Goal: Transaction & Acquisition: Purchase product/service

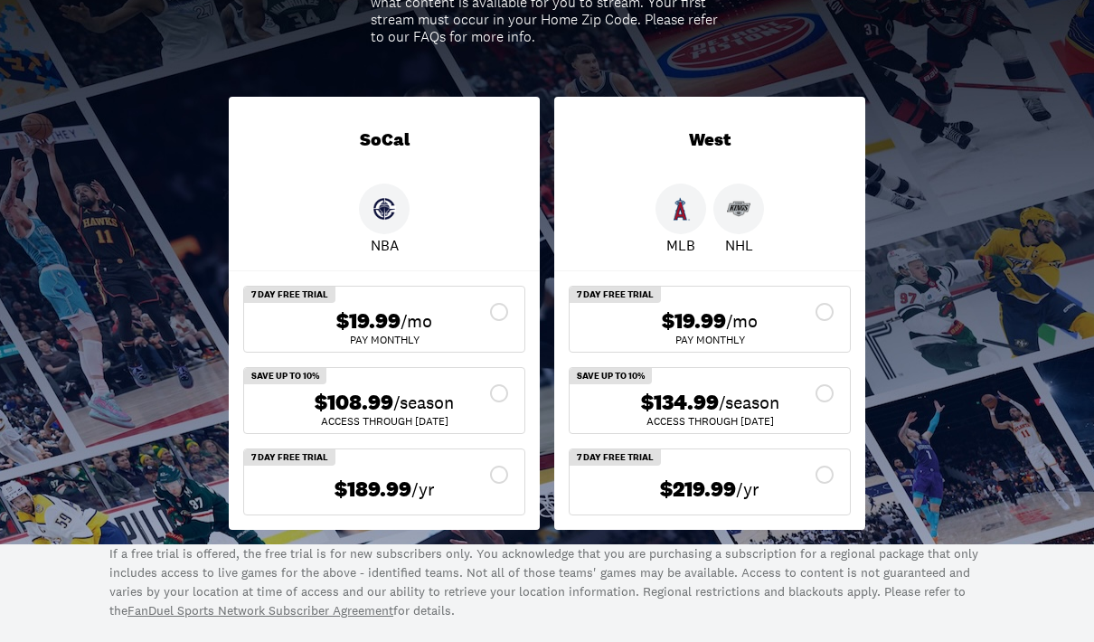
scroll to position [335, 0]
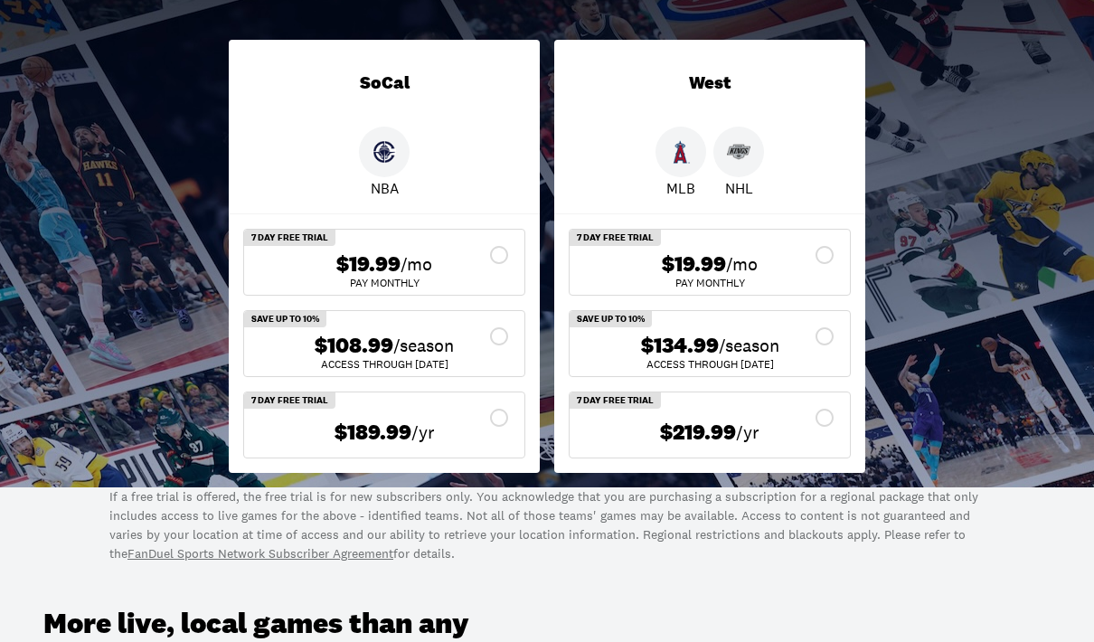
click at [821, 339] on div "$134.99 /season" at bounding box center [709, 346] width 251 height 26
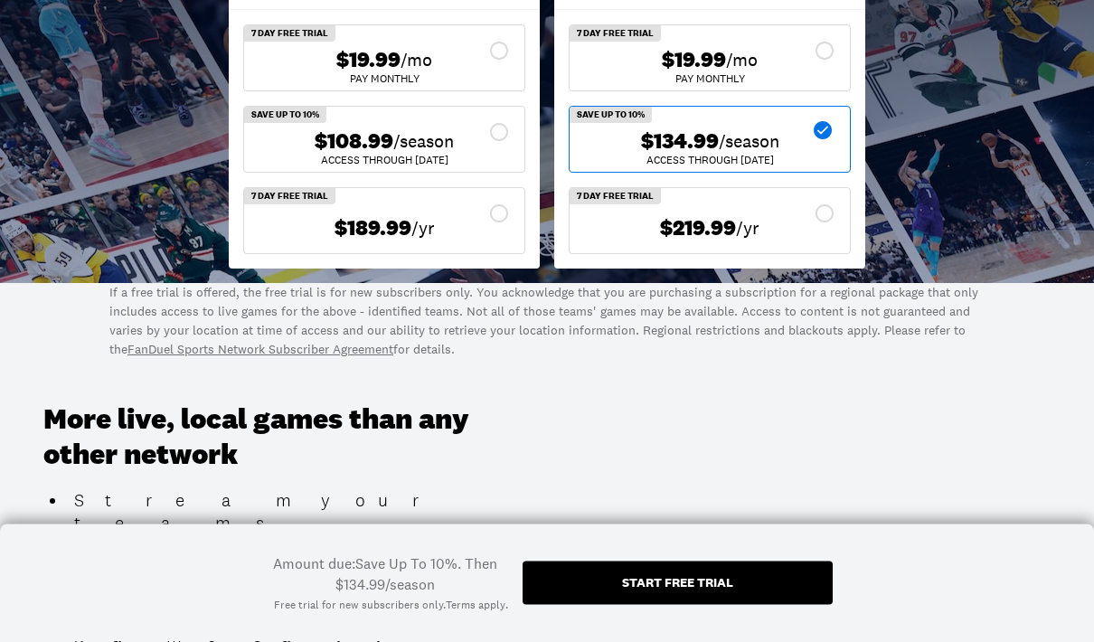
scroll to position [455, 0]
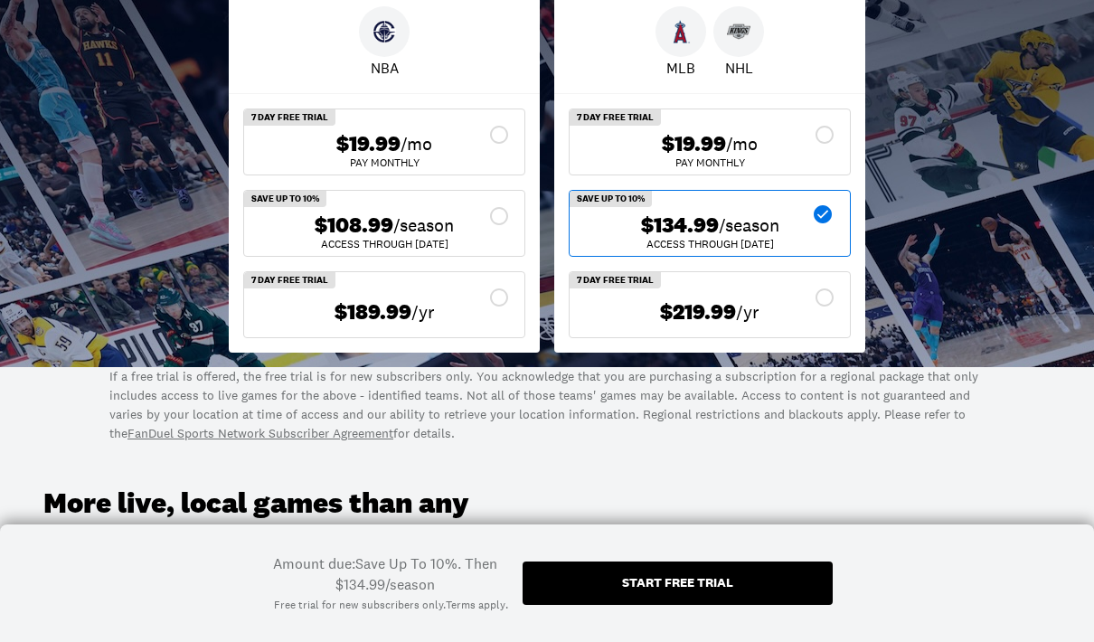
click at [787, 292] on div "$219.99 /yr" at bounding box center [710, 304] width 280 height 65
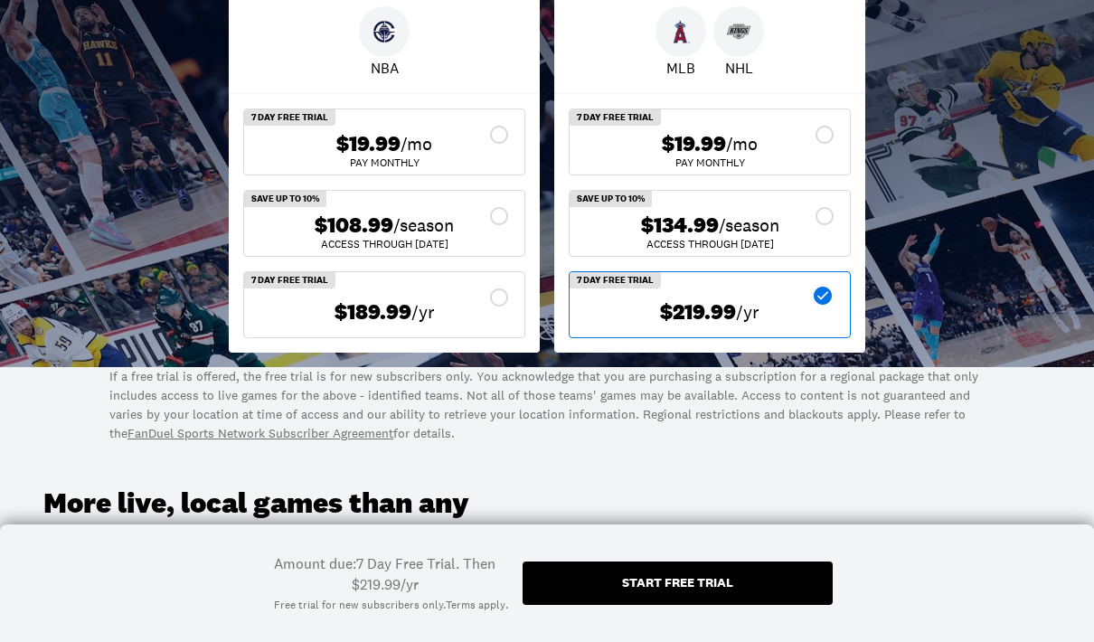
click at [816, 225] on div "$134.99 /season" at bounding box center [709, 225] width 251 height 26
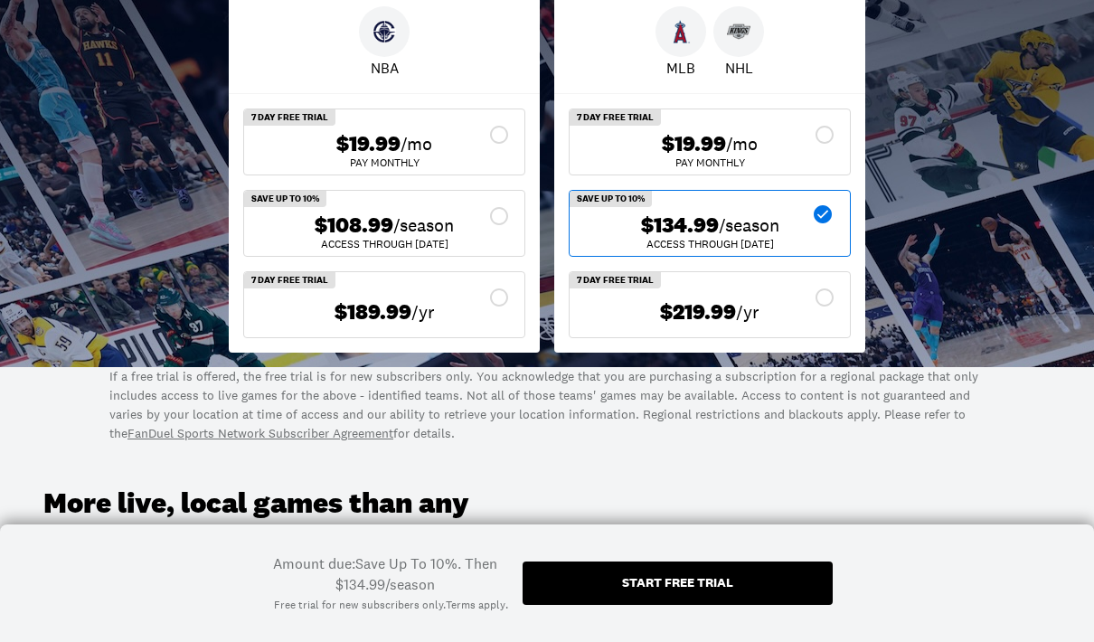
click at [800, 296] on div "$219.99 /yr" at bounding box center [709, 312] width 251 height 36
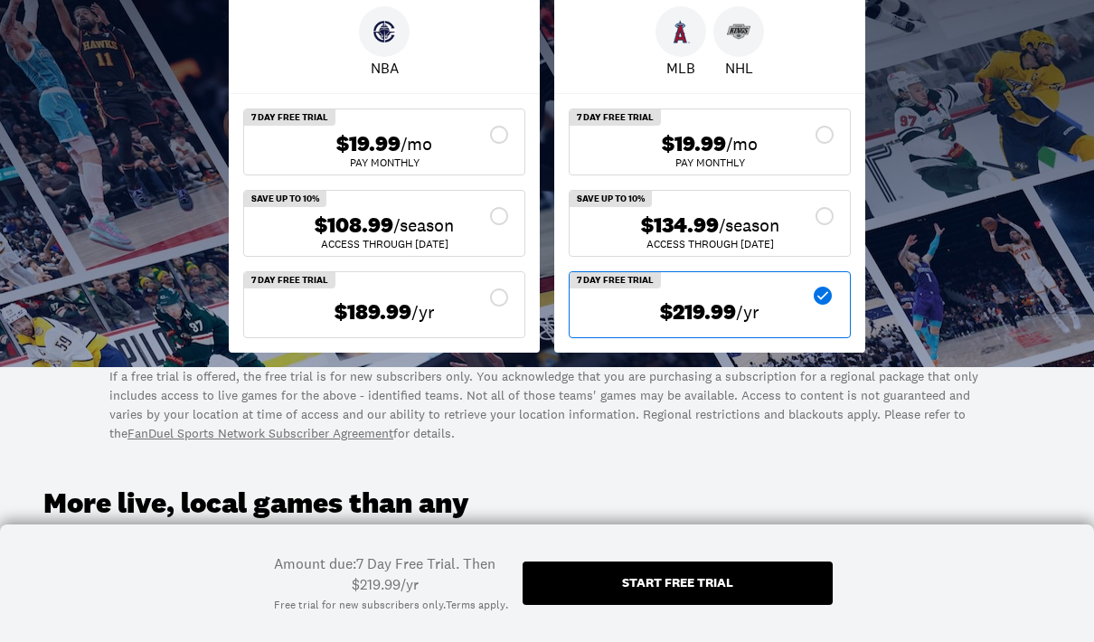
click at [821, 217] on div "$134.99 /season" at bounding box center [709, 225] width 251 height 26
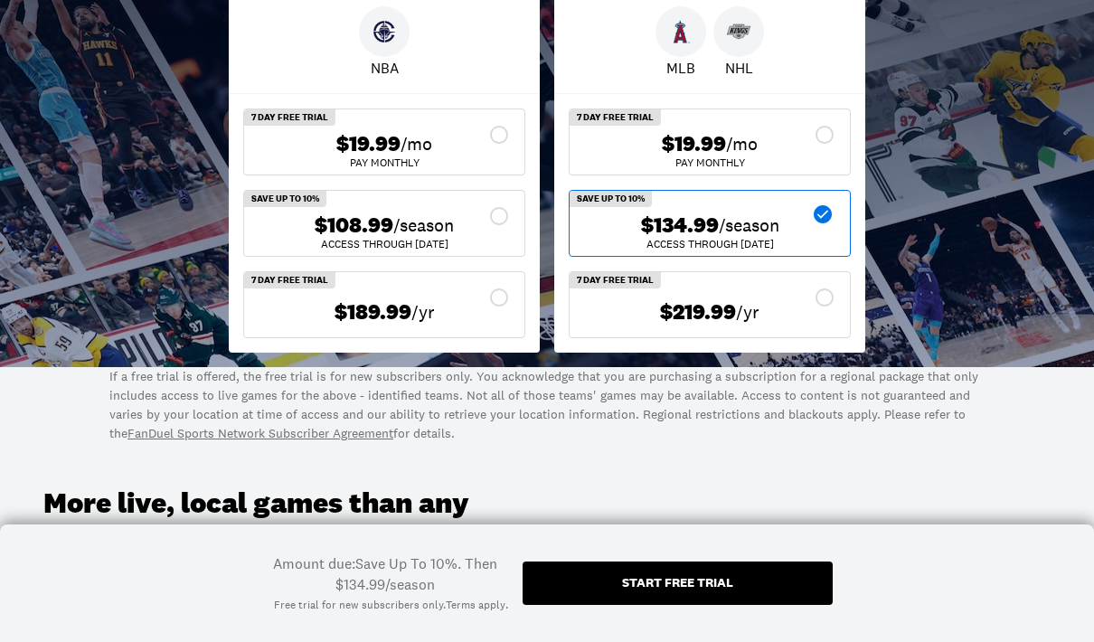
click at [810, 302] on div "$219.99 /yr" at bounding box center [709, 312] width 251 height 26
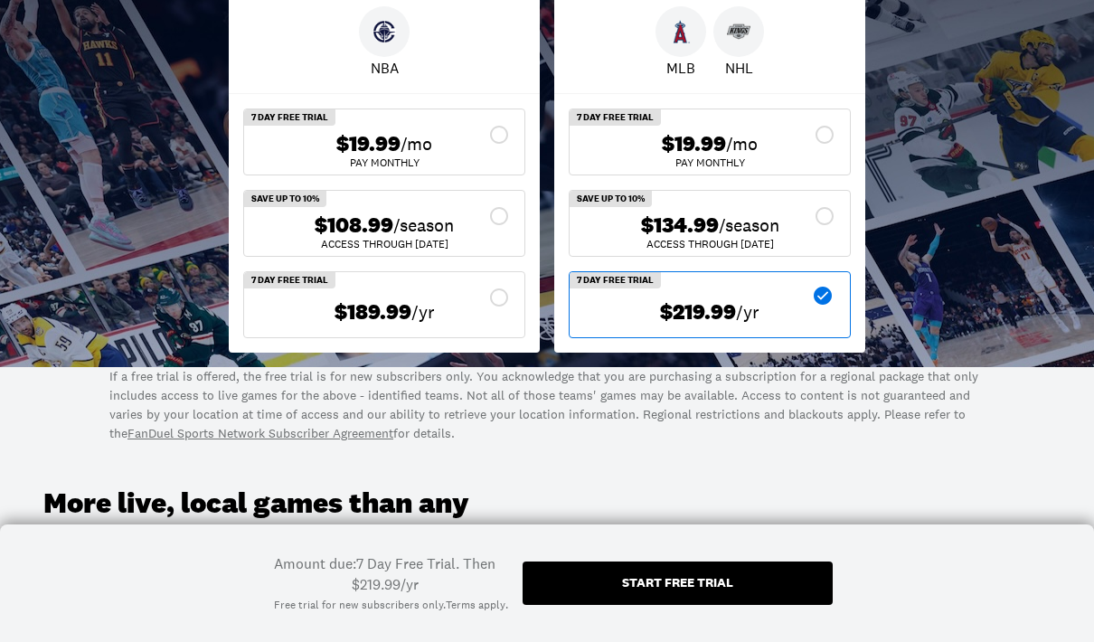
click at [821, 233] on div "$134.99 /season" at bounding box center [709, 225] width 251 height 26
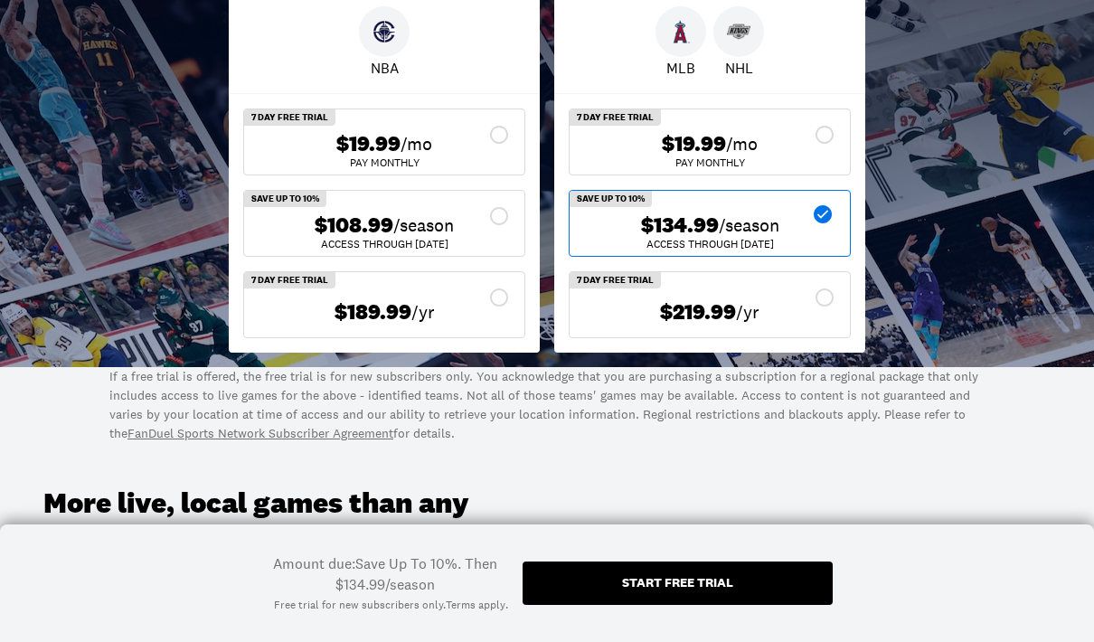
click at [770, 581] on div "Start free trial" at bounding box center [678, 582] width 310 height 43
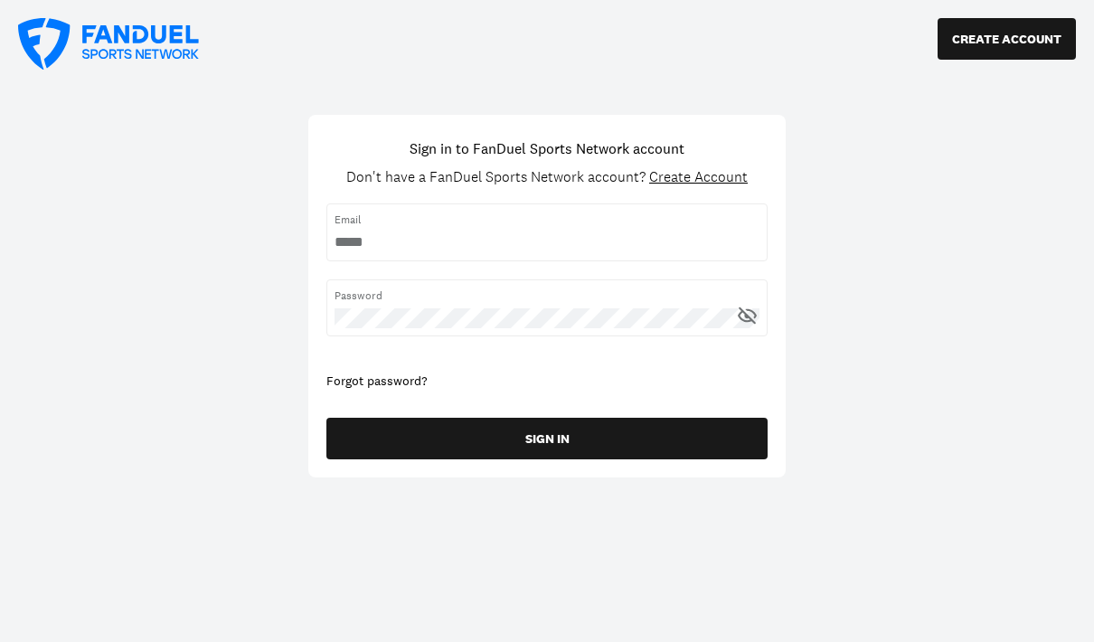
click at [726, 186] on span "Create Account" at bounding box center [698, 176] width 99 height 19
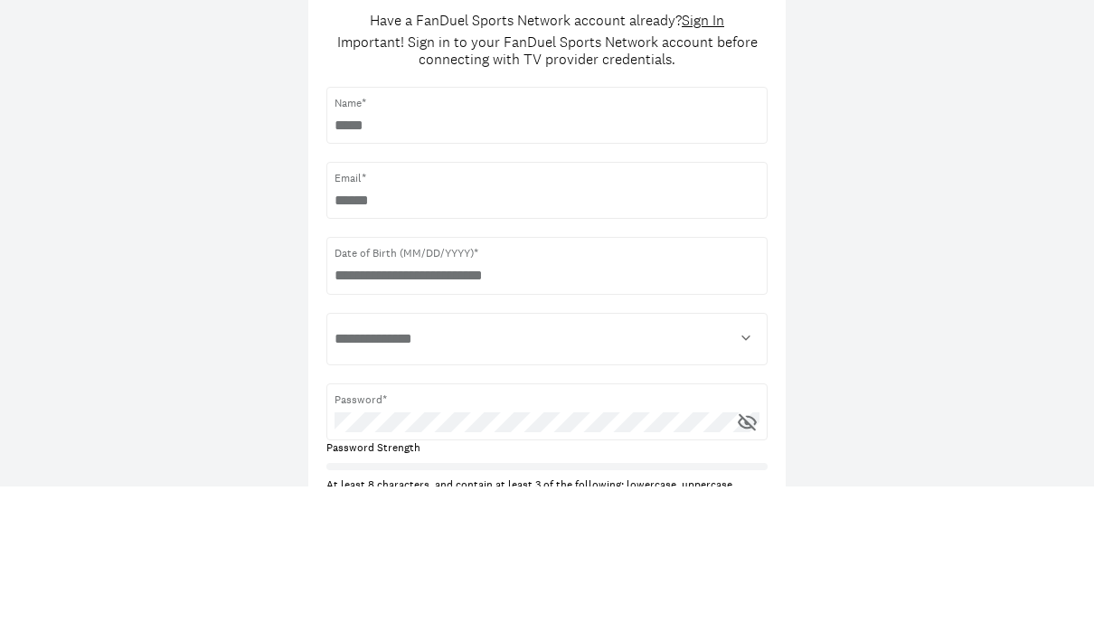
type input "**********"
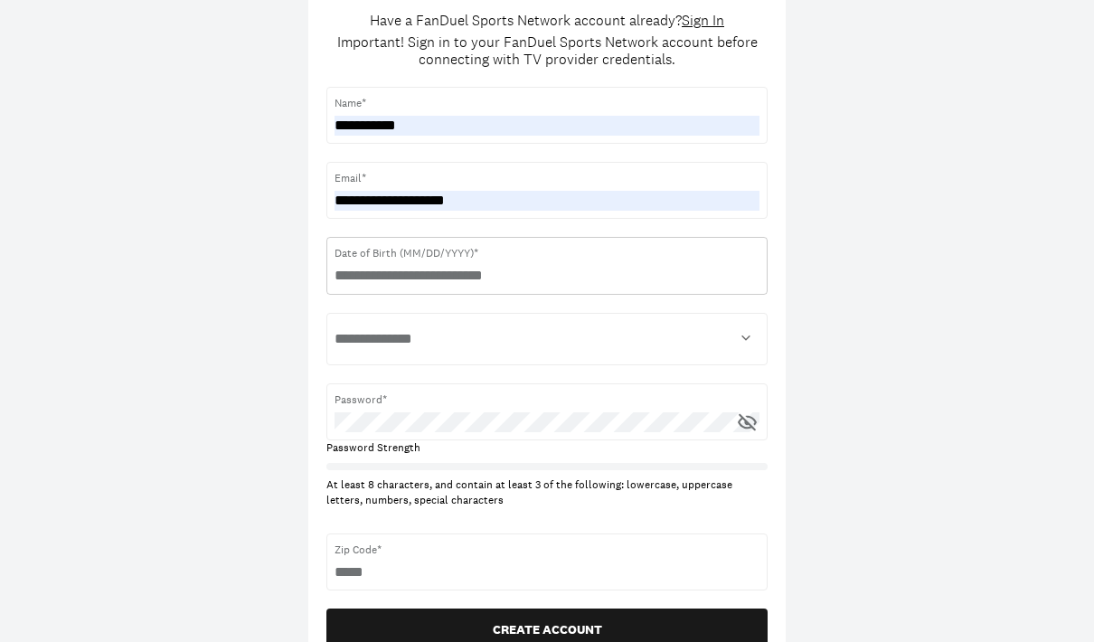
click at [712, 282] on input "text" at bounding box center [547, 276] width 425 height 20
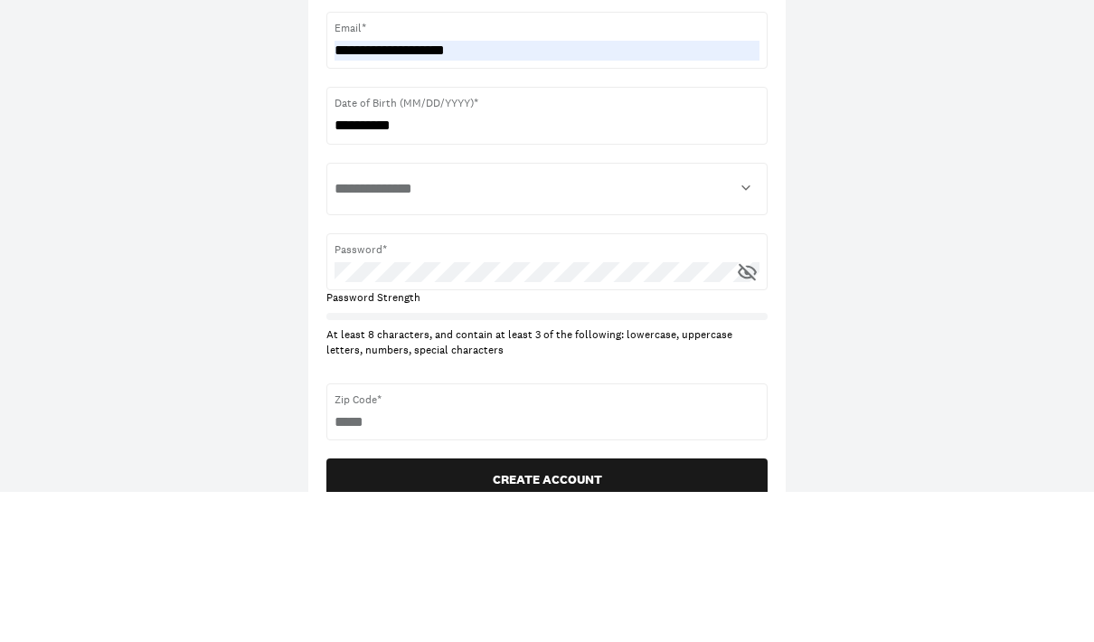
scroll to position [306, 0]
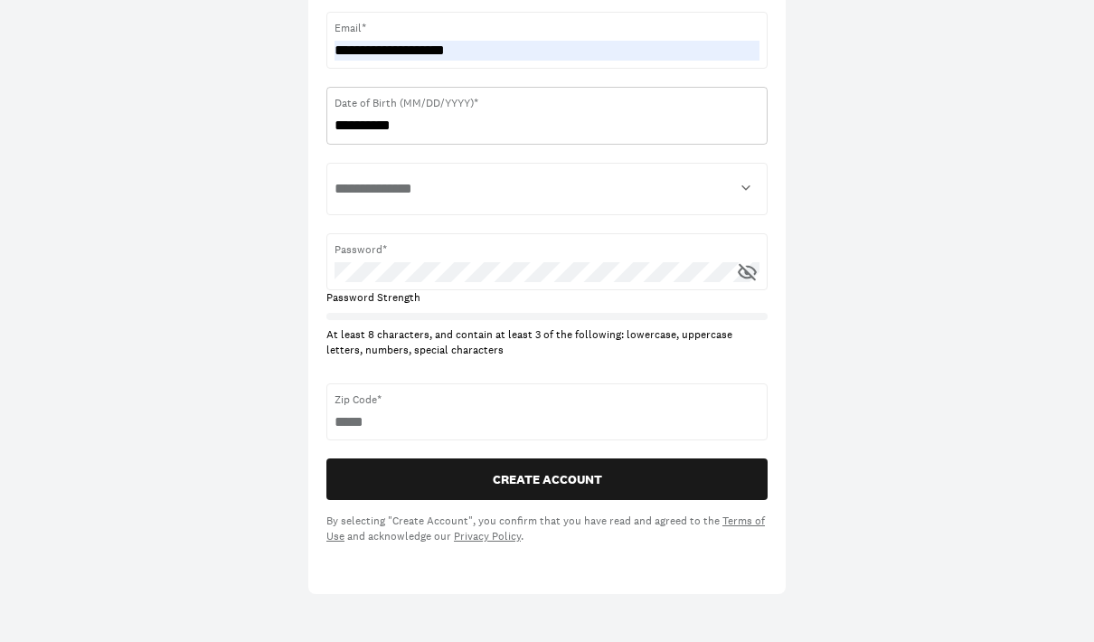
type input "**********"
click at [729, 198] on select "**********" at bounding box center [547, 189] width 425 height 36
select select "****"
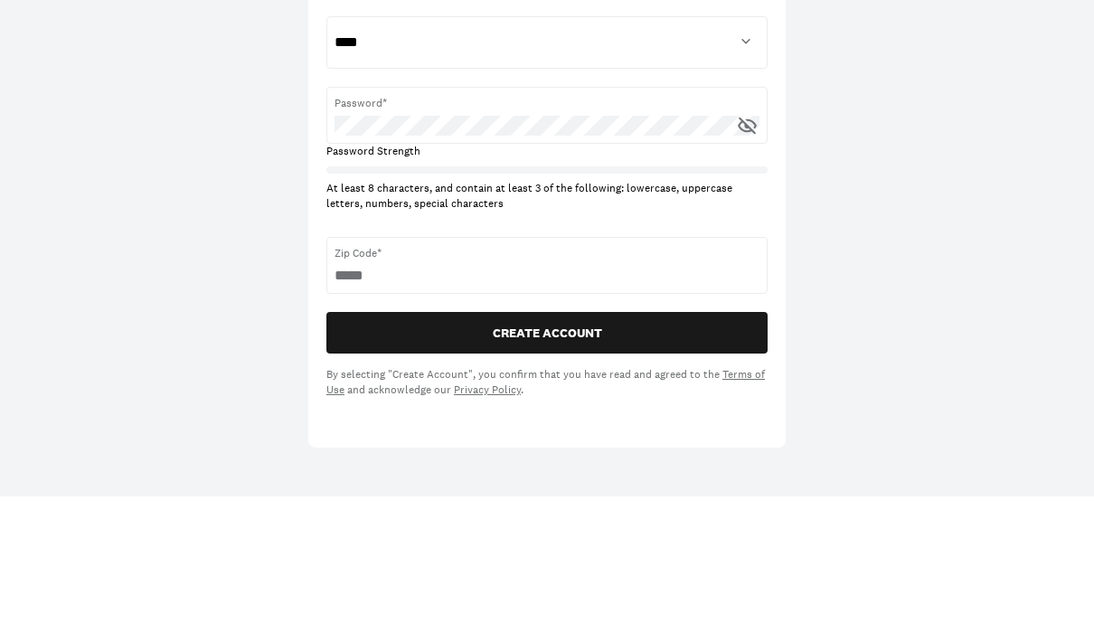
scroll to position [453, 0]
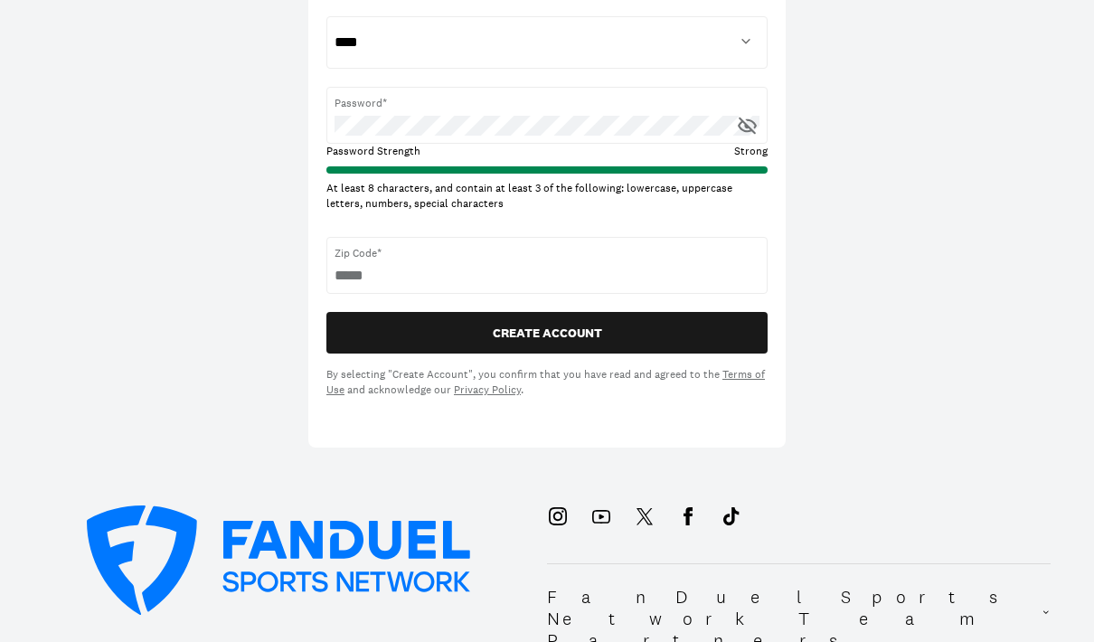
click at [701, 287] on div "Zip Code* *****" at bounding box center [546, 265] width 441 height 57
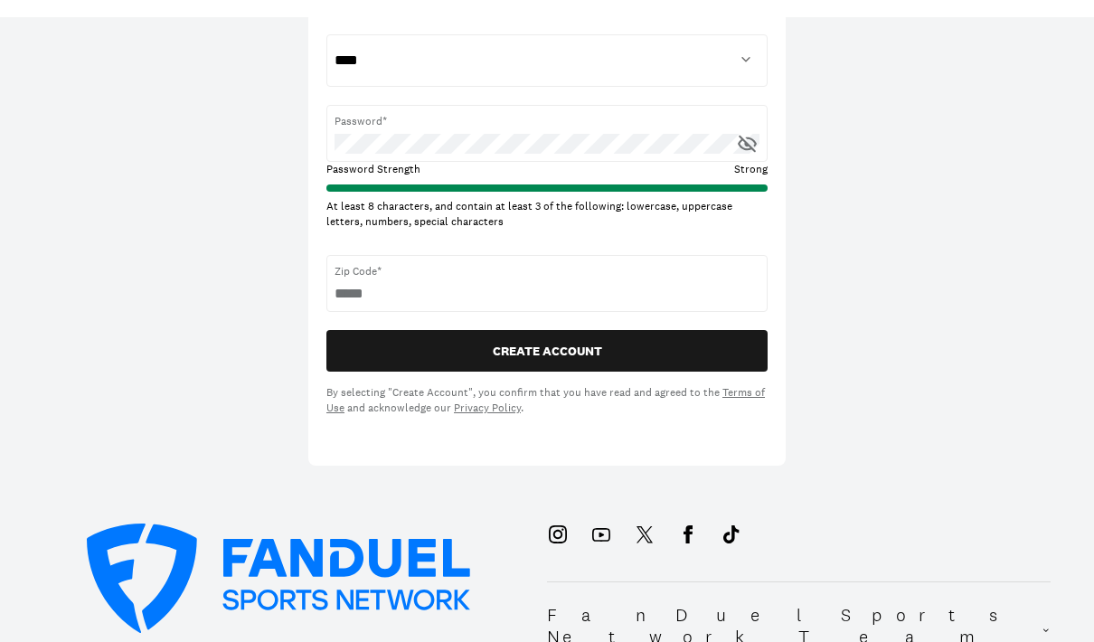
click at [453, 262] on span "Zip Code*" at bounding box center [547, 254] width 425 height 16
click at [395, 277] on div "Zip Code* *****" at bounding box center [546, 266] width 441 height 57
click at [569, 61] on select "**********" at bounding box center [547, 43] width 425 height 36
click at [410, 278] on div "Zip Code* *****" at bounding box center [546, 283] width 441 height 57
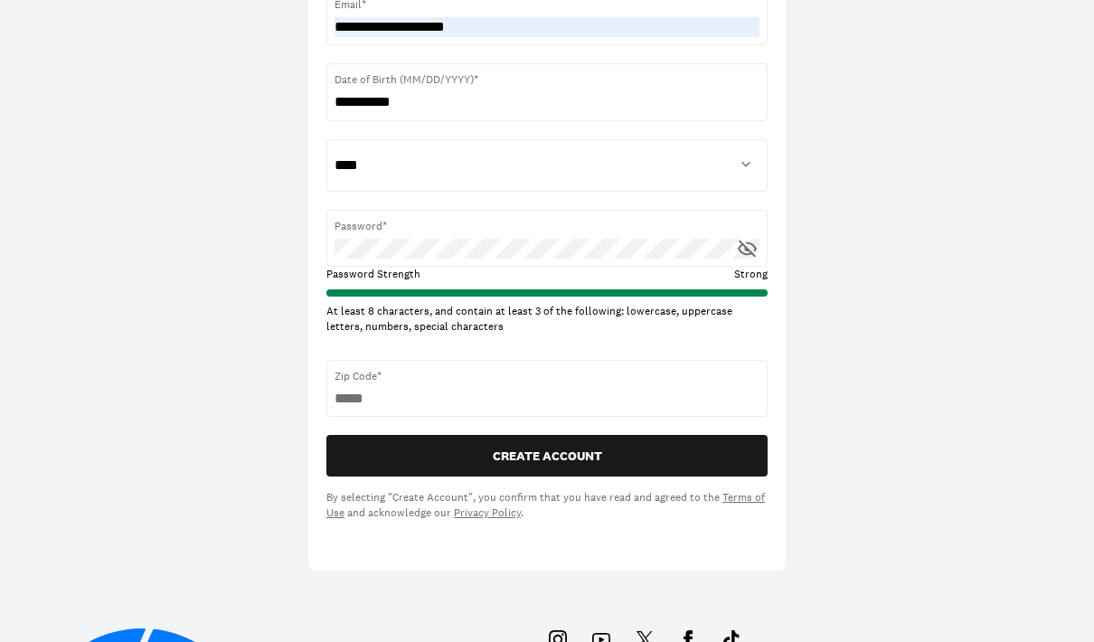
scroll to position [330, 0]
click at [719, 380] on span "Zip Code*" at bounding box center [547, 376] width 425 height 16
click at [705, 384] on div "Zip Code* *****" at bounding box center [546, 388] width 441 height 57
click at [699, 381] on span "Zip Code*" at bounding box center [547, 376] width 425 height 16
click at [329, 395] on div "Zip Code* *****" at bounding box center [546, 388] width 441 height 57
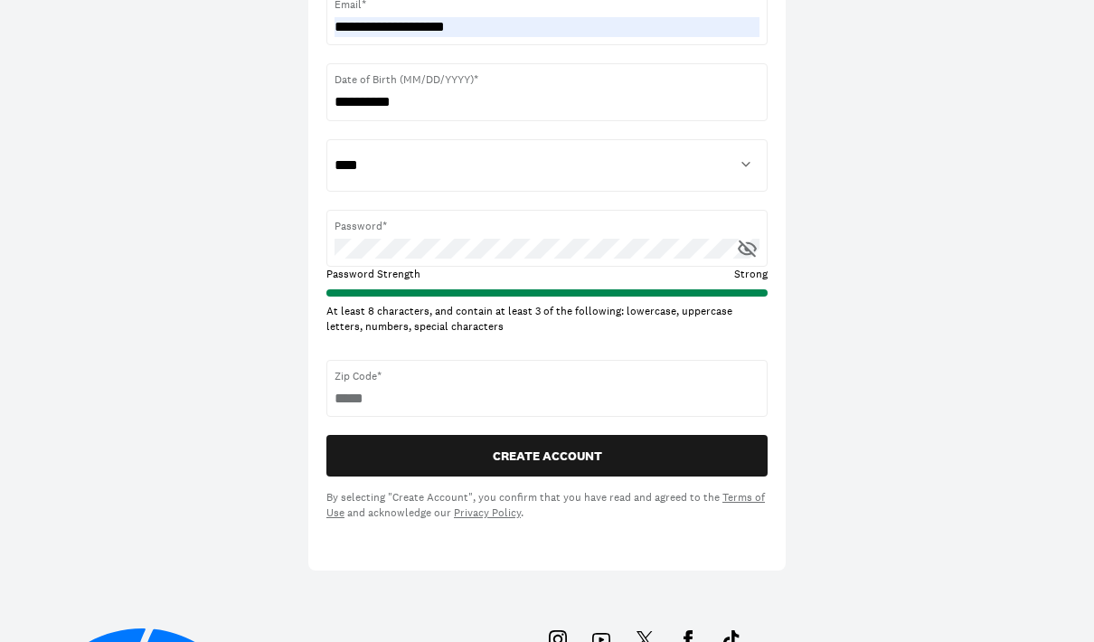
click at [881, 412] on div "**********" at bounding box center [547, 120] width 1094 height 900
click at [832, 381] on div "**********" at bounding box center [547, 120] width 1094 height 900
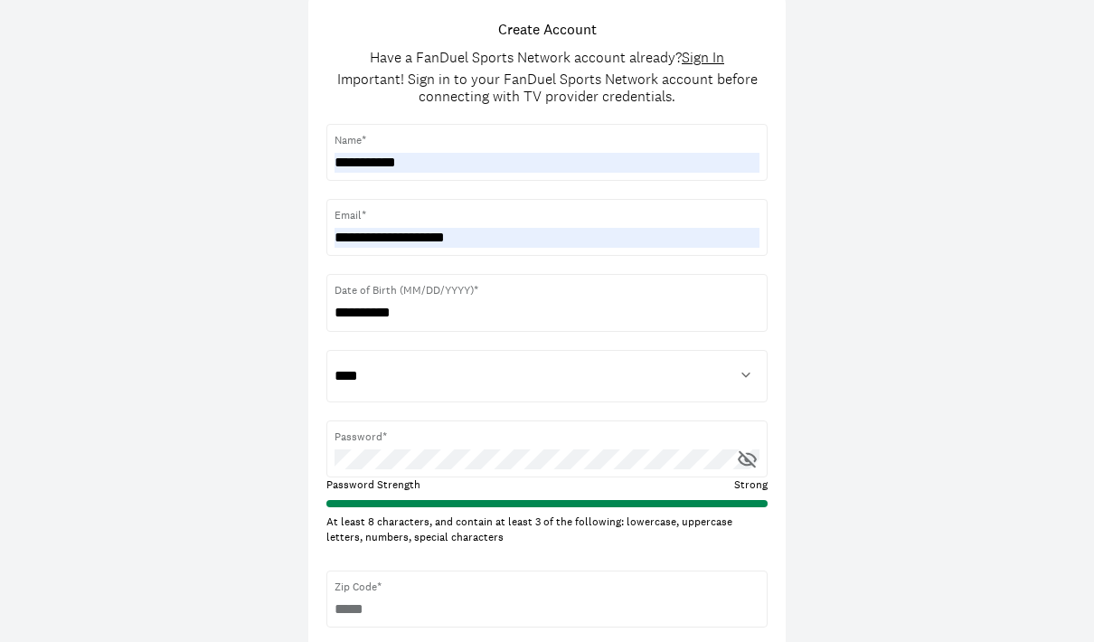
scroll to position [0, 0]
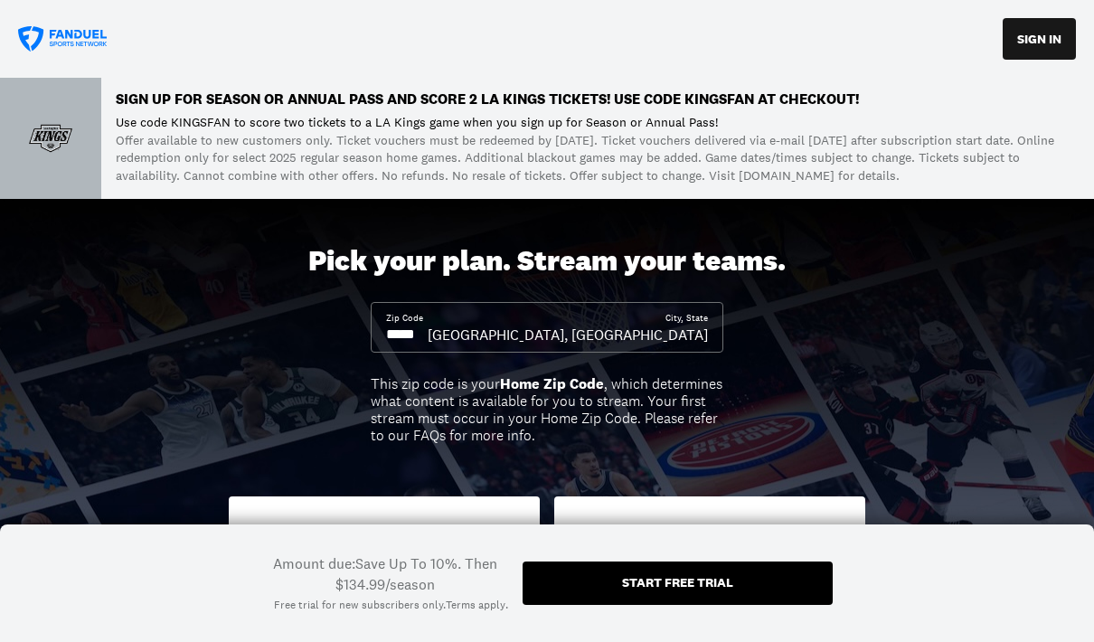
click at [428, 317] on div "Zip Code" at bounding box center [407, 328] width 42 height 33
click at [428, 327] on input at bounding box center [407, 335] width 42 height 20
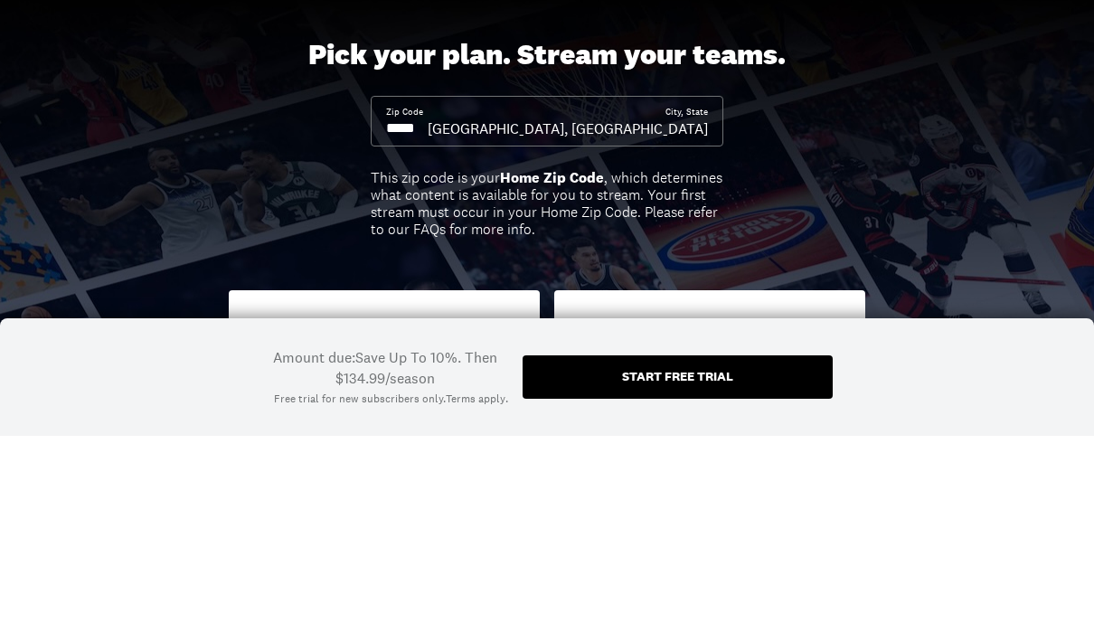
click at [428, 325] on input at bounding box center [407, 335] width 42 height 20
click at [675, 325] on div "[GEOGRAPHIC_DATA], [GEOGRAPHIC_DATA]" at bounding box center [568, 335] width 280 height 20
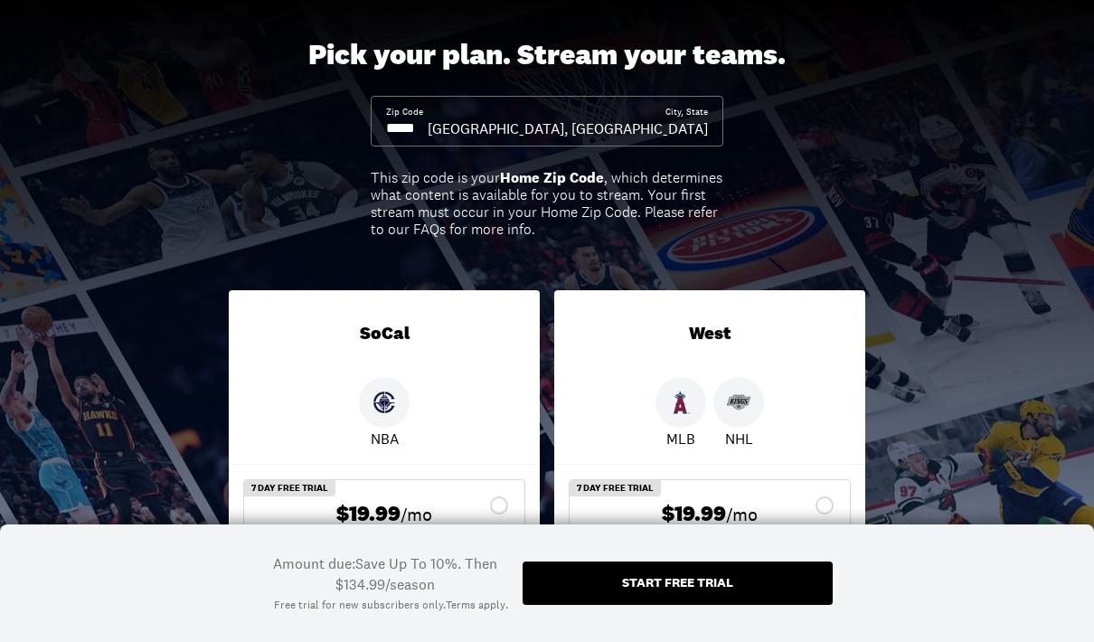
click at [689, 124] on div "[GEOGRAPHIC_DATA], [GEOGRAPHIC_DATA]" at bounding box center [568, 128] width 280 height 20
click at [675, 123] on div "[GEOGRAPHIC_DATA], [GEOGRAPHIC_DATA]" at bounding box center [568, 128] width 280 height 20
click at [643, 115] on div "City, [GEOGRAPHIC_DATA], [GEOGRAPHIC_DATA]" at bounding box center [568, 122] width 280 height 33
click at [653, 122] on div "[GEOGRAPHIC_DATA], [GEOGRAPHIC_DATA]" at bounding box center [568, 128] width 280 height 20
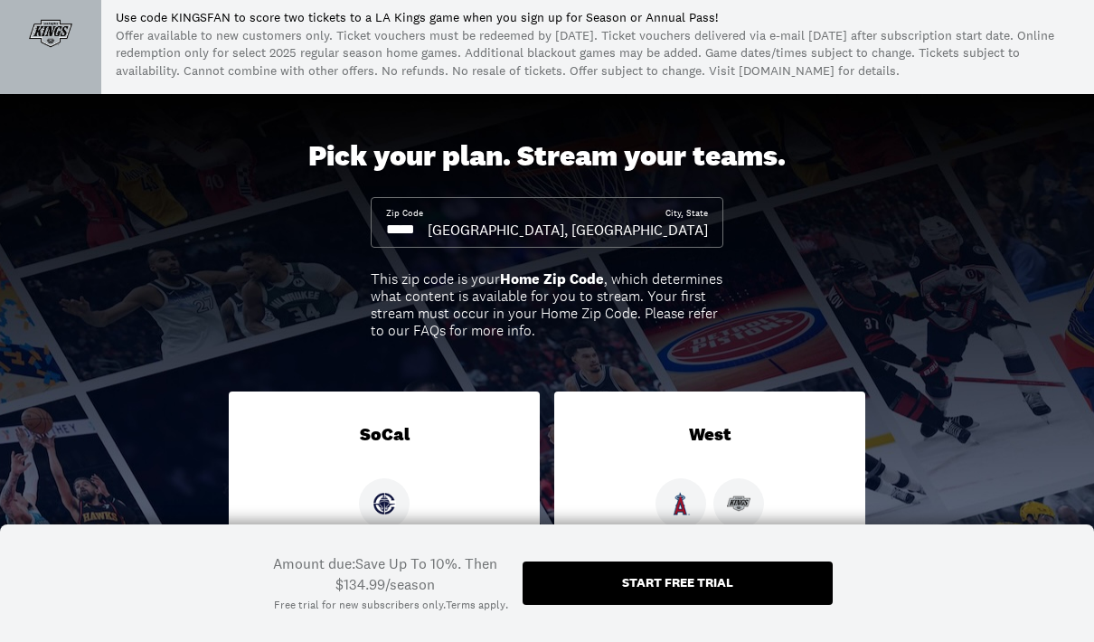
scroll to position [0, 0]
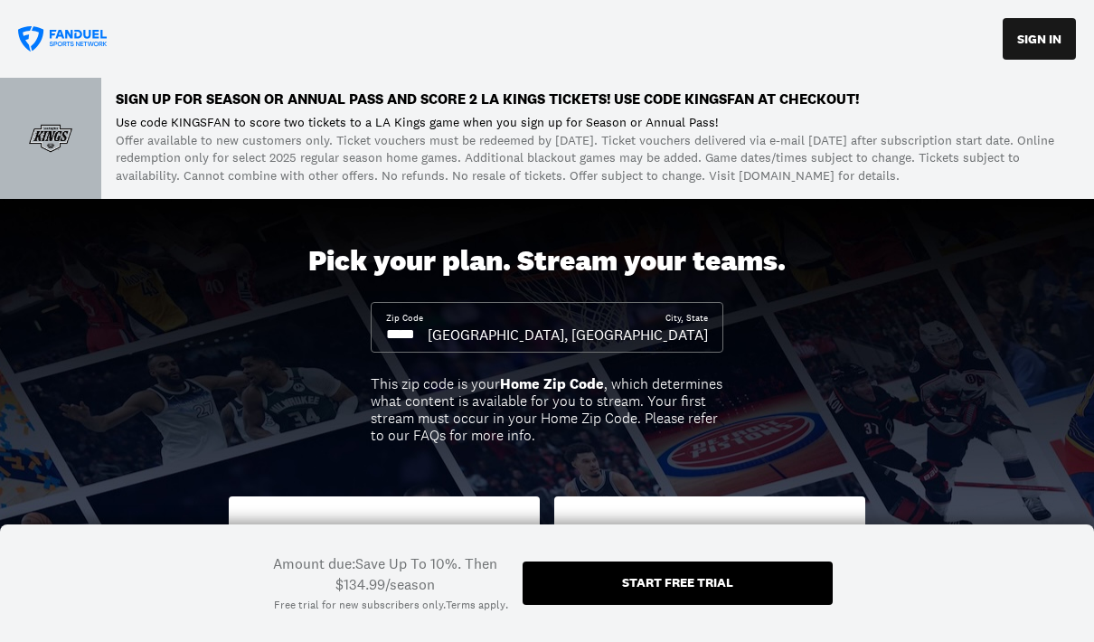
click at [428, 325] on input at bounding box center [407, 335] width 42 height 20
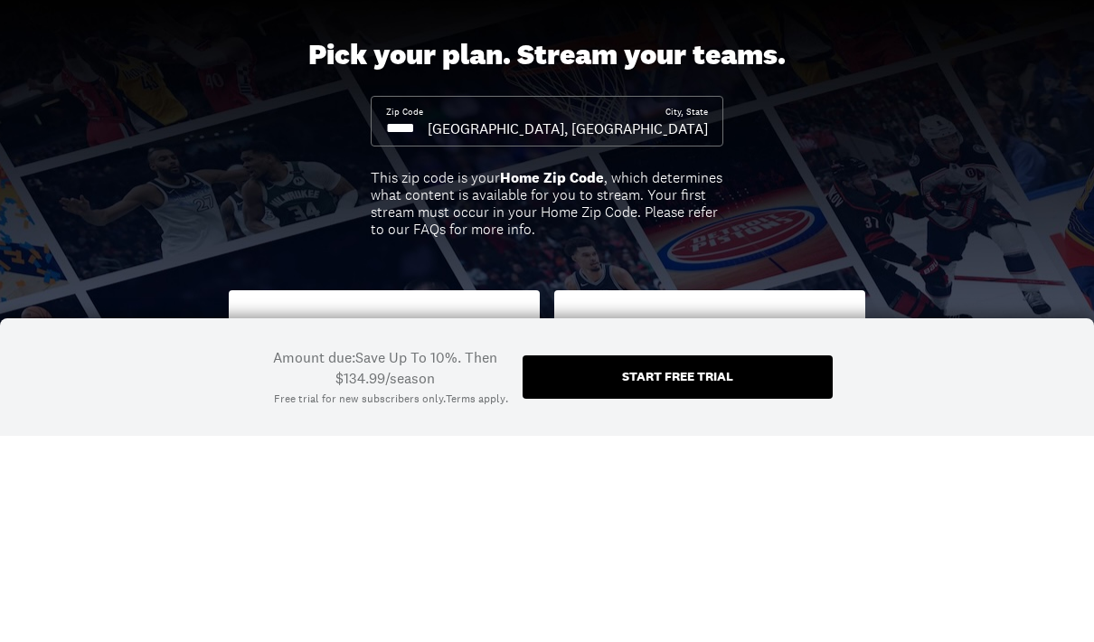
click at [428, 325] on input at bounding box center [407, 335] width 42 height 20
click at [416, 325] on input at bounding box center [407, 335] width 42 height 20
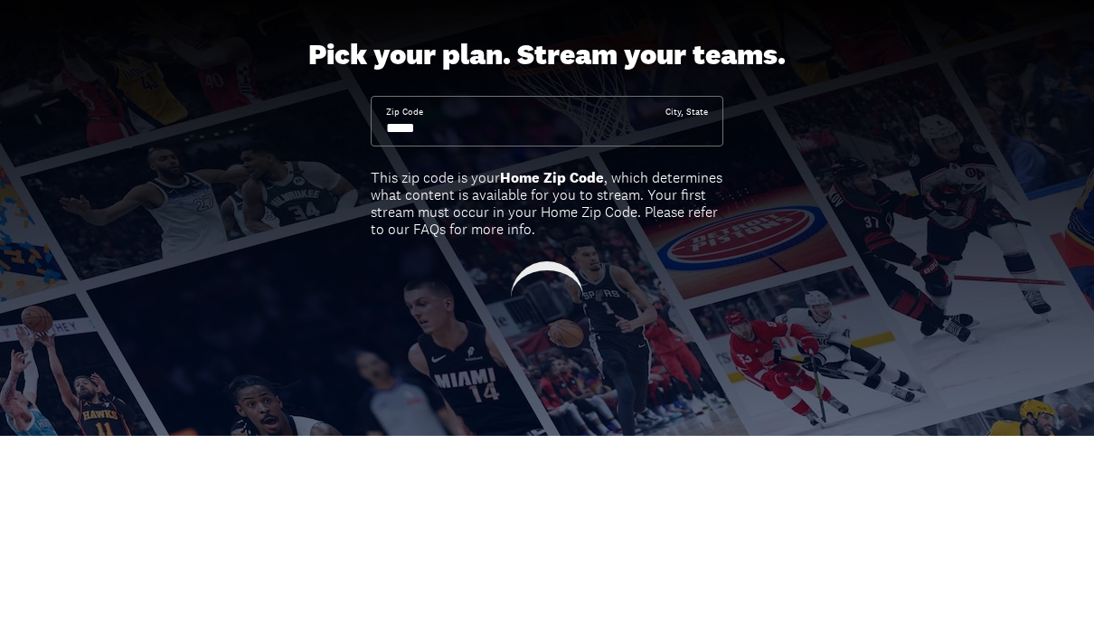
scroll to position [206, 0]
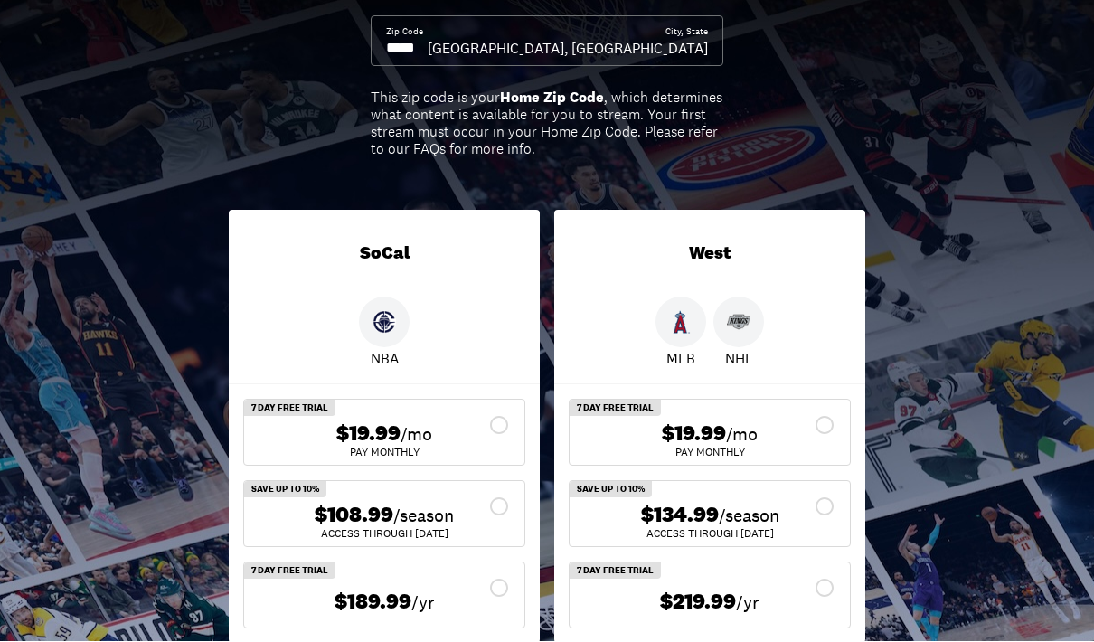
type input "*****"
click at [825, 506] on div "$134.99 /season" at bounding box center [709, 516] width 251 height 26
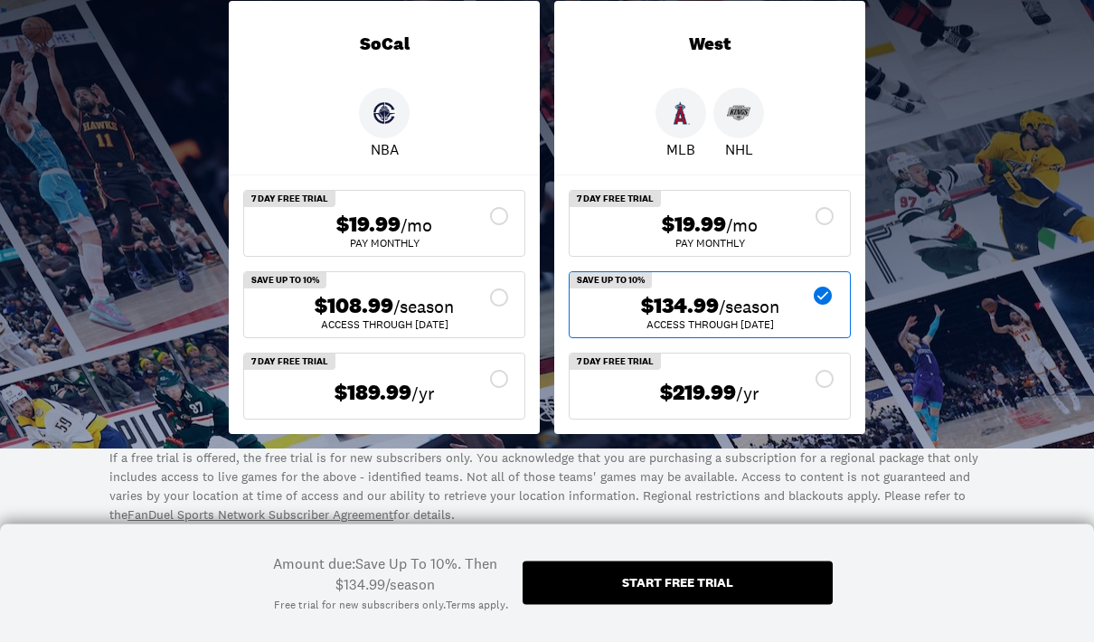
scroll to position [526, 0]
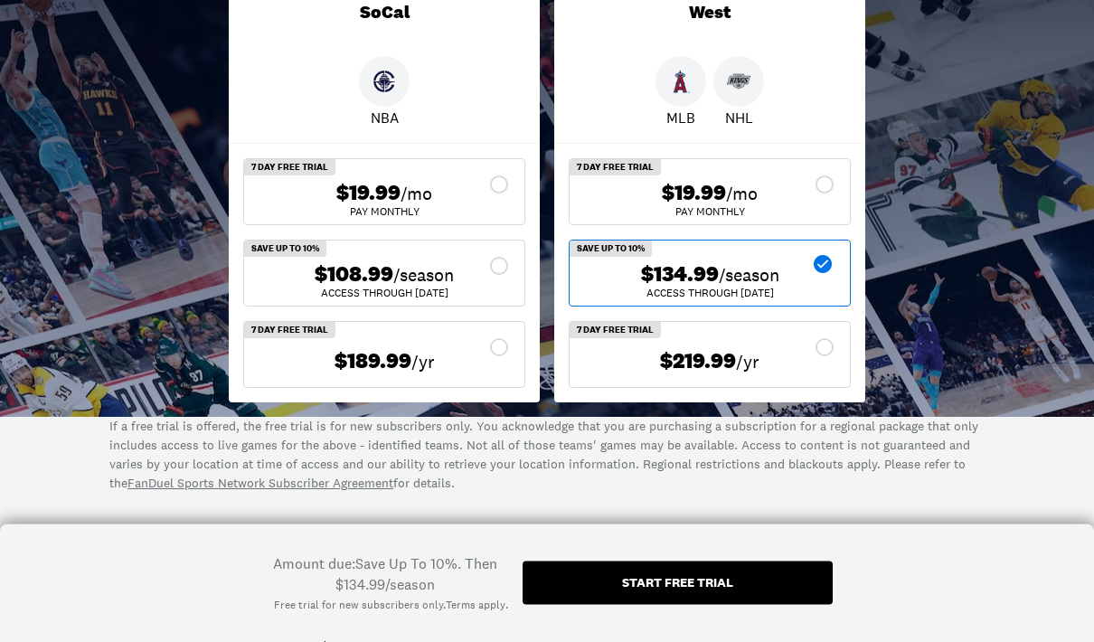
click at [797, 605] on div "Start free trial" at bounding box center [678, 582] width 310 height 43
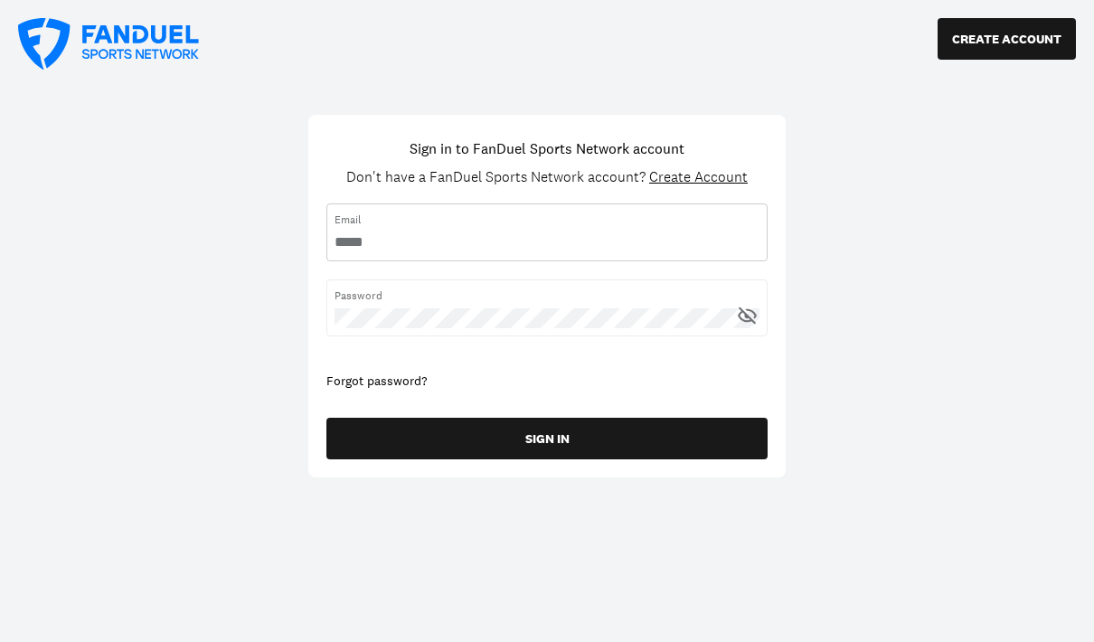
type input "**********"
click at [730, 185] on span "Create Account" at bounding box center [698, 176] width 99 height 19
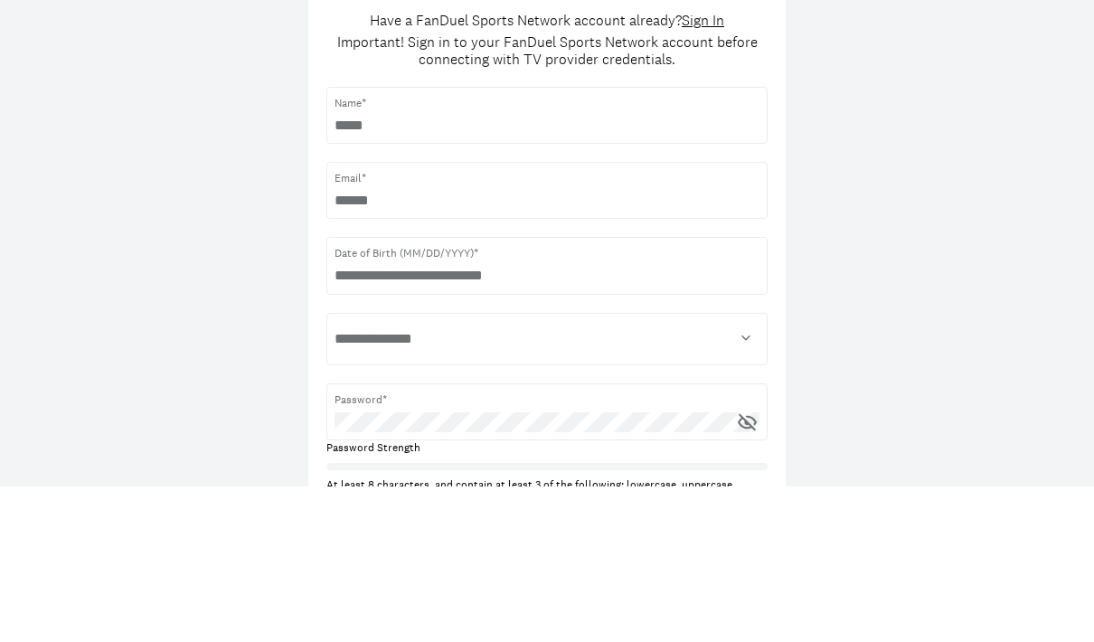
type input "**********"
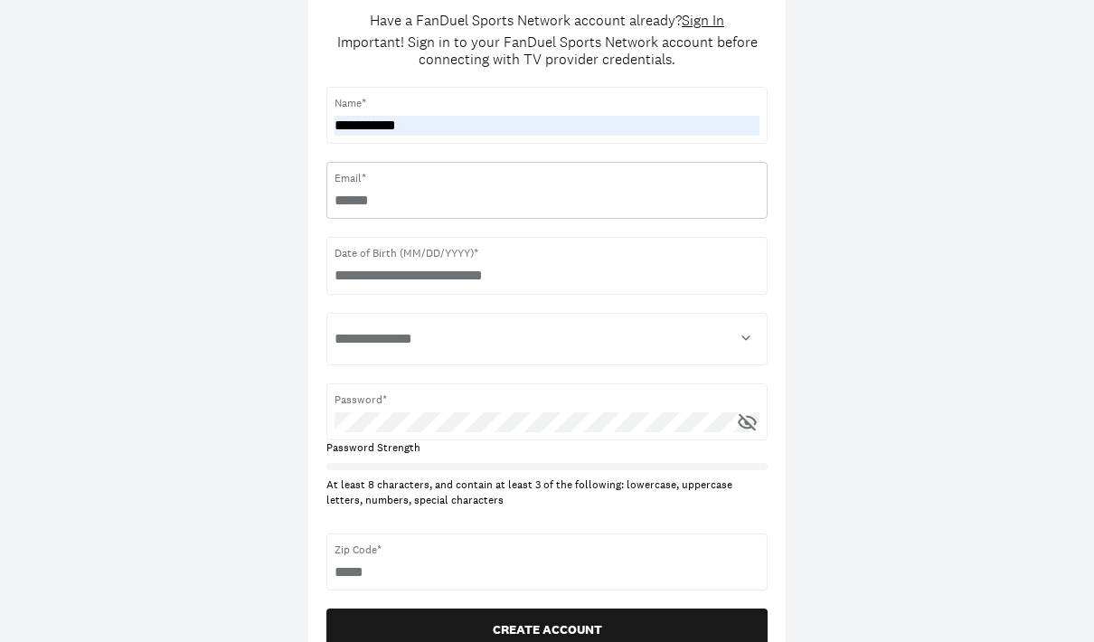
type input "**********"
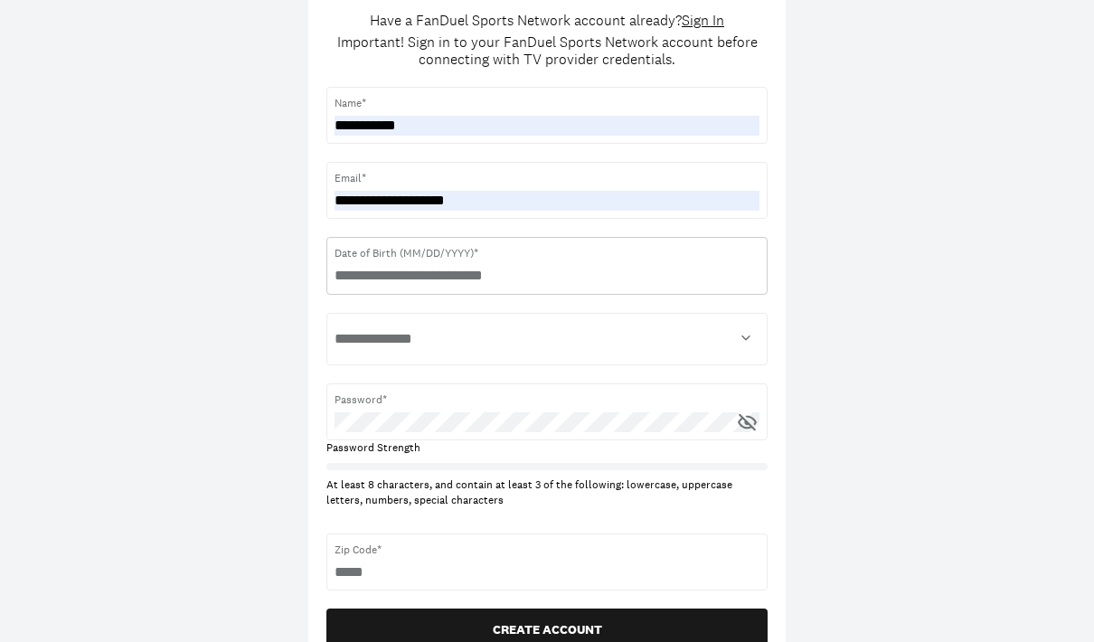
click at [692, 276] on input "text" at bounding box center [547, 276] width 425 height 20
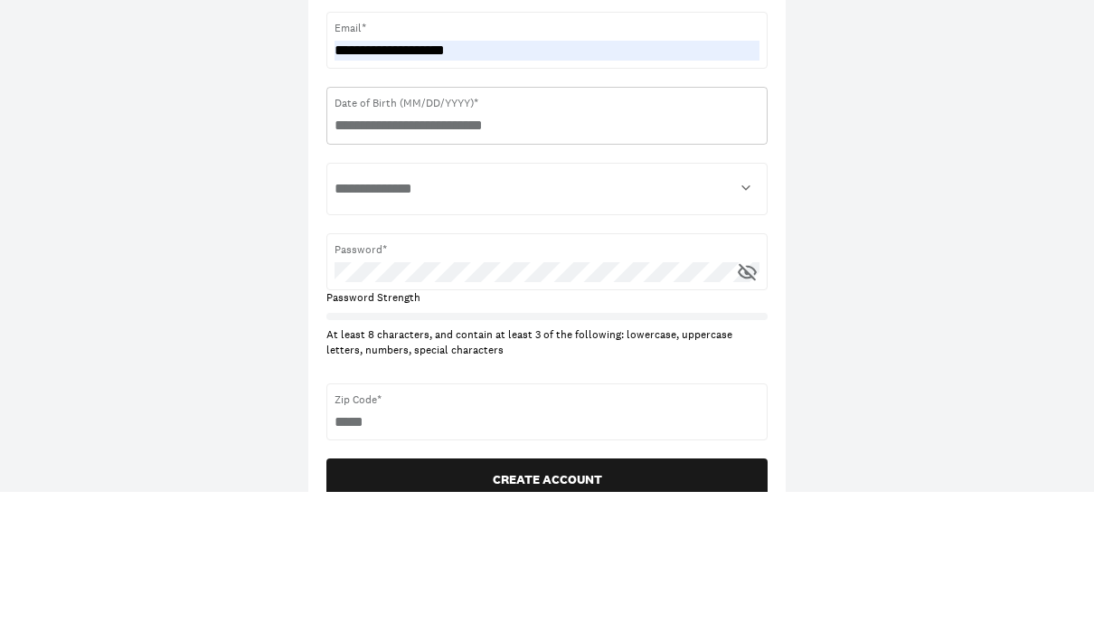
scroll to position [306, 0]
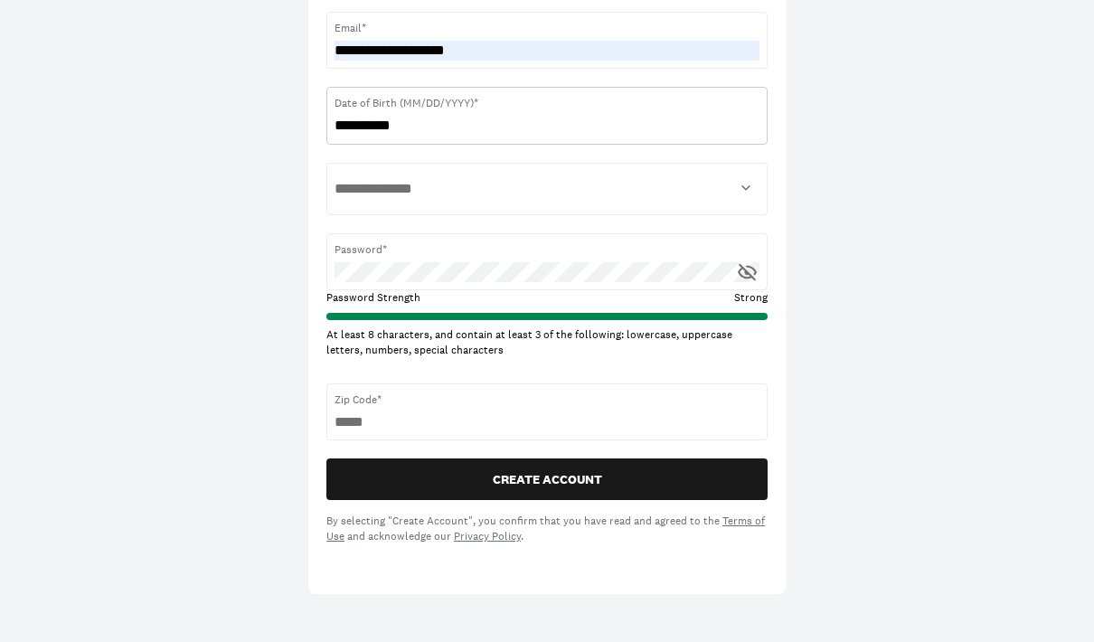
type input "**********"
click at [685, 179] on select "**********" at bounding box center [547, 189] width 425 height 36
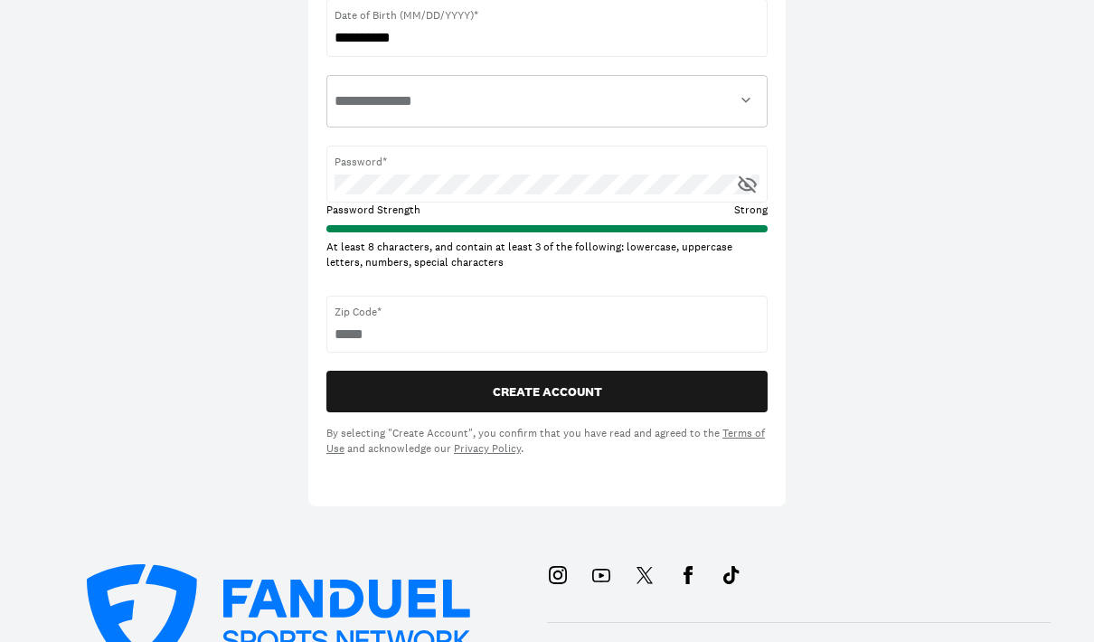
select select "****"
click at [720, 391] on button "CREATE ACCOUNT" at bounding box center [546, 392] width 441 height 42
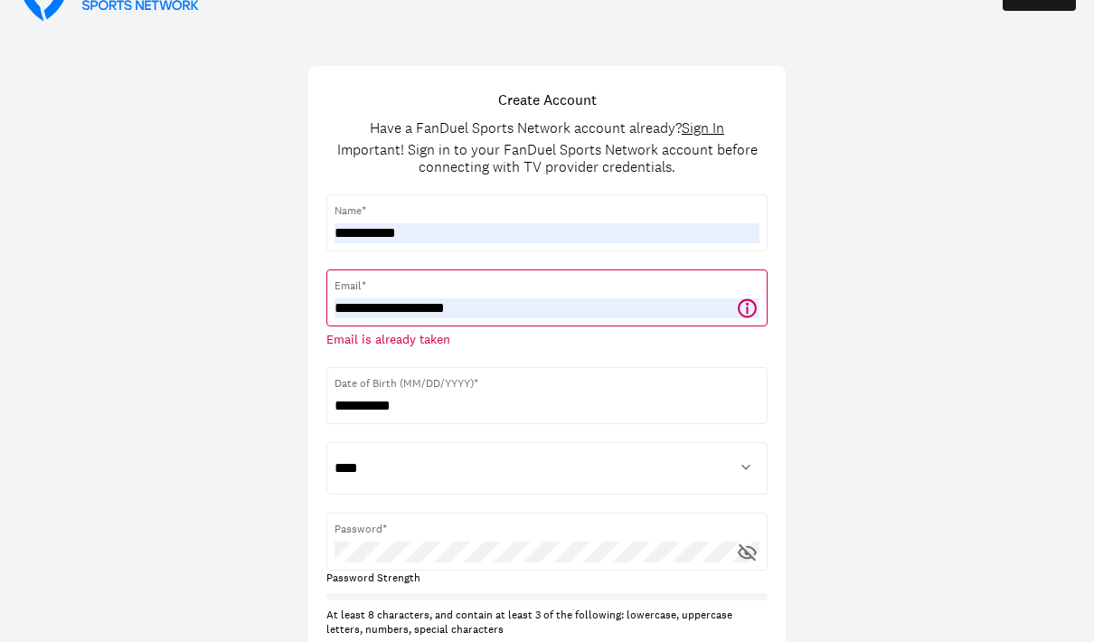
scroll to position [0, 0]
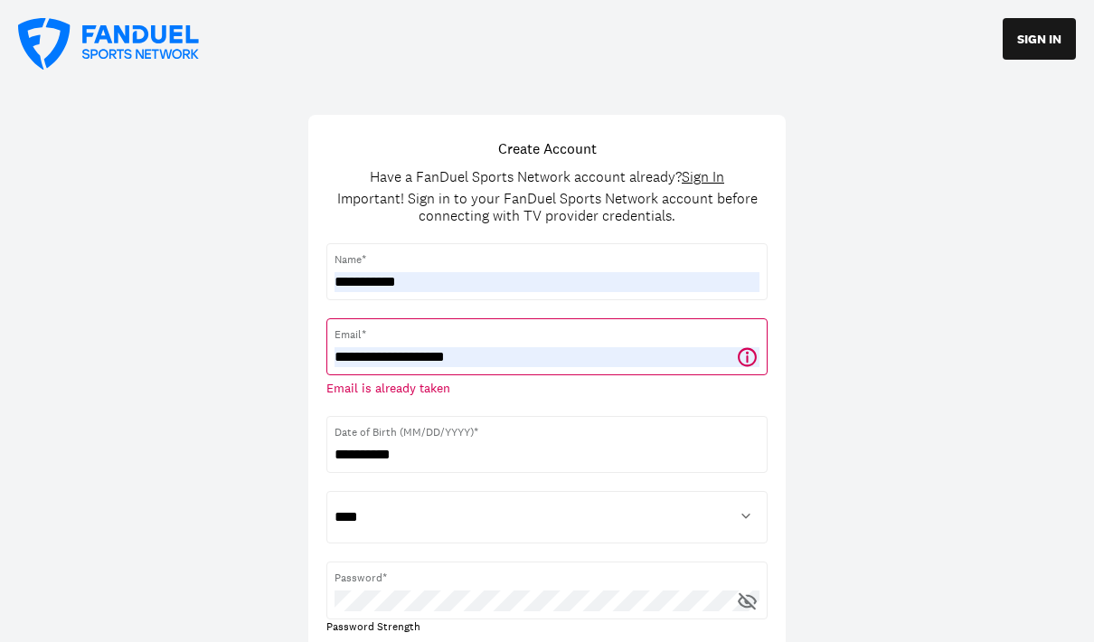
click at [748, 357] on icon at bounding box center [747, 358] width 2 height 7
click at [752, 354] on icon at bounding box center [747, 357] width 23 height 23
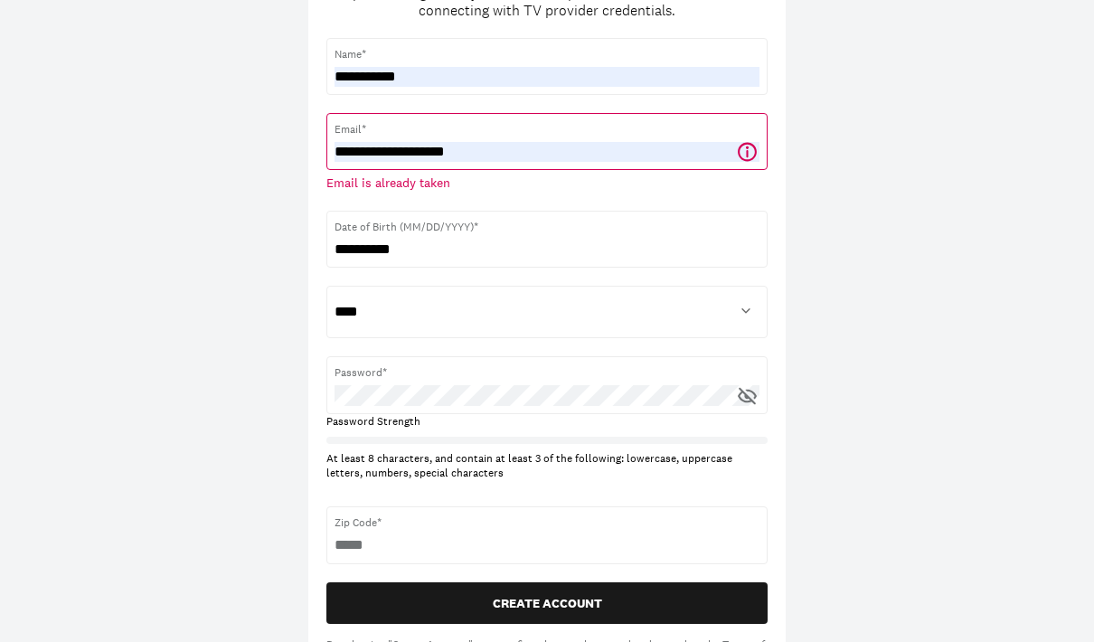
scroll to position [212, 0]
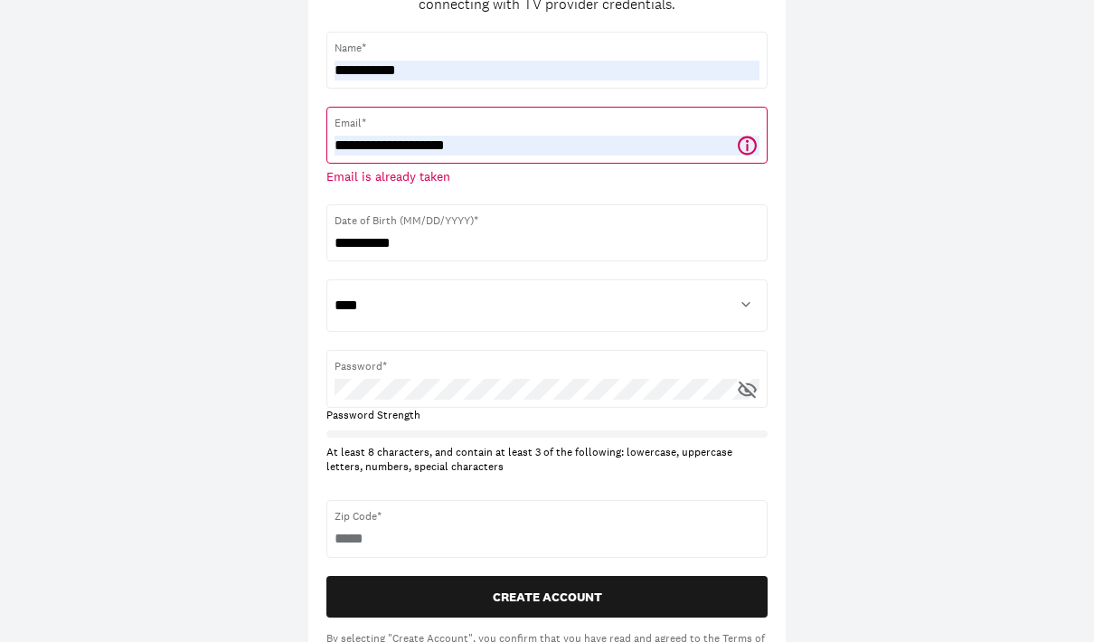
click at [697, 590] on button "CREATE ACCOUNT" at bounding box center [546, 597] width 441 height 42
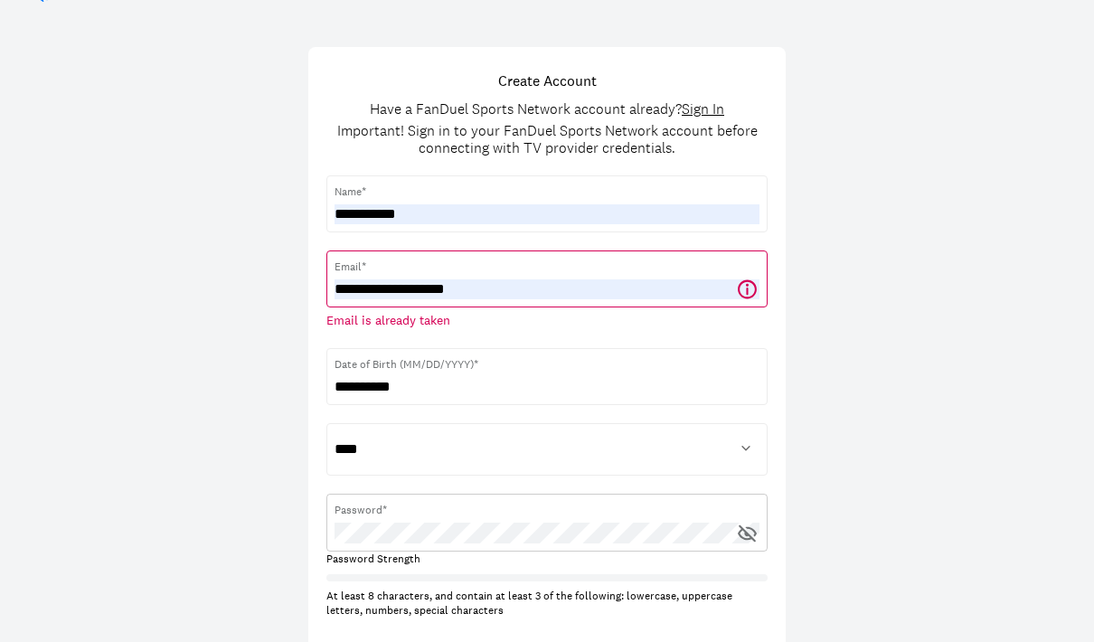
scroll to position [0, 0]
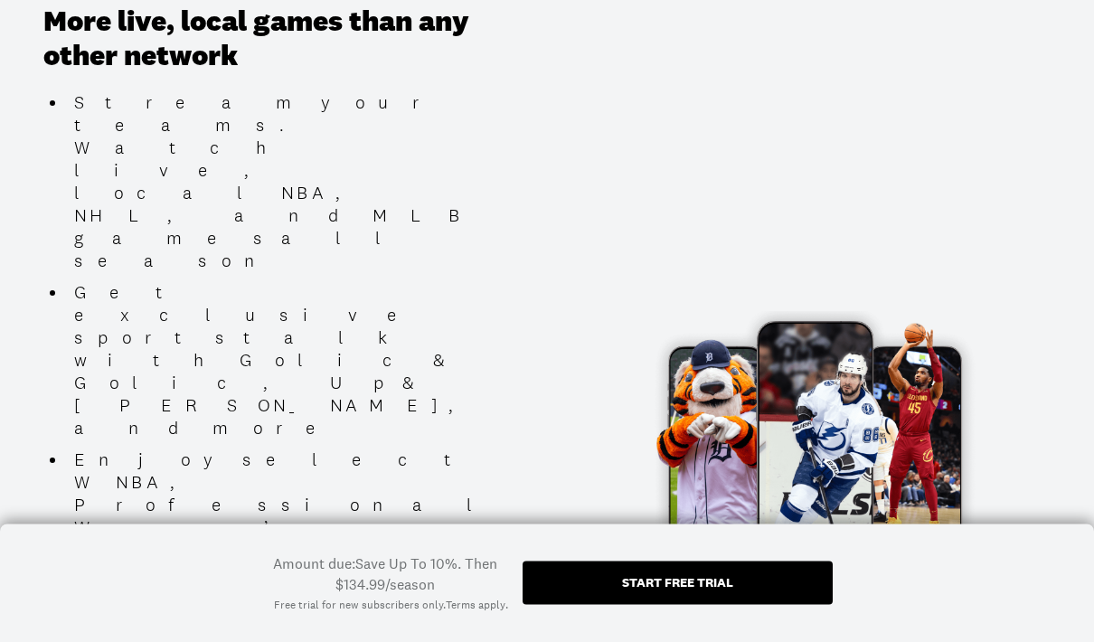
scroll to position [1060, 0]
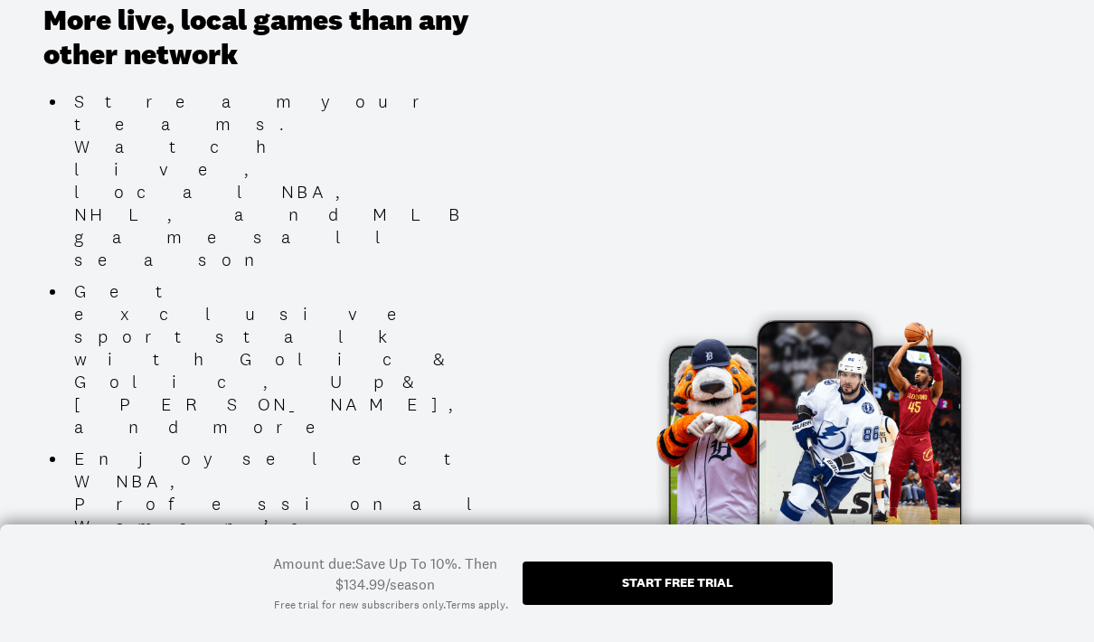
click at [781, 605] on div "Start free trial" at bounding box center [678, 582] width 310 height 43
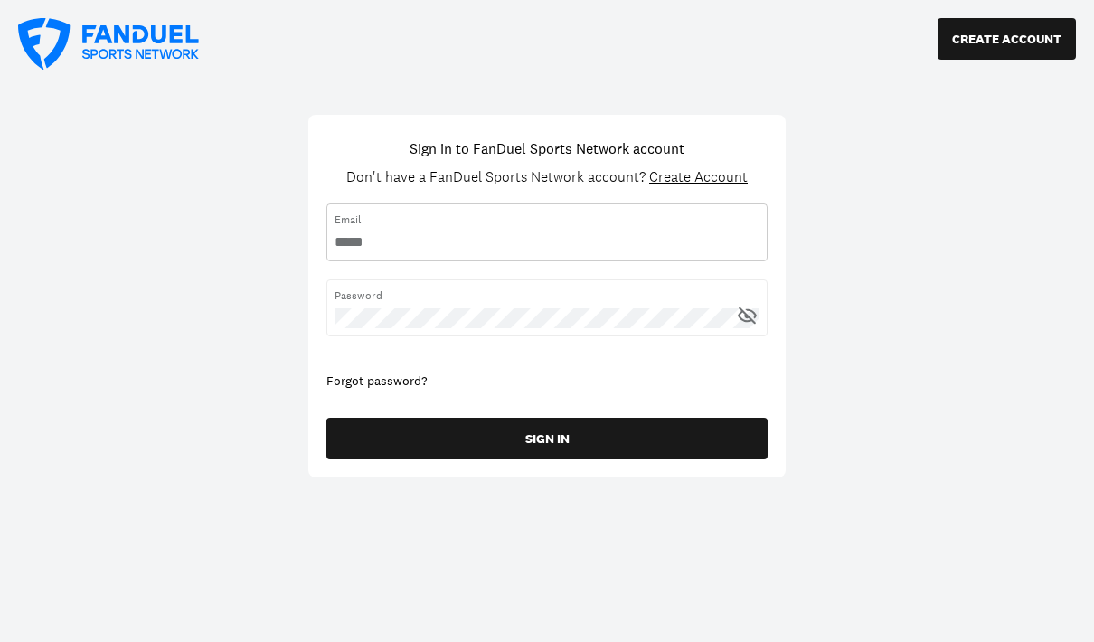
type input "**********"
click at [702, 427] on button "SIGN IN" at bounding box center [546, 439] width 441 height 42
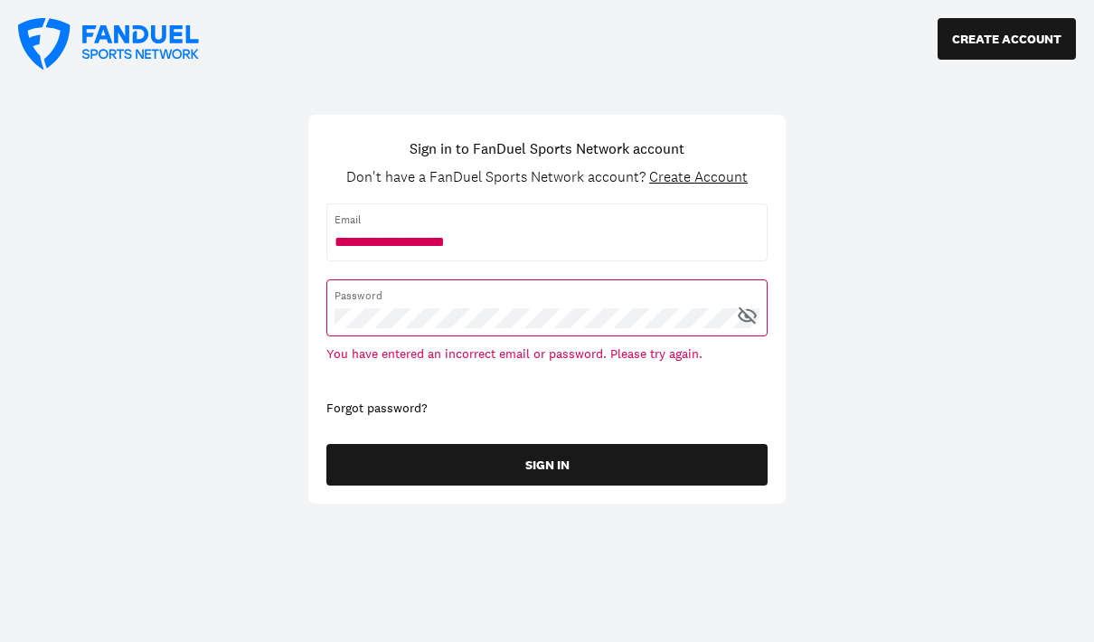
click at [419, 409] on div "Forgot password?" at bounding box center [546, 409] width 441 height 18
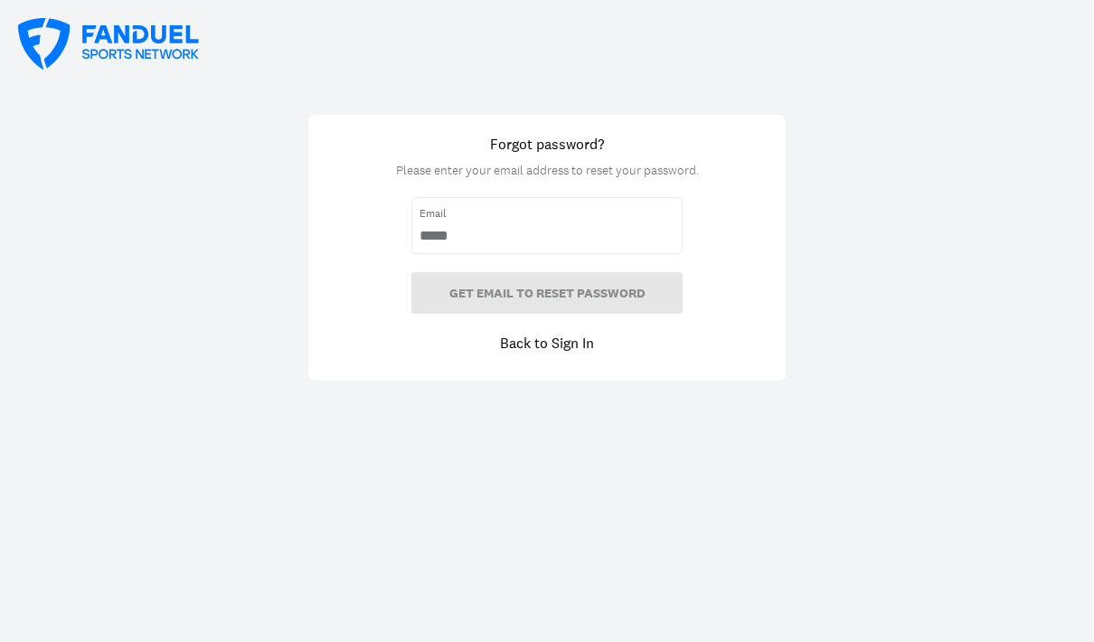
click at [613, 226] on input "email" at bounding box center [546, 236] width 255 height 20
type input "**********"
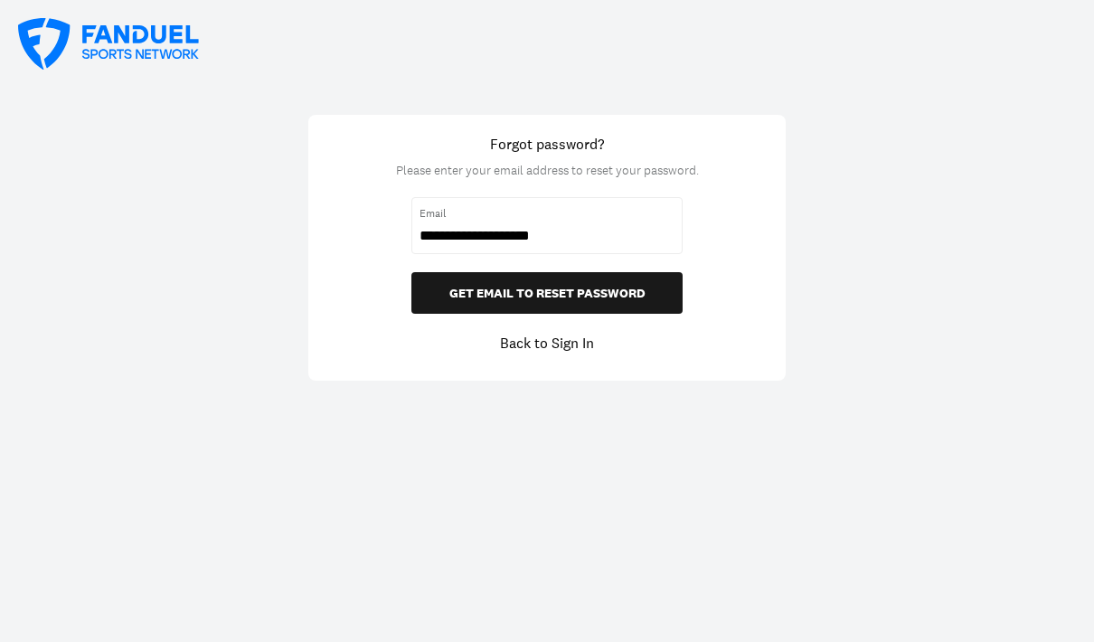
click at [656, 287] on button "GET EMAIL TO RESET PASSWORD" at bounding box center [546, 293] width 271 height 42
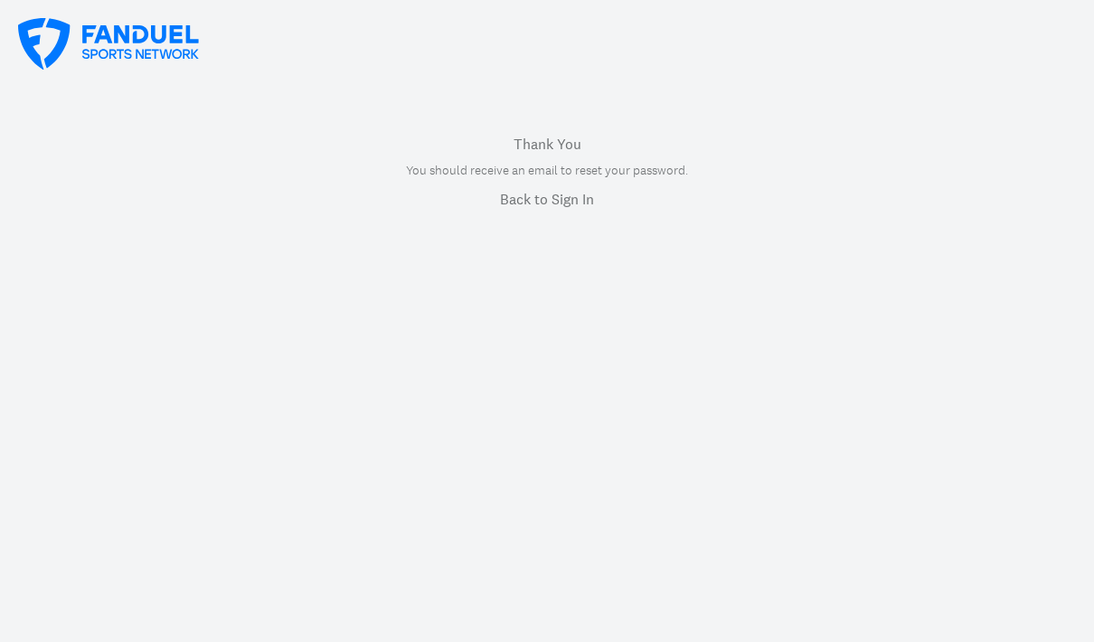
click at [113, 52] on icon at bounding box center [108, 44] width 181 height 52
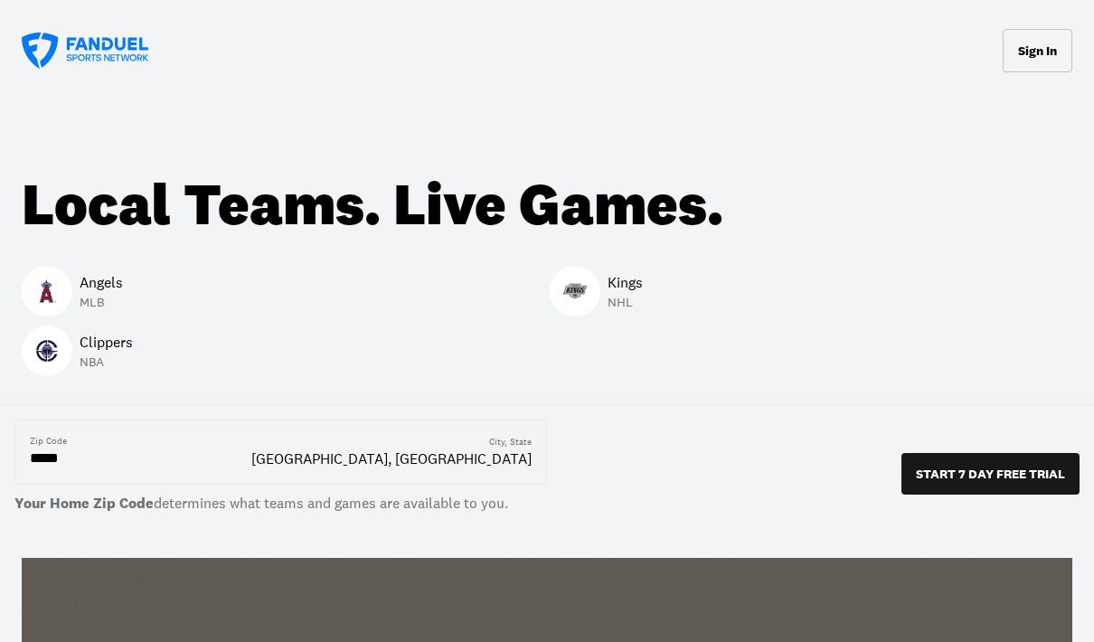
click at [1034, 70] on button "Sign In" at bounding box center [1038, 50] width 70 height 43
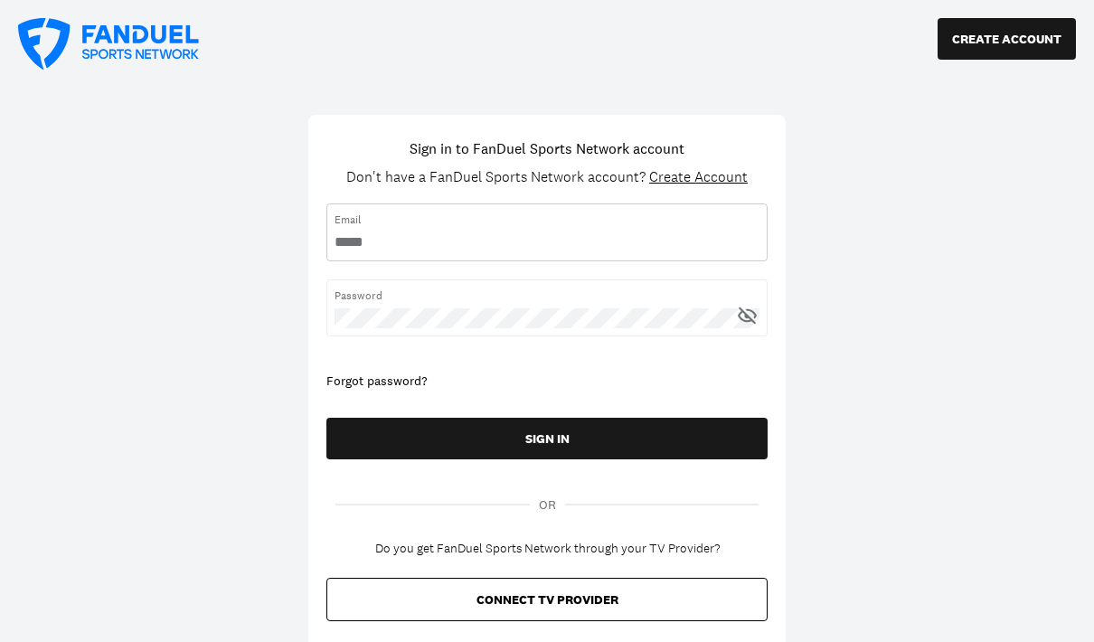
type input "**********"
click at [724, 438] on button "SIGN IN" at bounding box center [546, 439] width 441 height 42
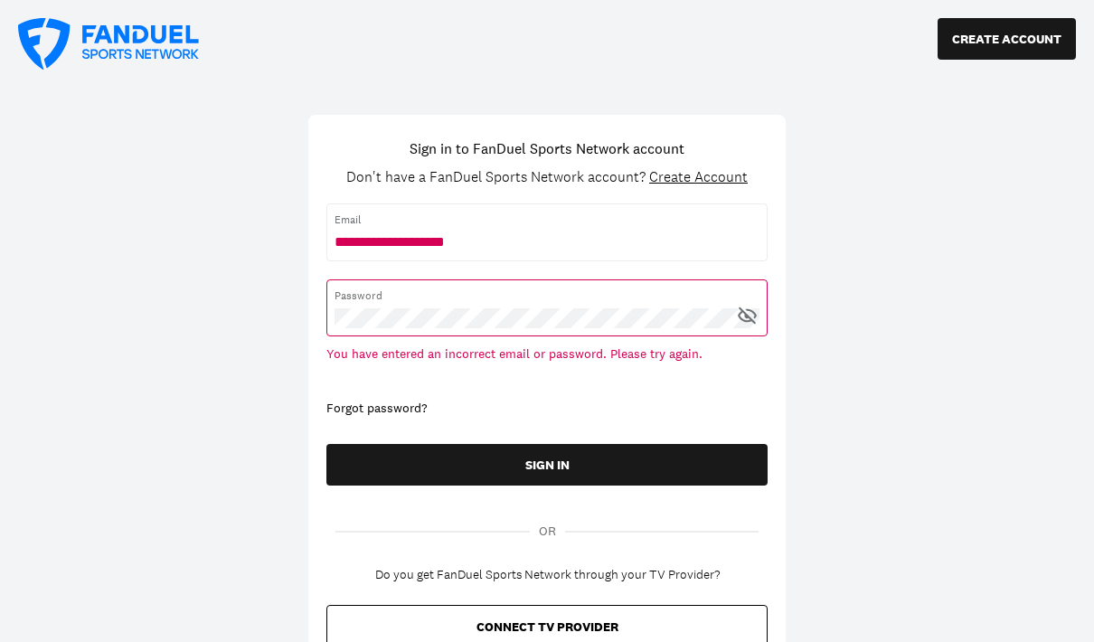
click at [754, 314] on icon at bounding box center [751, 313] width 12 height 10
click at [748, 316] on icon at bounding box center [746, 315] width 5 height 5
click at [424, 401] on div "Forgot password?" at bounding box center [546, 409] width 441 height 18
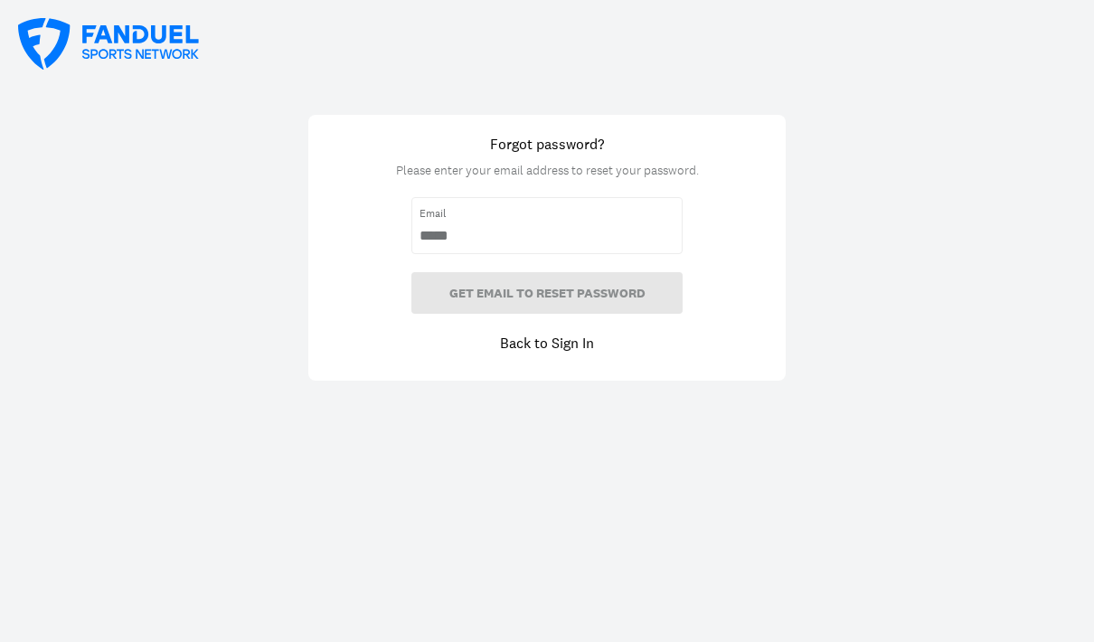
click at [592, 236] on input "email" at bounding box center [546, 236] width 255 height 20
type input "**********"
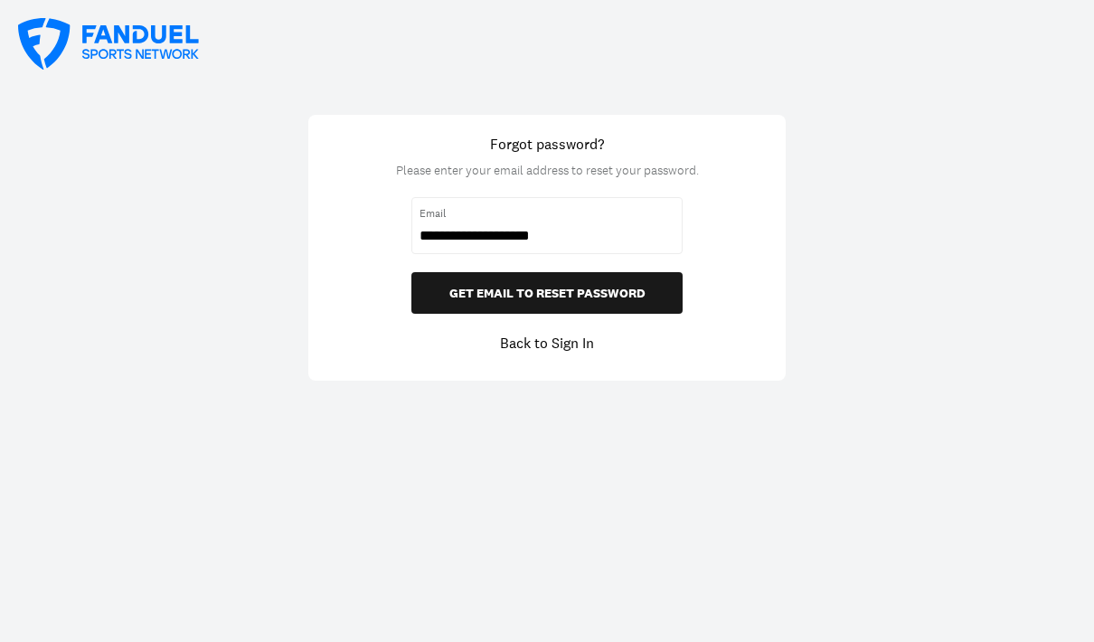
click at [663, 287] on button "GET EMAIL TO RESET PASSWORD" at bounding box center [546, 293] width 271 height 42
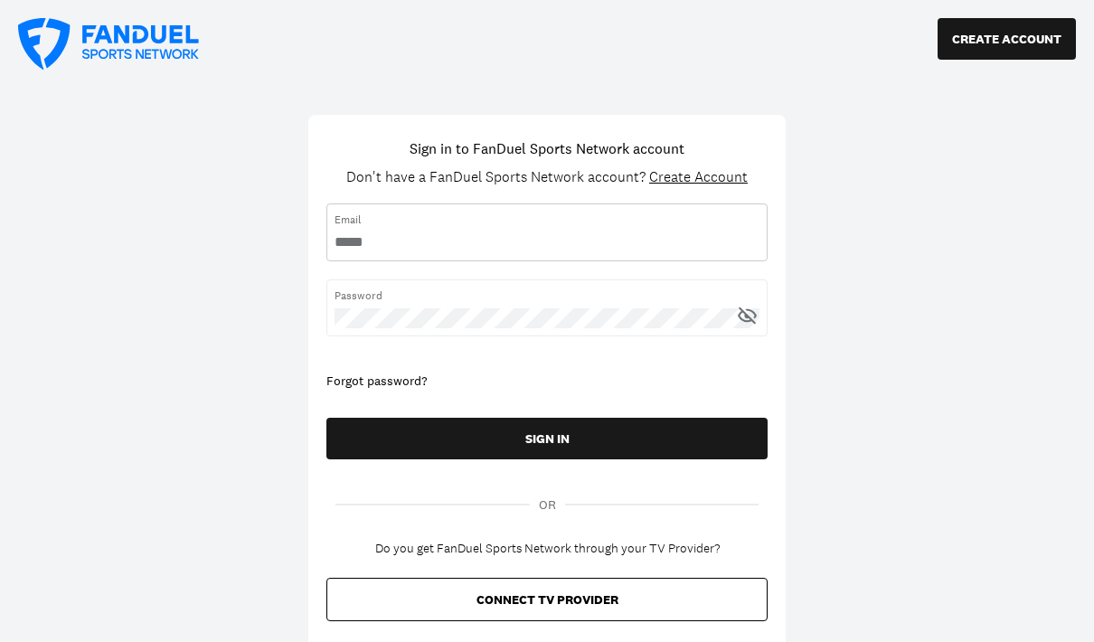
type input "**********"
click at [746, 313] on icon at bounding box center [747, 314] width 18 height 17
click at [744, 317] on icon at bounding box center [747, 315] width 23 height 23
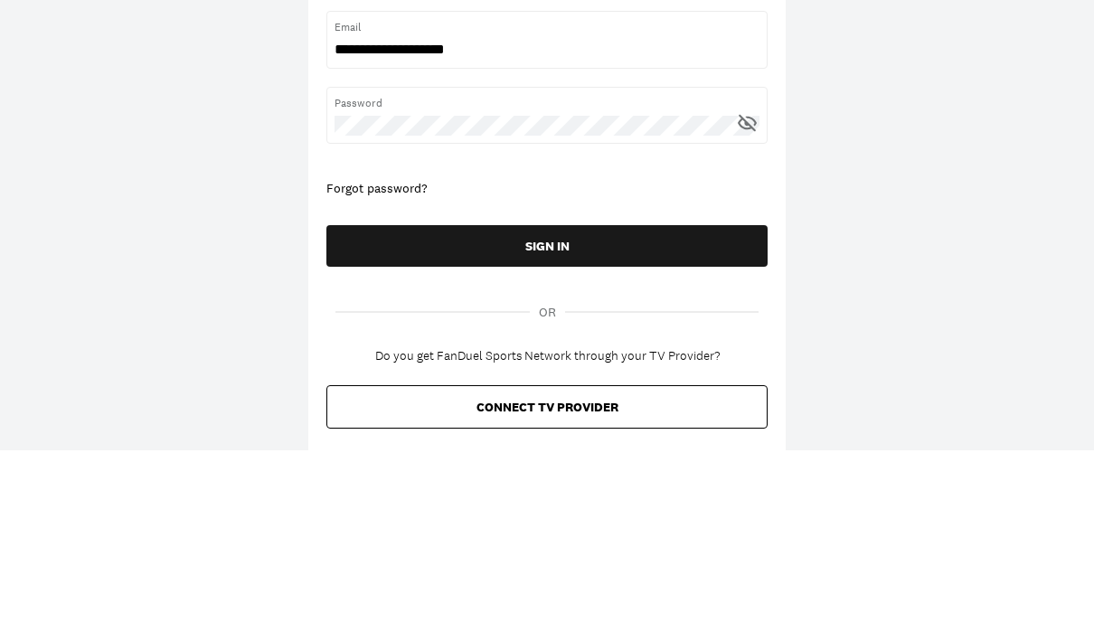
scroll to position [193, 0]
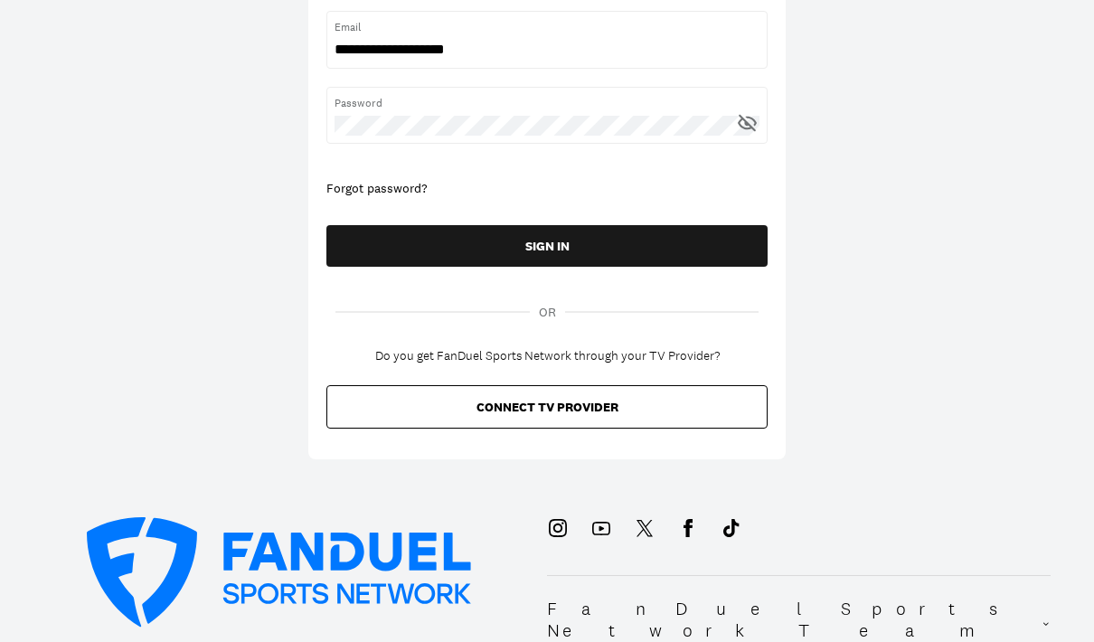
click at [661, 243] on button "SIGN IN" at bounding box center [546, 246] width 441 height 42
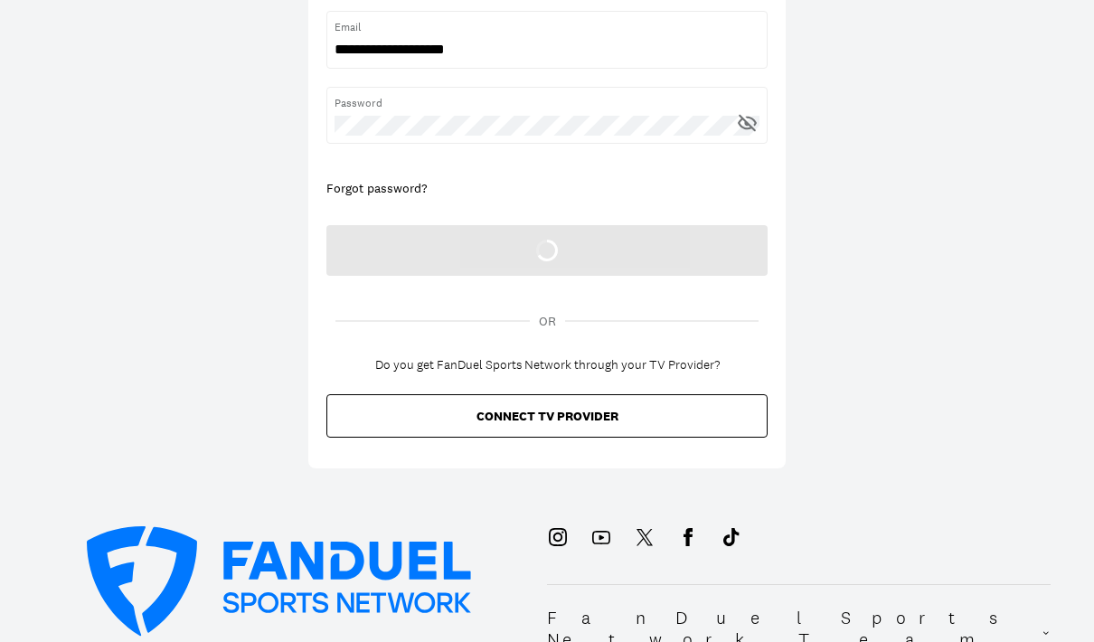
scroll to position [72, 0]
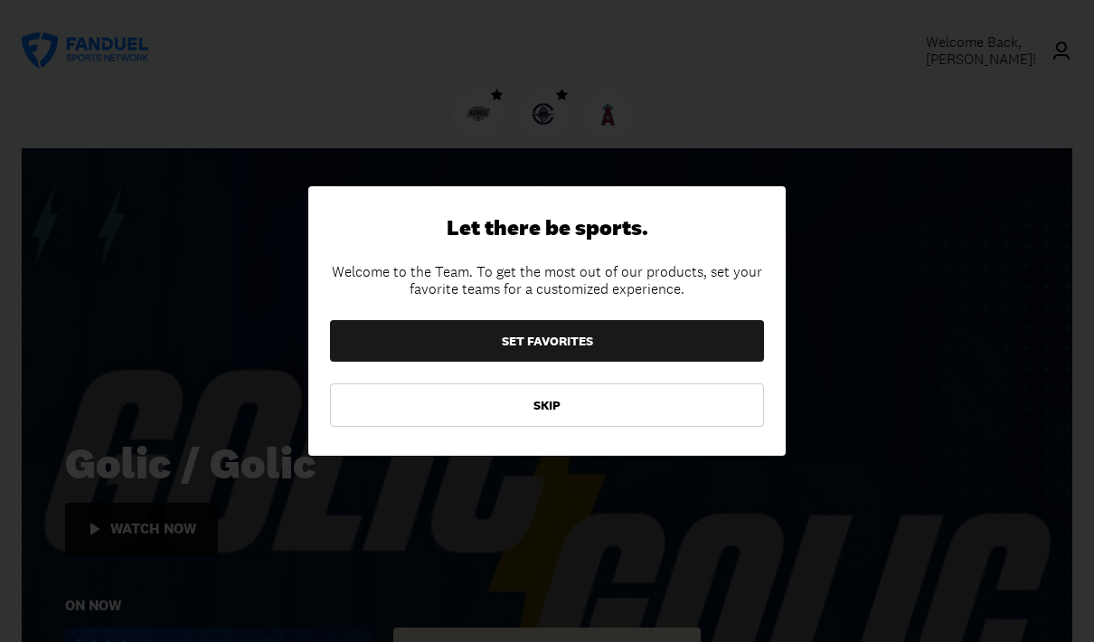
click at [668, 342] on button "SET FAVORITES" at bounding box center [547, 341] width 434 height 42
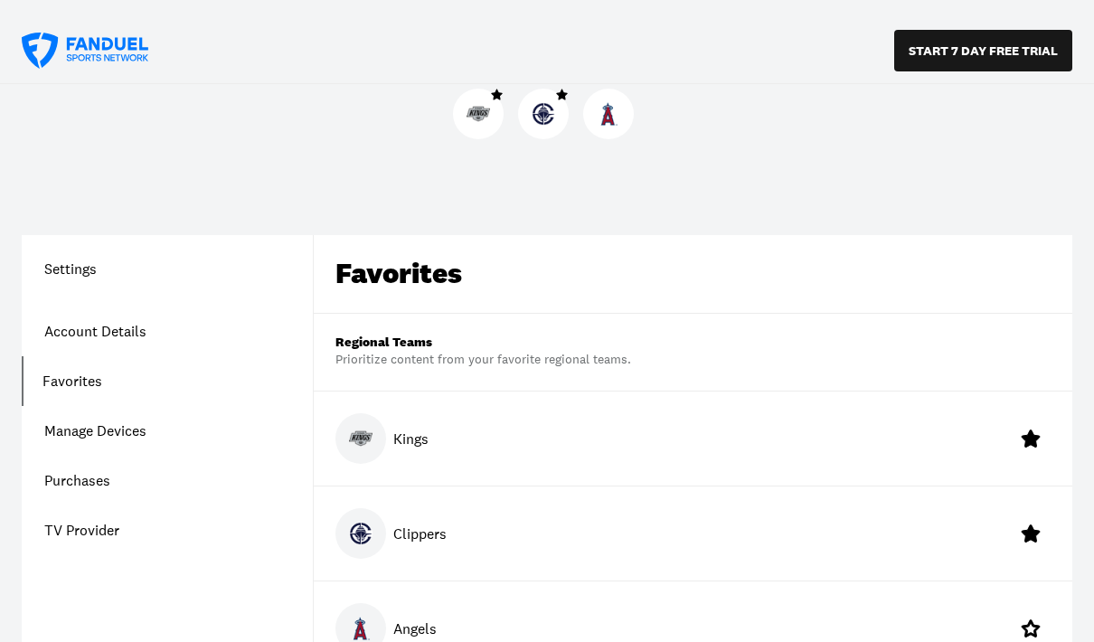
click at [118, 438] on link "Manage Devices" at bounding box center [167, 431] width 291 height 50
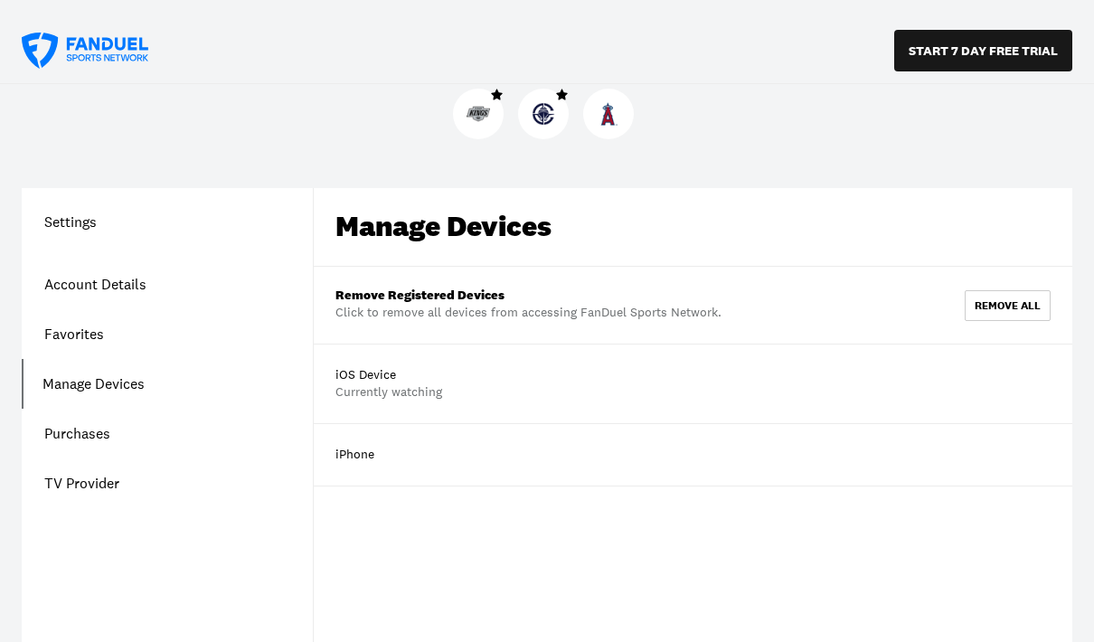
scroll to position [72, 0]
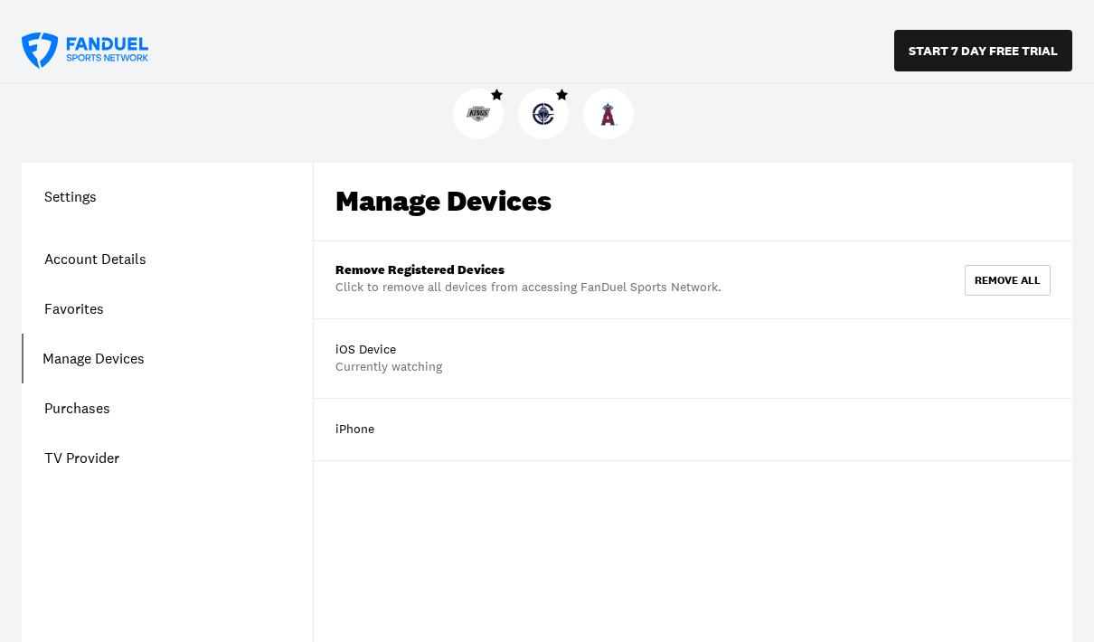
click at [105, 434] on link "TV Provider" at bounding box center [167, 458] width 291 height 50
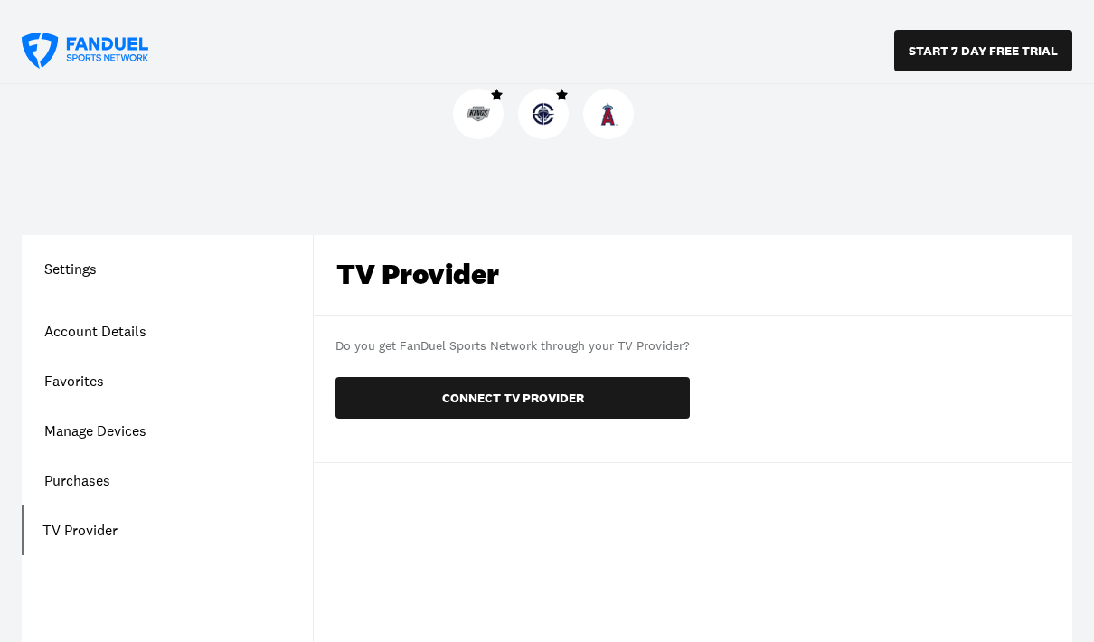
click at [80, 463] on link "Purchases" at bounding box center [167, 481] width 291 height 50
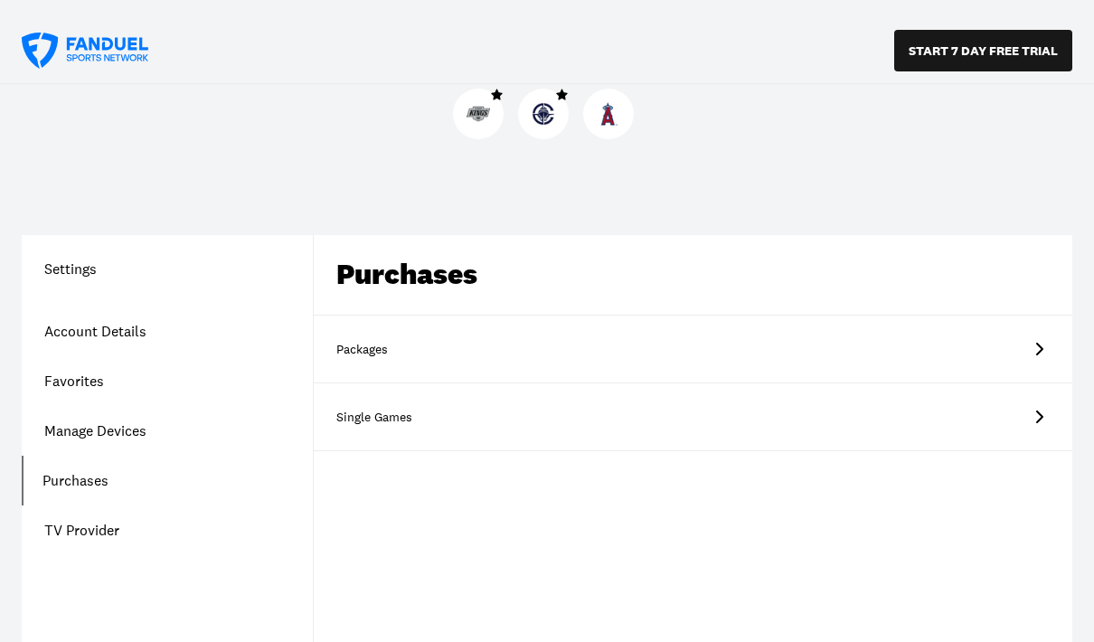
click at [1002, 340] on link "Packages" at bounding box center [693, 350] width 759 height 68
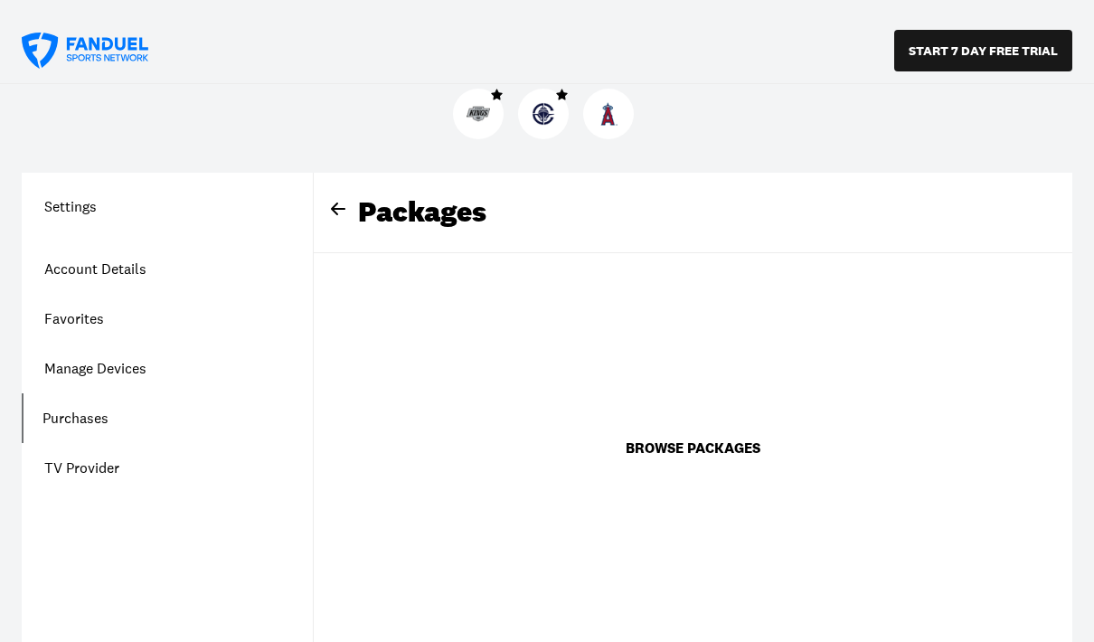
scroll to position [53, 0]
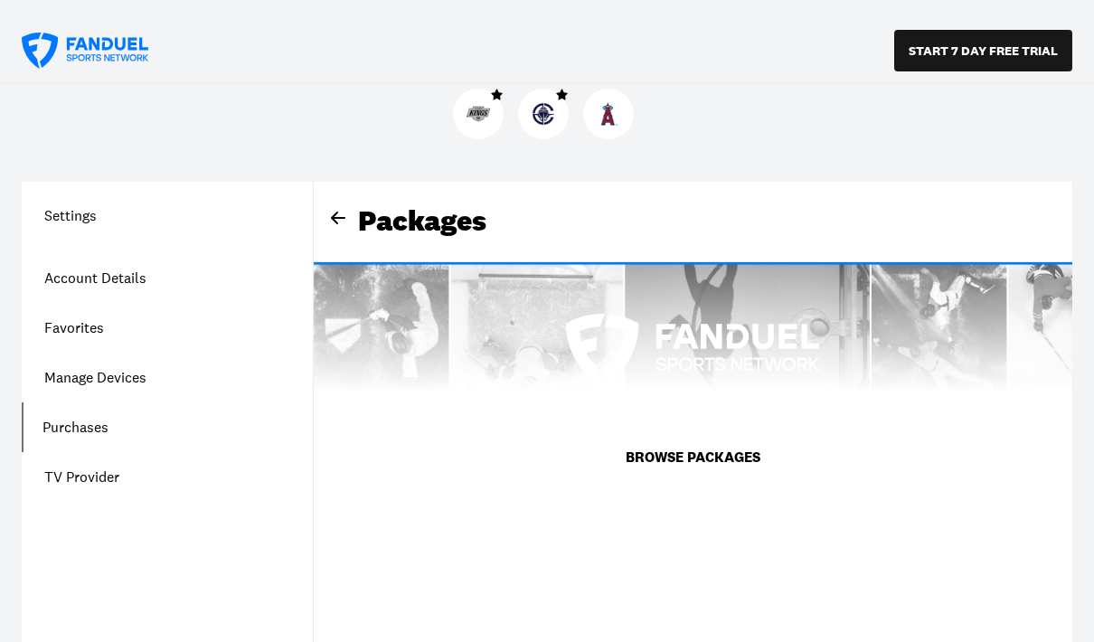
click at [334, 222] on icon at bounding box center [338, 218] width 22 height 22
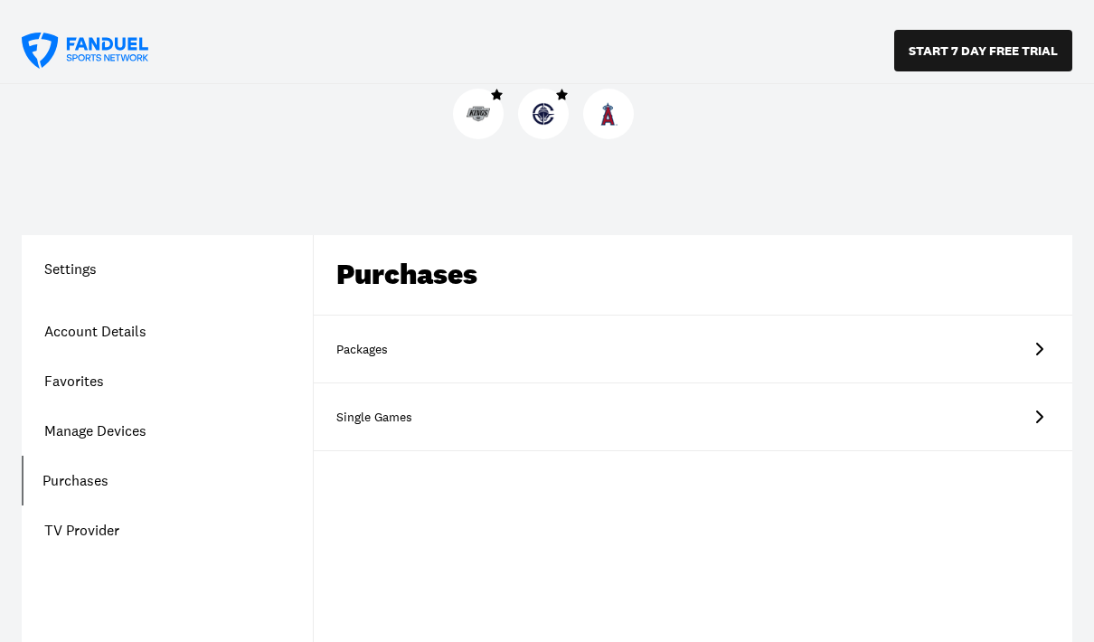
click at [85, 533] on link "TV Provider" at bounding box center [167, 530] width 291 height 50
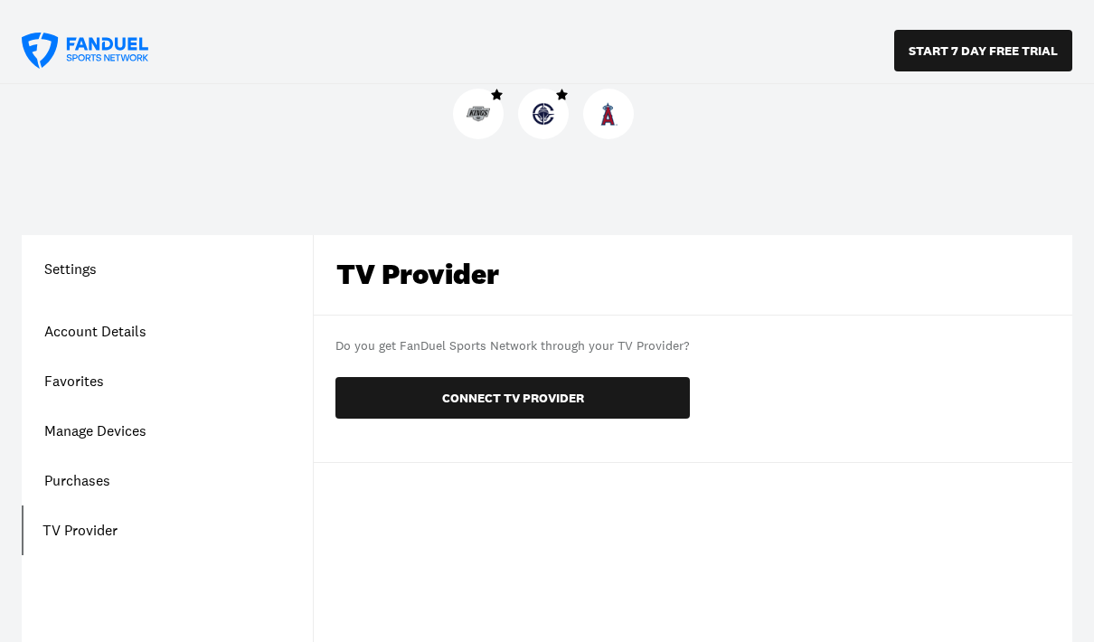
click at [646, 400] on button "CONNECT TV PROVIDER" at bounding box center [512, 398] width 354 height 42
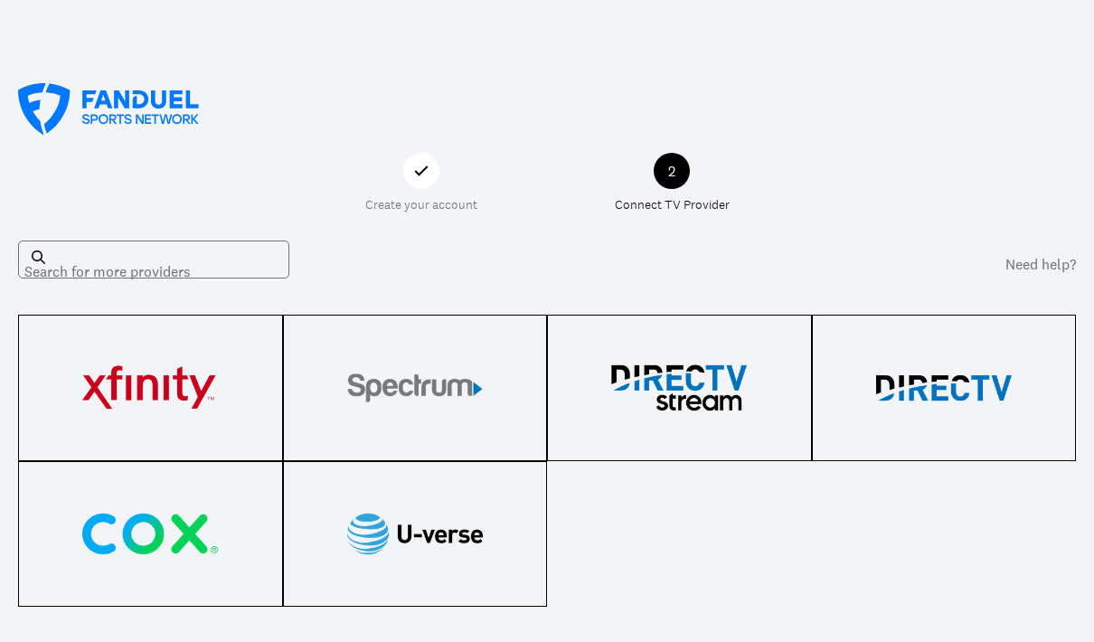
click at [113, 270] on div "Search for more providers" at bounding box center [153, 259] width 271 height 38
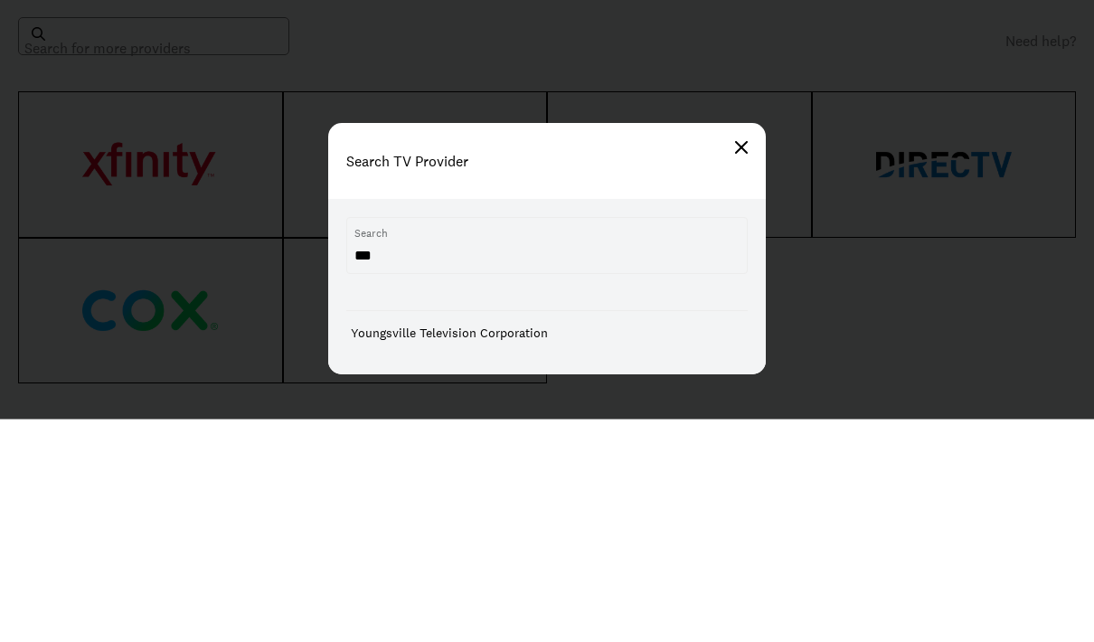
scroll to position [223, 0]
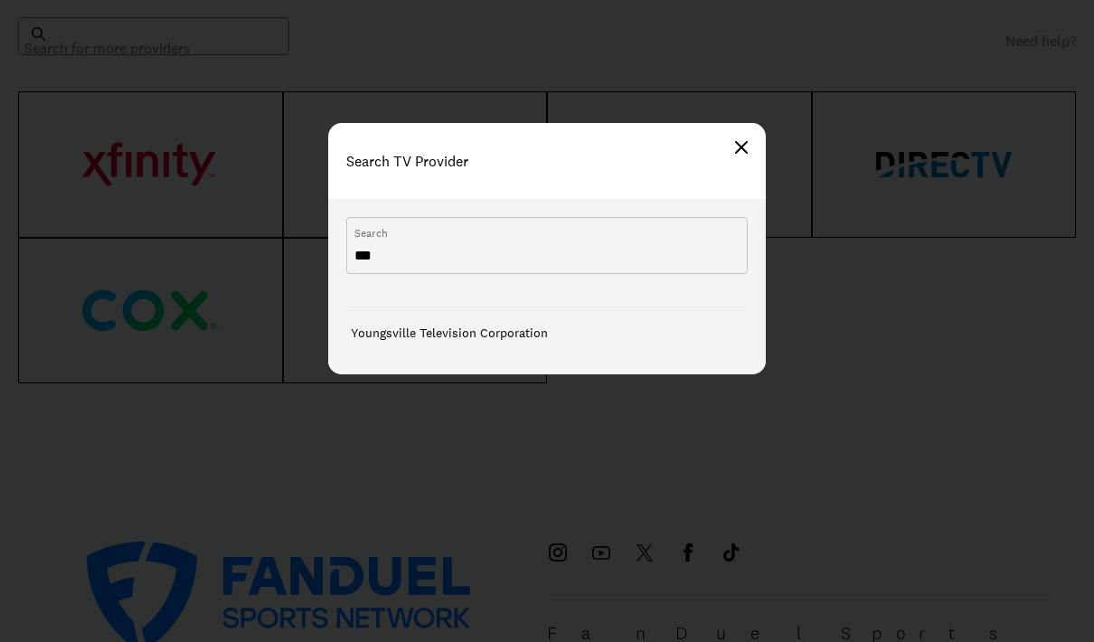
type input "***"
click at [741, 163] on h1 "Search TV Provider" at bounding box center [546, 161] width 401 height 40
click at [751, 140] on div "Search TV Provider" at bounding box center [547, 161] width 438 height 76
click at [745, 150] on img at bounding box center [741, 147] width 13 height 13
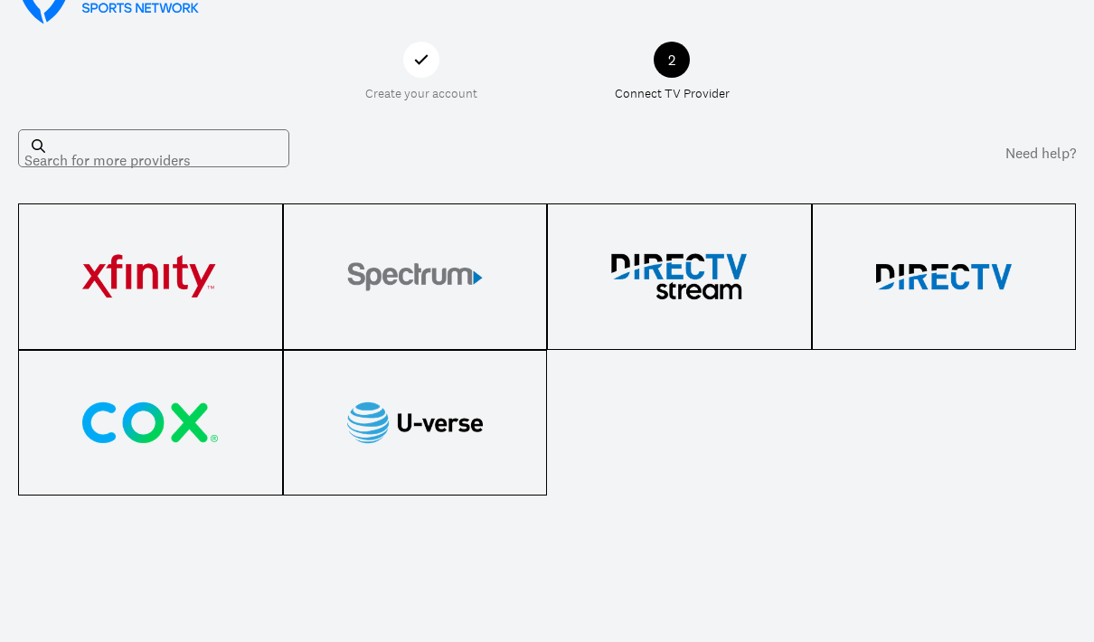
scroll to position [0, 0]
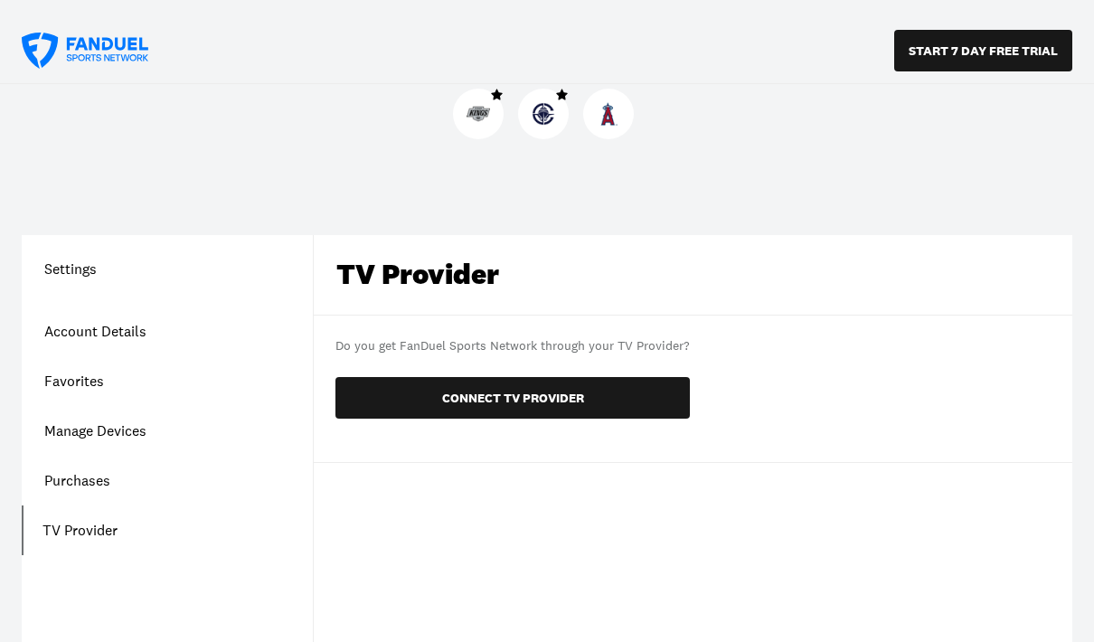
click at [74, 52] on icon at bounding box center [85, 51] width 127 height 36
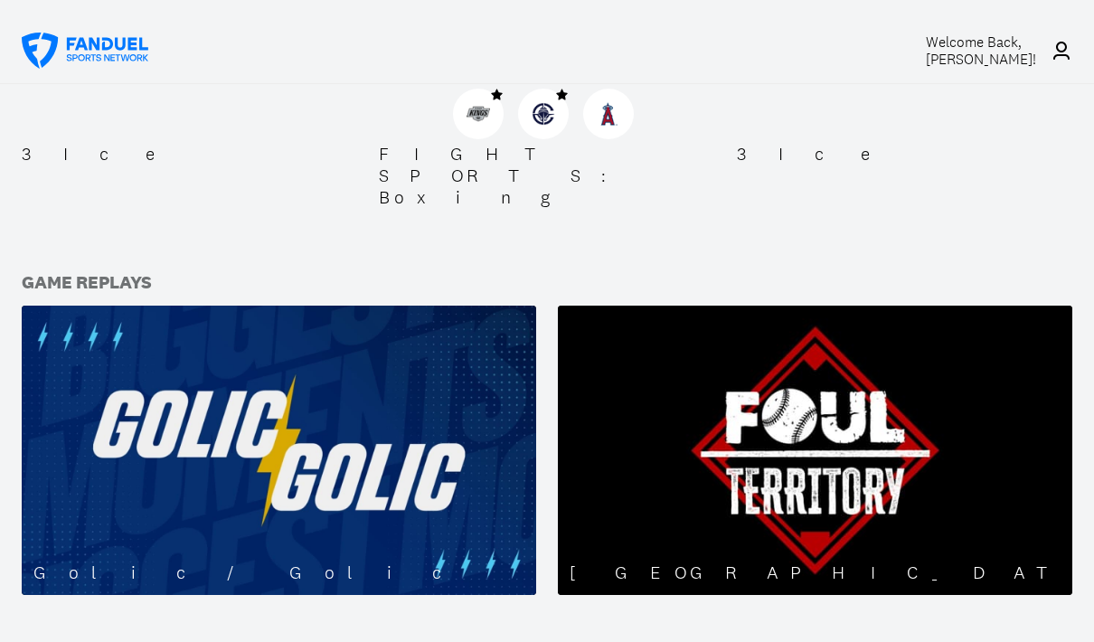
scroll to position [1145, 0]
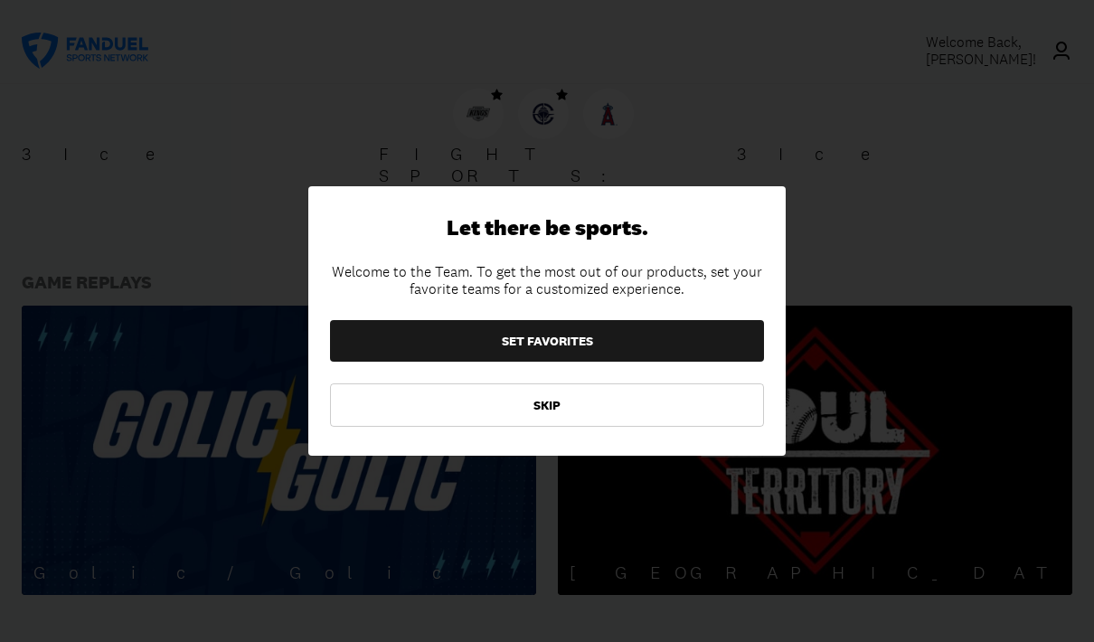
click at [675, 427] on button "SKIP" at bounding box center [547, 404] width 434 height 43
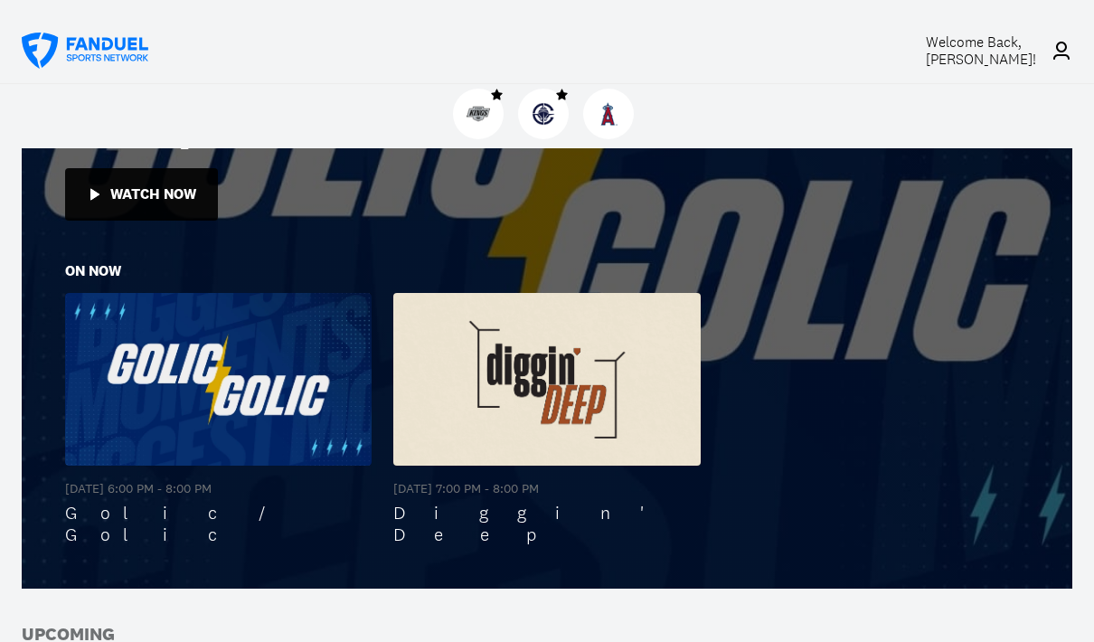
scroll to position [397, 0]
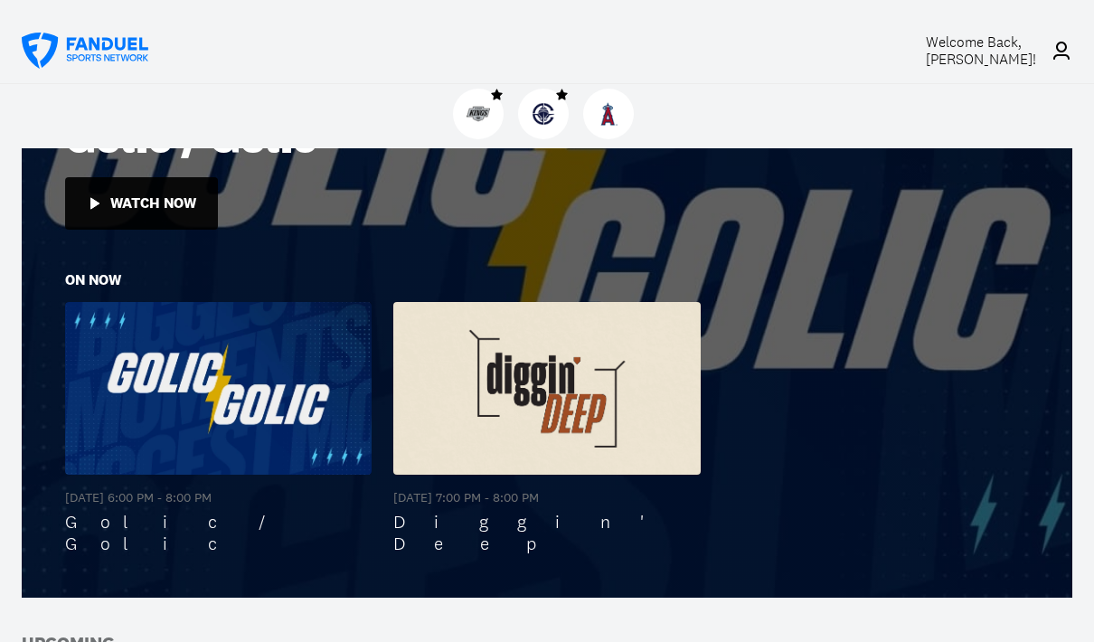
click at [485, 114] on img at bounding box center [479, 114] width 24 height 24
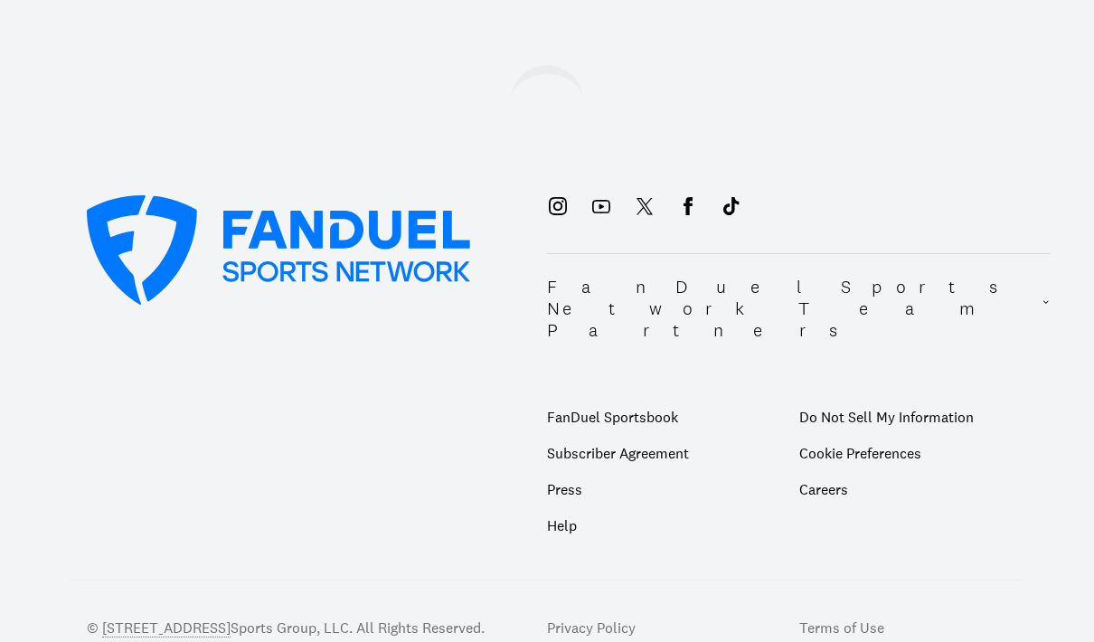
click at [483, 122] on div at bounding box center [547, 101] width 1094 height 72
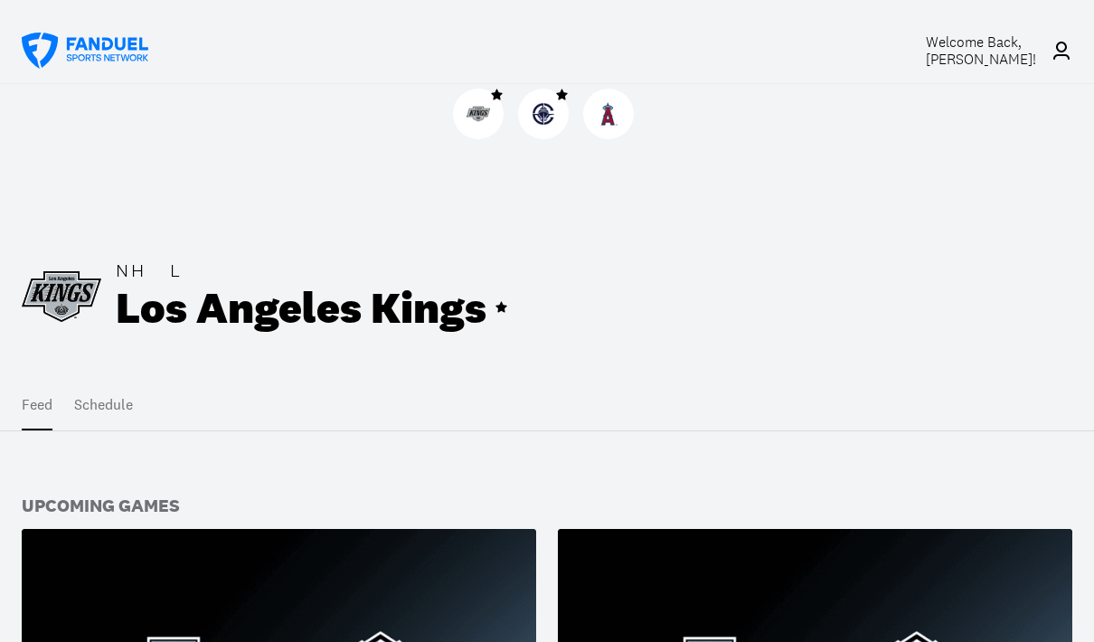
click at [106, 404] on button "Schedule" at bounding box center [103, 405] width 59 height 51
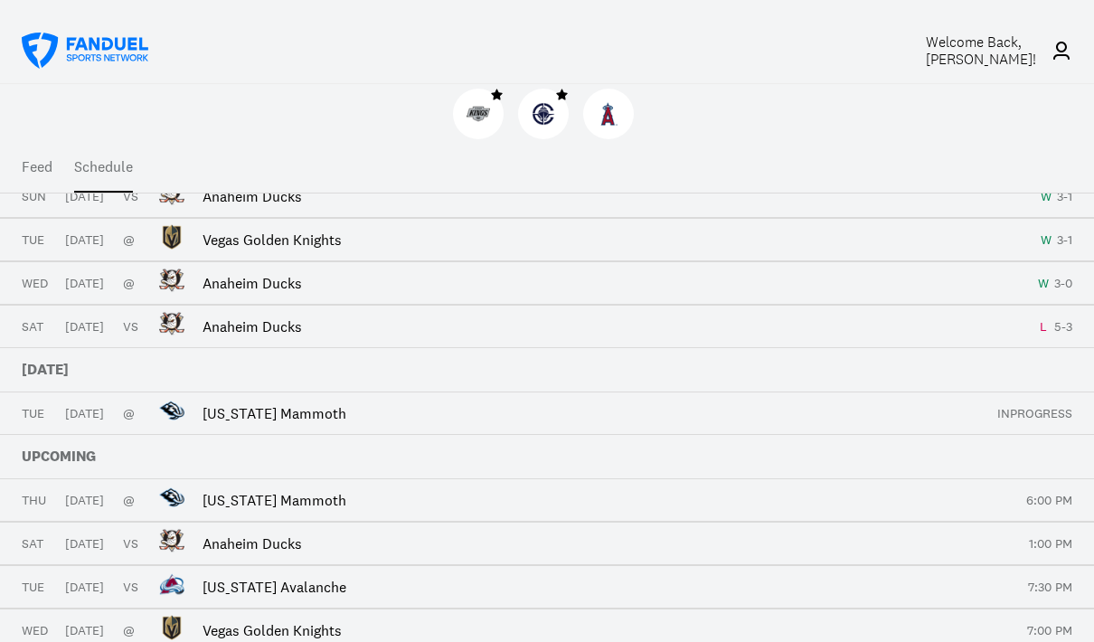
scroll to position [344, 0]
click at [214, 391] on div "[DATE] @ [US_STATE] Mammoth INPROGRESS" at bounding box center [547, 412] width 1094 height 43
click at [193, 424] on div "[DATE] @ [US_STATE] Mammoth INPROGRESS" at bounding box center [547, 412] width 1094 height 43
click at [1022, 426] on div "[DATE] @ [US_STATE] Mammoth INPROGRESS" at bounding box center [547, 412] width 1094 height 43
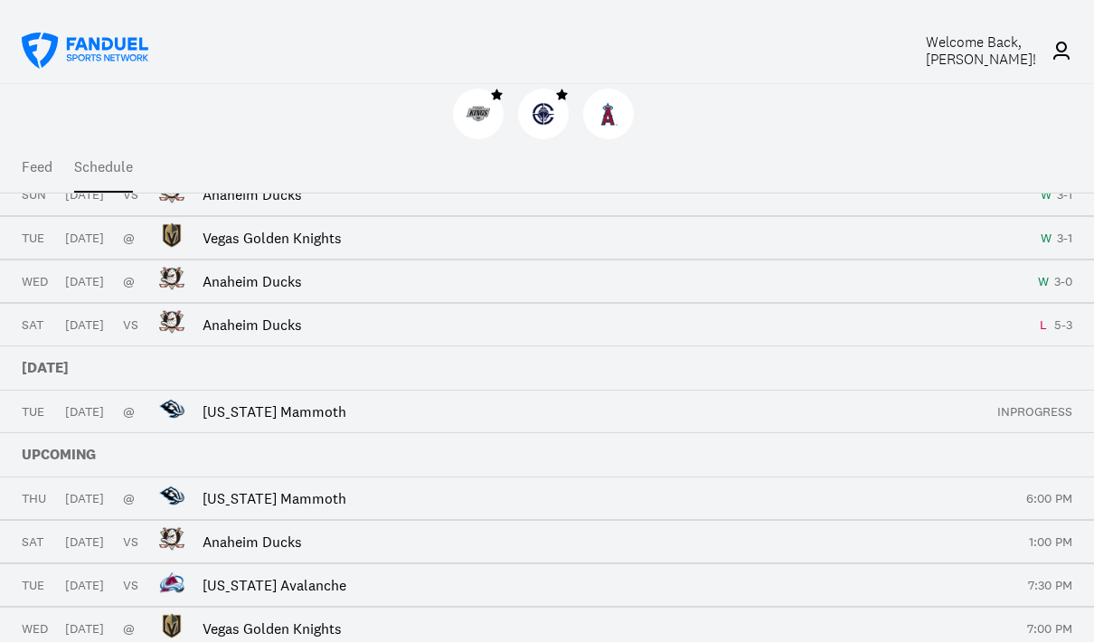
click at [1048, 414] on p "INPROGRESS" at bounding box center [1034, 412] width 75 height 13
click at [89, 410] on p "[DATE]" at bounding box center [86, 412] width 43 height 13
click at [1032, 406] on p "INPROGRESS" at bounding box center [1034, 412] width 75 height 13
click at [1026, 406] on p "INPROGRESS" at bounding box center [1034, 412] width 75 height 13
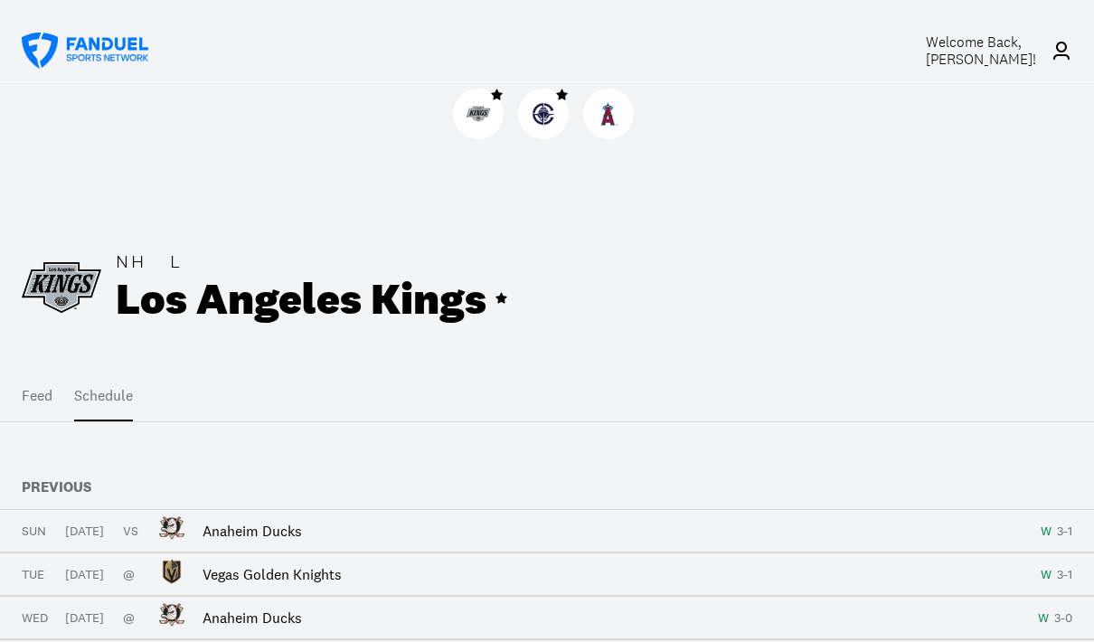
scroll to position [0, 0]
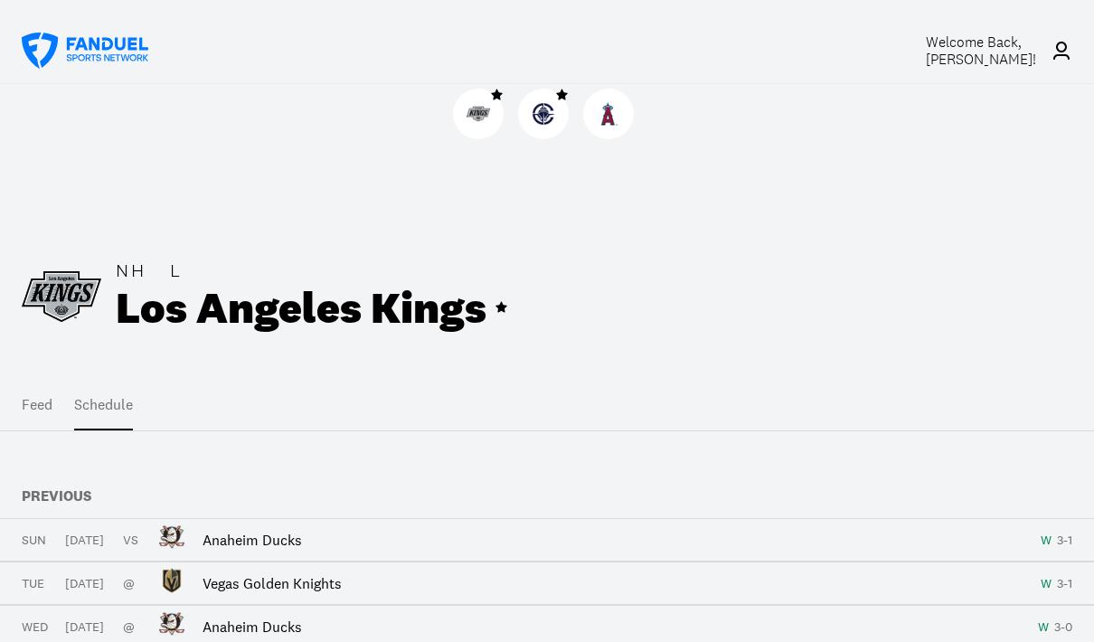
click at [70, 55] on icon at bounding box center [69, 57] width 5 height 7
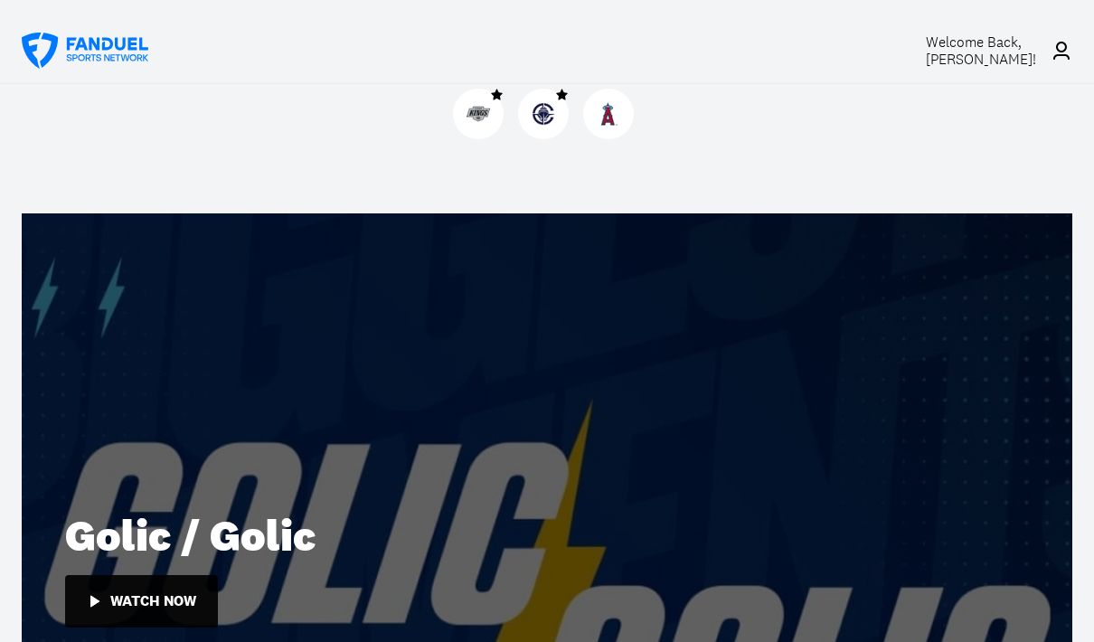
click at [43, 68] on icon at bounding box center [85, 51] width 127 height 36
click at [56, 51] on icon at bounding box center [85, 51] width 127 height 36
click at [1002, 52] on span "Welcome Back, [PERSON_NAME] !" at bounding box center [981, 51] width 110 height 36
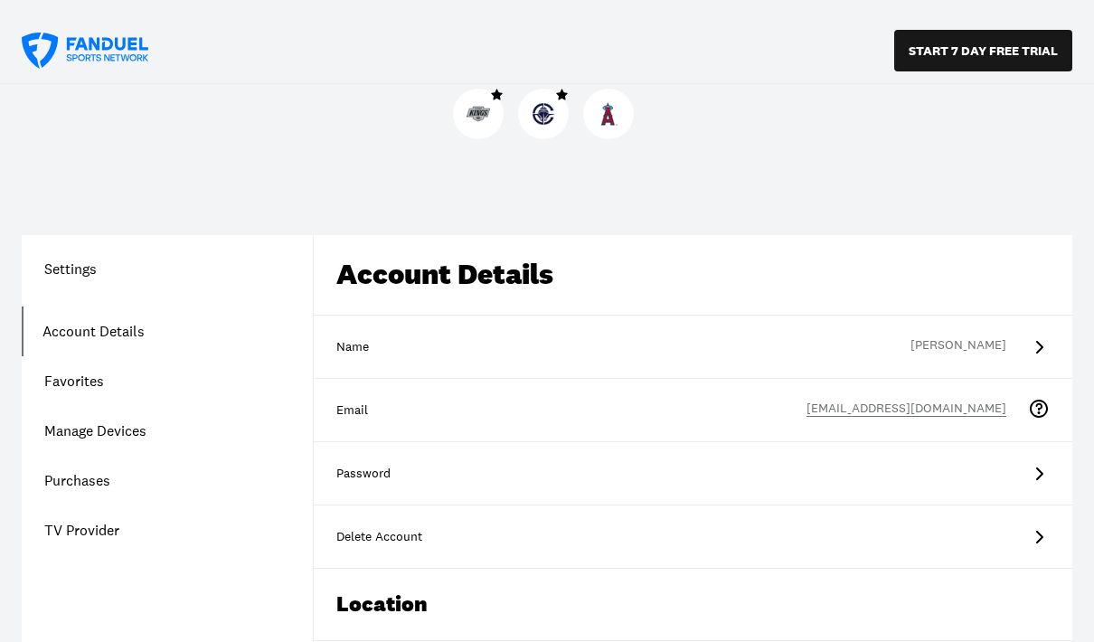
click at [1018, 52] on button "START 7 DAY FREE TRIAL" at bounding box center [983, 51] width 178 height 42
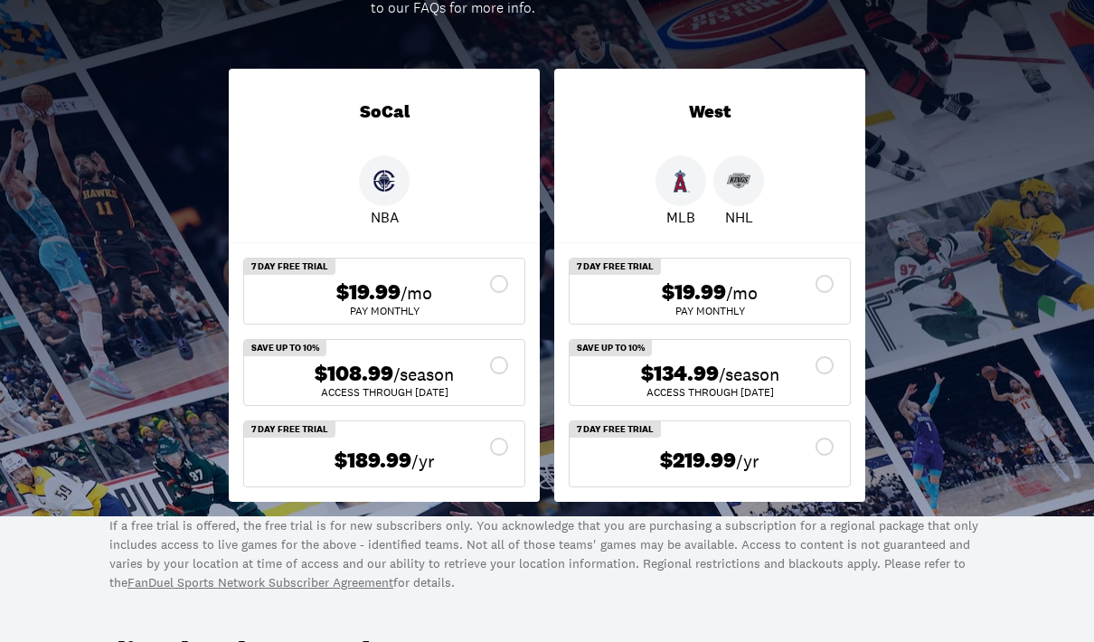
click at [826, 379] on div "$134.99 /season" at bounding box center [709, 375] width 251 height 26
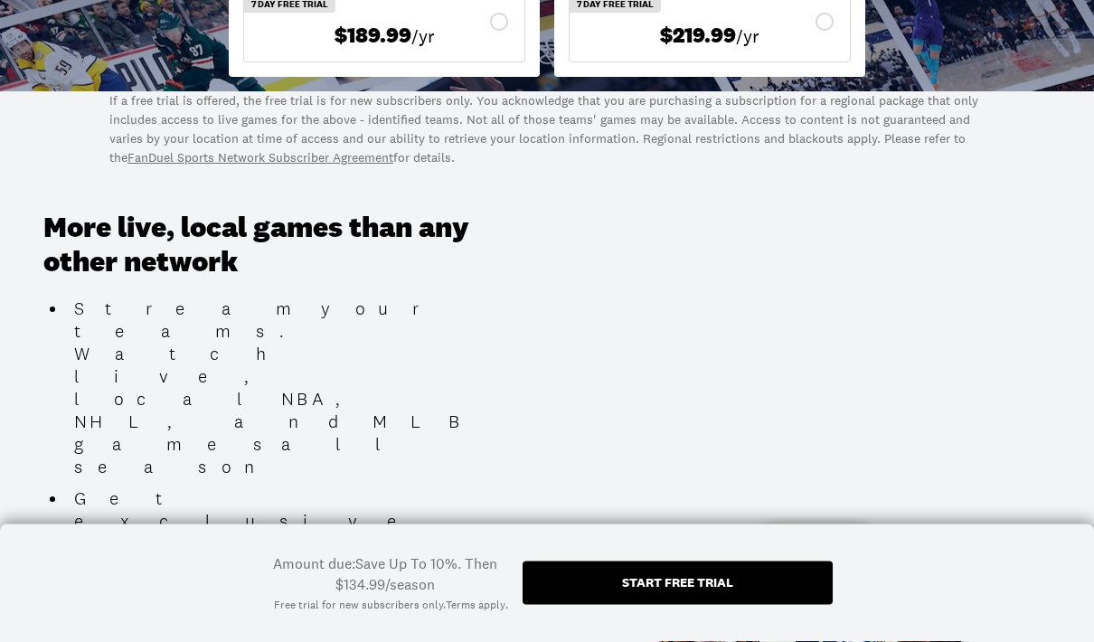
scroll to position [927, 0]
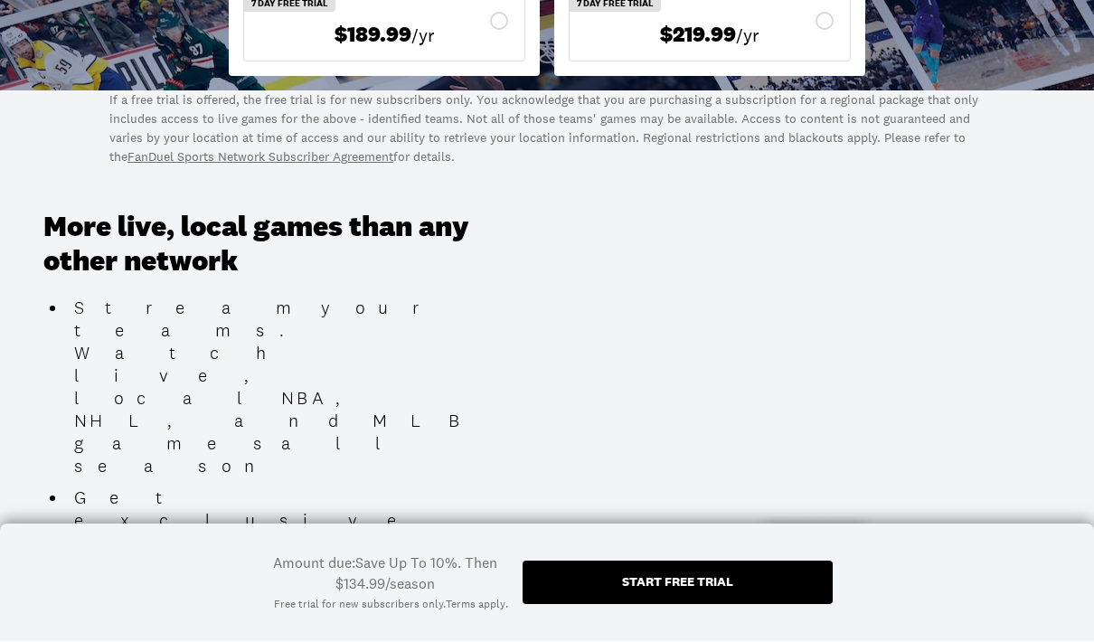
click at [768, 605] on div "Start free trial" at bounding box center [678, 582] width 310 height 43
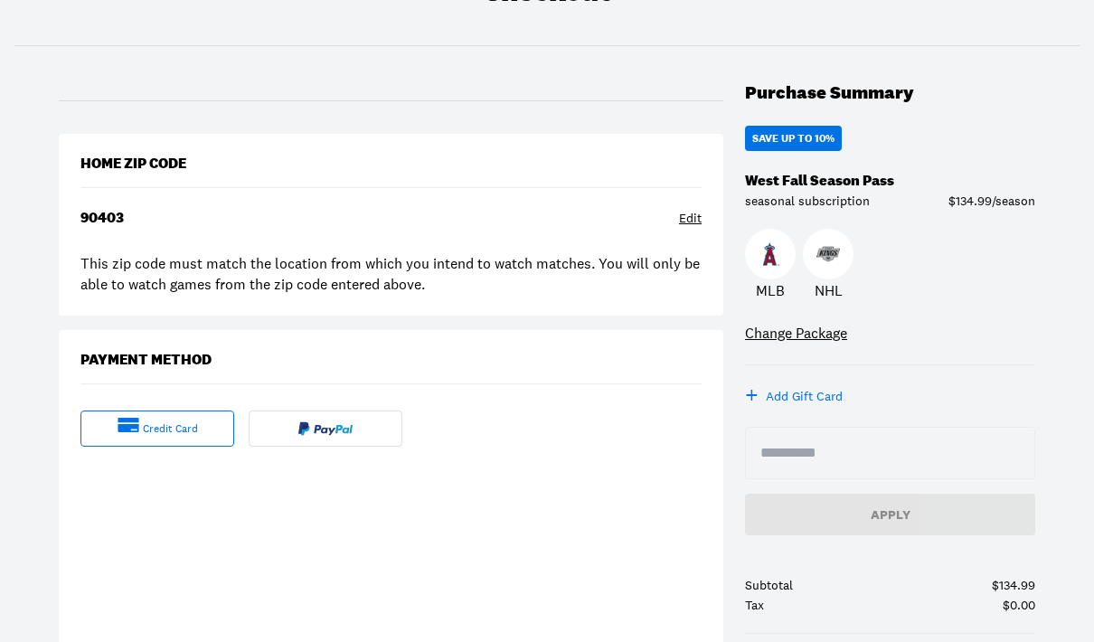
scroll to position [242, 0]
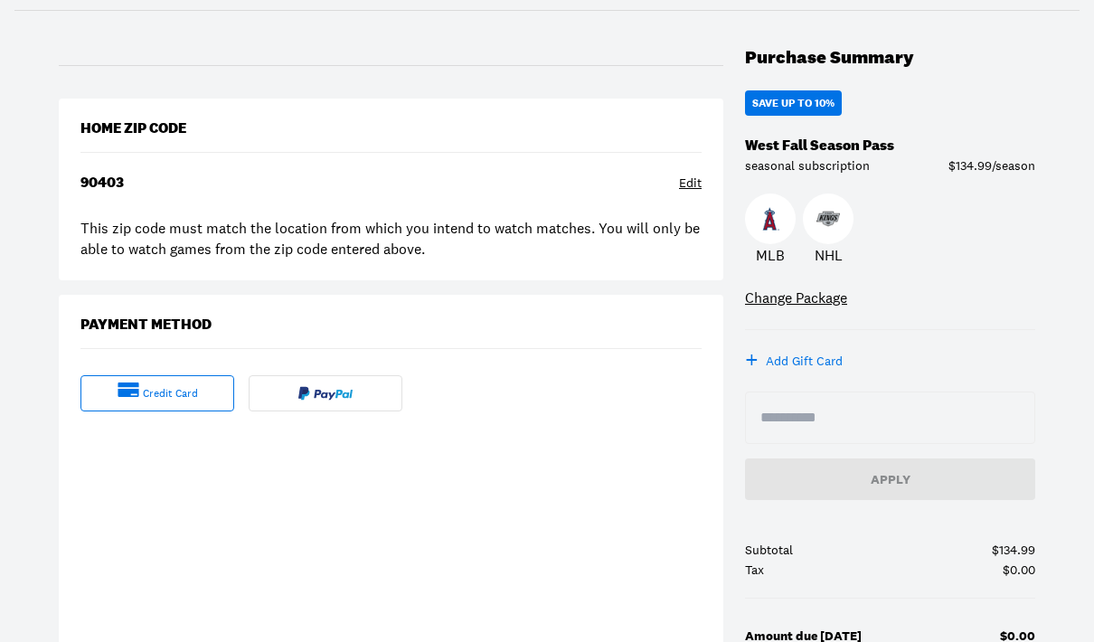
click at [837, 418] on input at bounding box center [889, 418] width 259 height 22
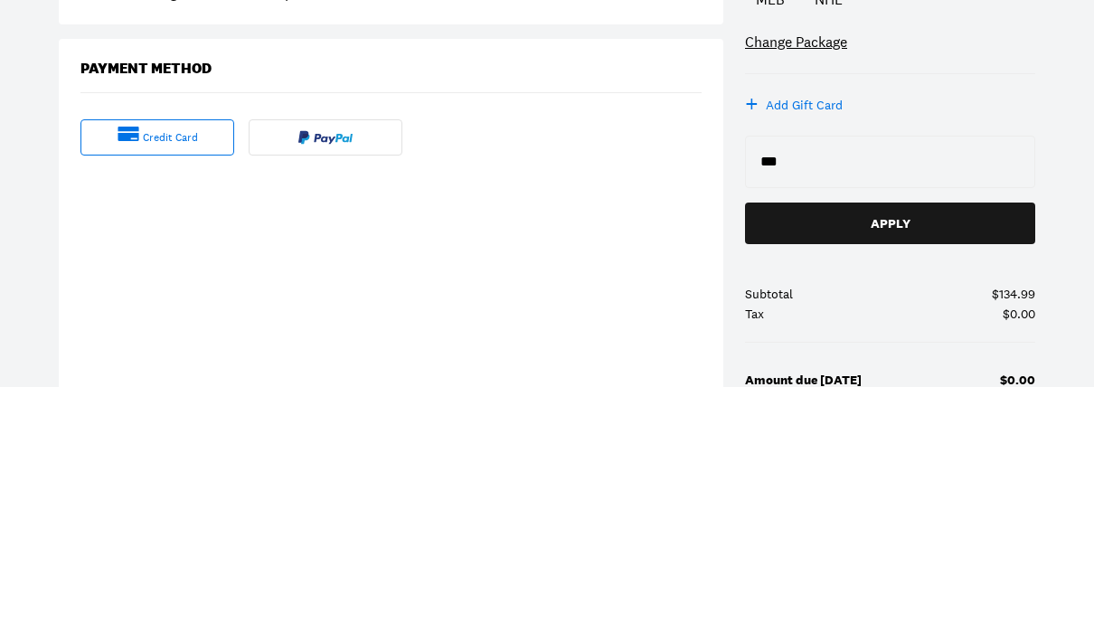
type input "*"
type input "********"
click at [947, 458] on button "Apply" at bounding box center [890, 479] width 290 height 42
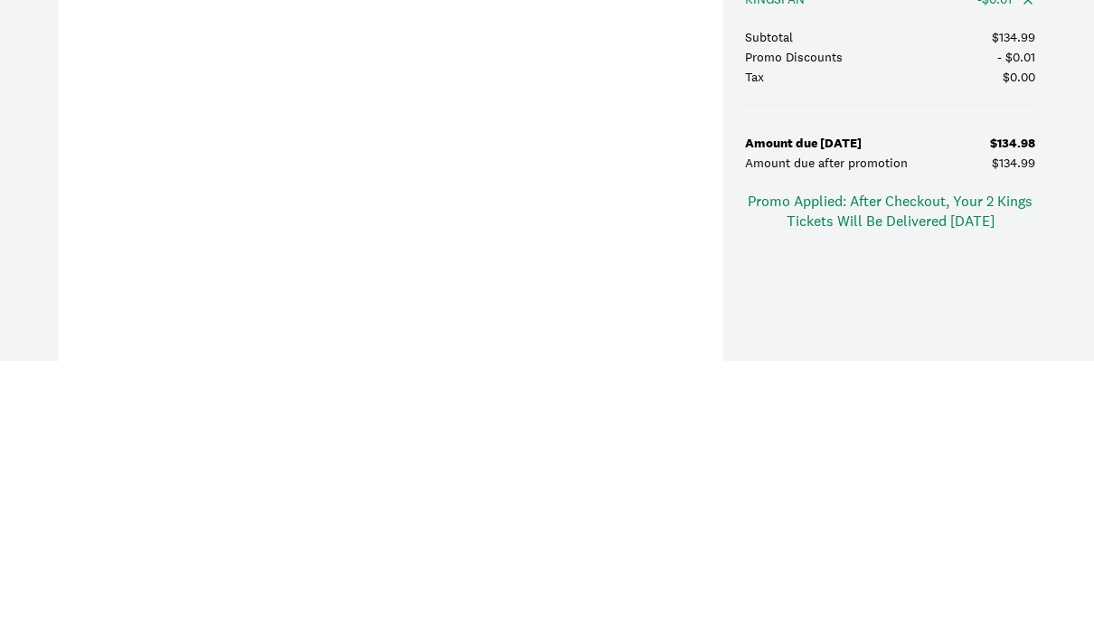
scroll to position [726, 0]
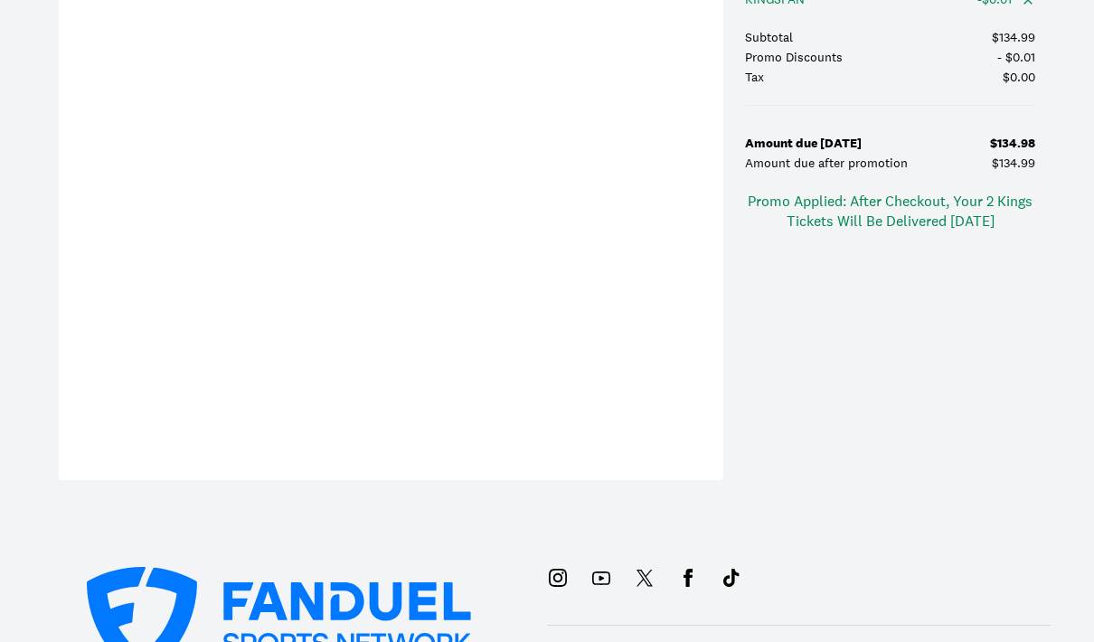
click at [79, 247] on div "credit card" at bounding box center [391, 175] width 664 height 567
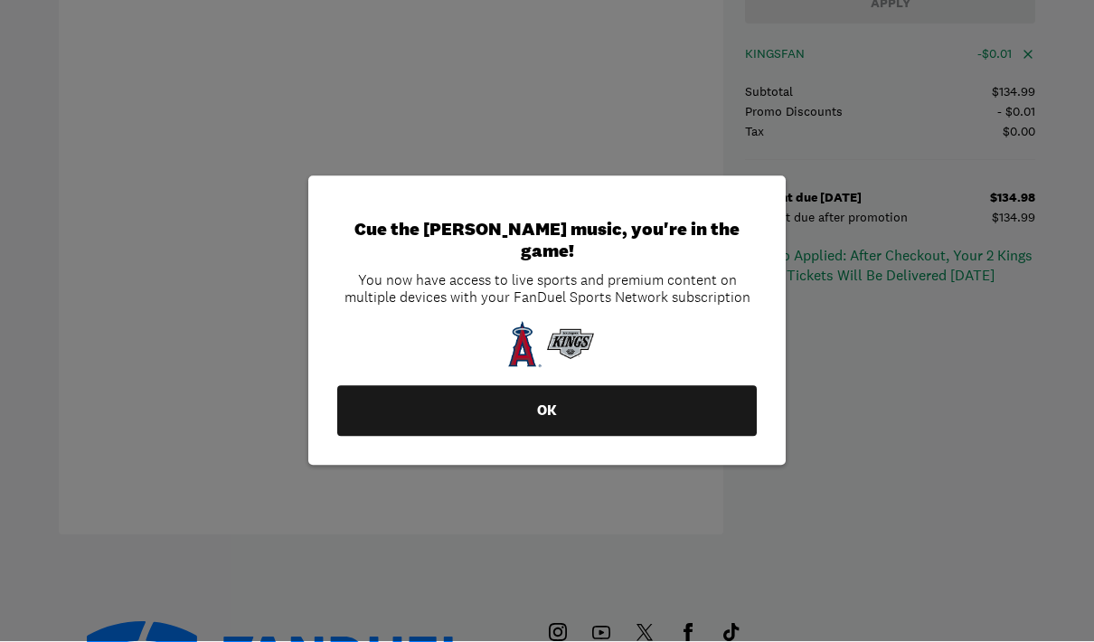
scroll to position [672, 0]
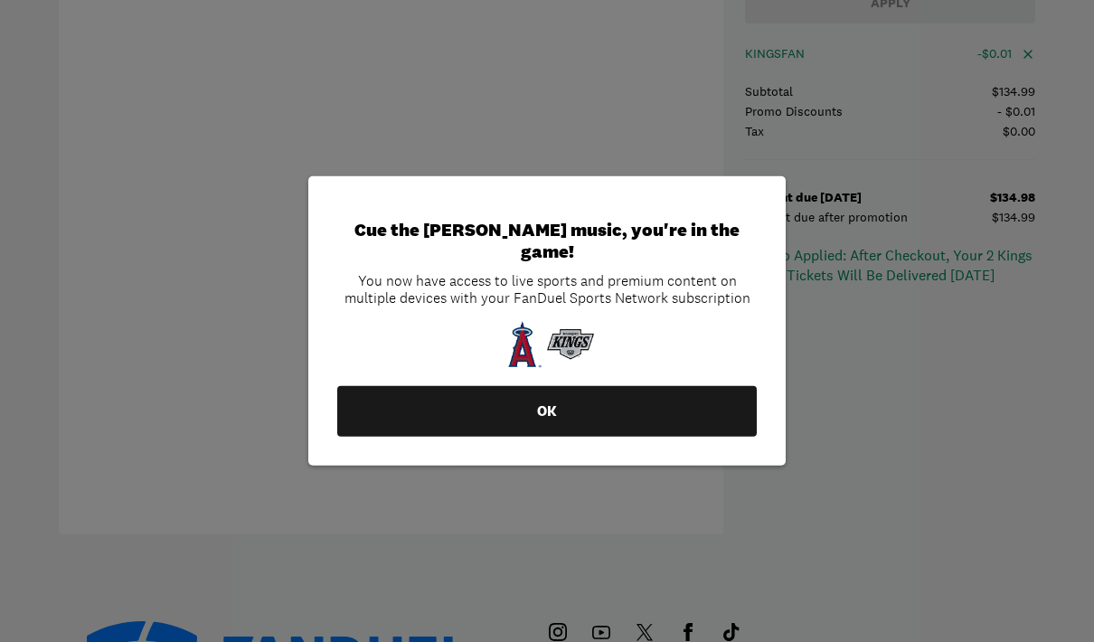
click at [681, 437] on button "OK" at bounding box center [546, 411] width 419 height 51
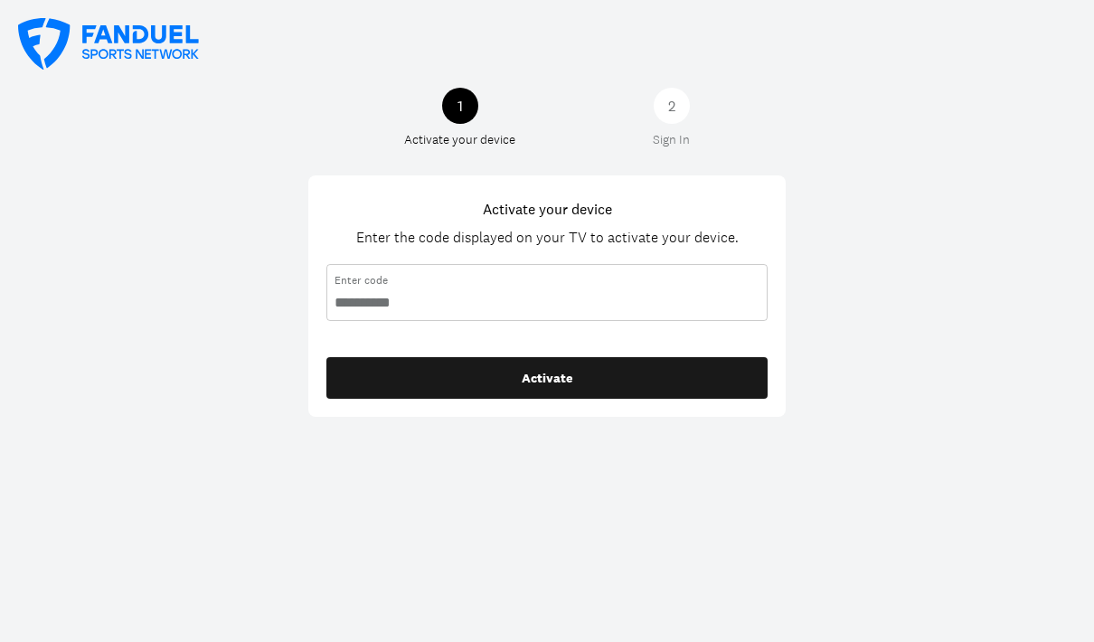
click at [699, 310] on input "code" at bounding box center [547, 303] width 425 height 20
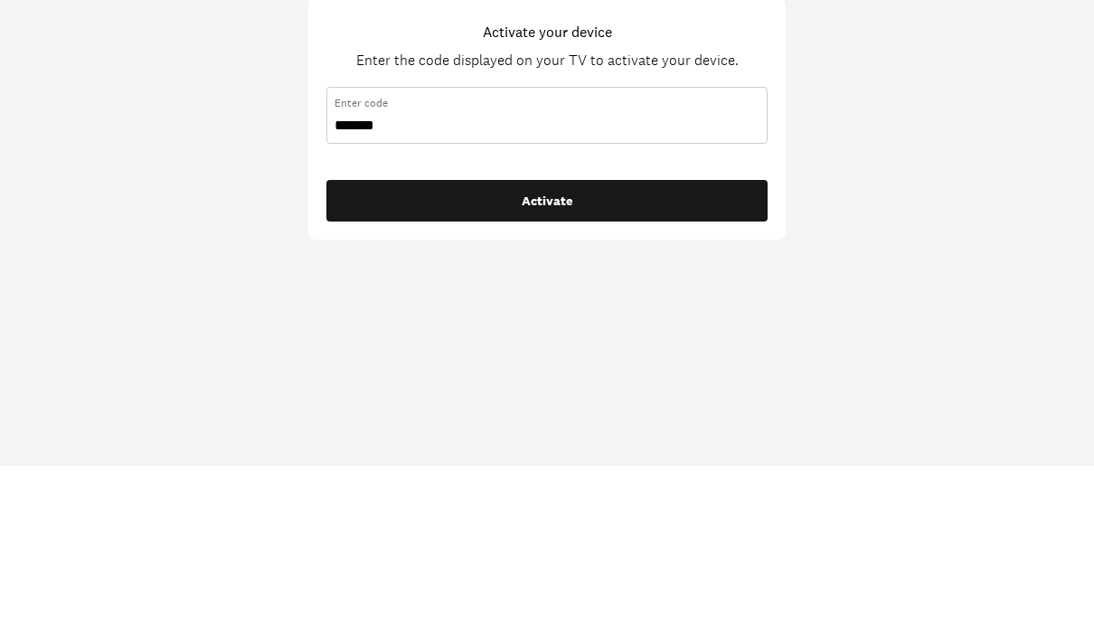
type input "********"
click at [686, 357] on button "Activate" at bounding box center [546, 378] width 441 height 42
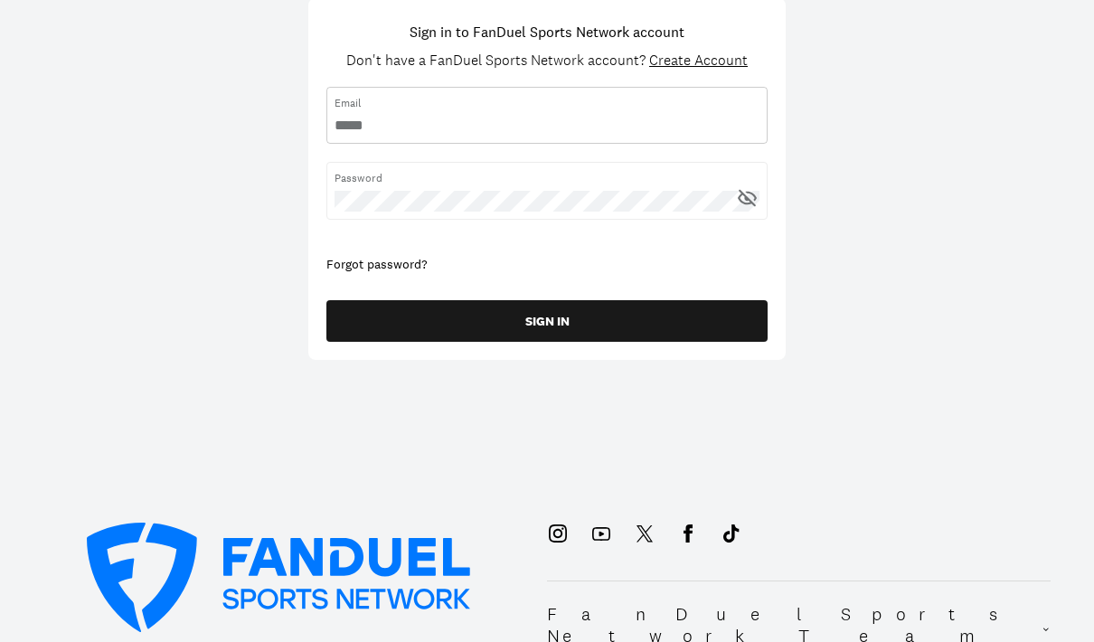
type input "**********"
click at [745, 208] on icon at bounding box center [747, 198] width 23 height 23
click at [748, 198] on icon at bounding box center [746, 197] width 5 height 5
click at [701, 330] on button "SIGN IN" at bounding box center [546, 321] width 441 height 42
